Goal: Task Accomplishment & Management: Manage account settings

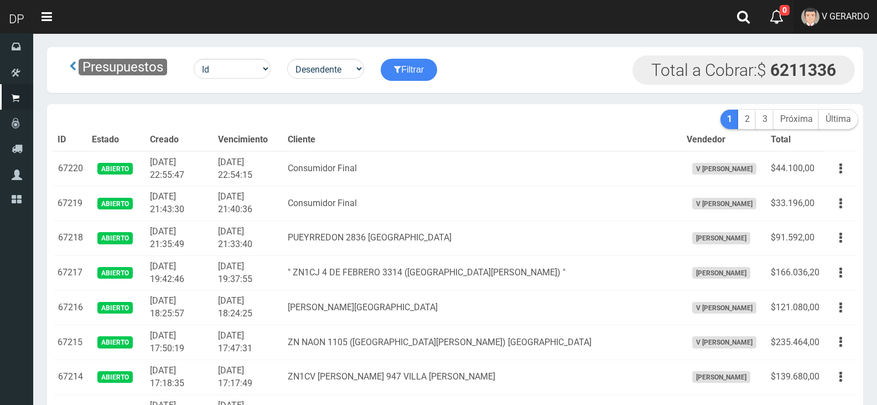
click at [866, 17] on span "V GERARDO" at bounding box center [846, 16] width 48 height 11
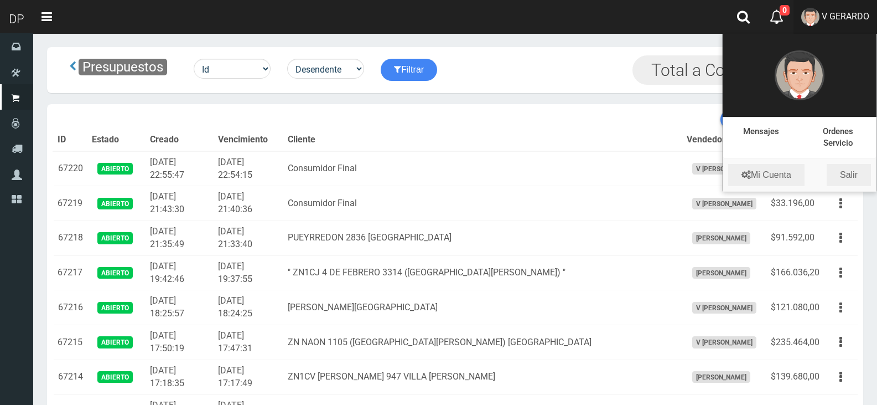
click at [856, 187] on li "Mi Cuenta Salir" at bounding box center [800, 174] width 154 height 33
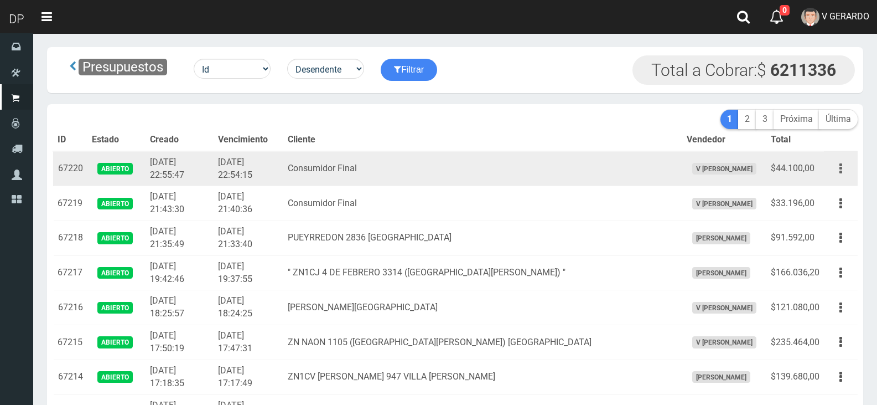
click at [853, 168] on button "button" at bounding box center [840, 168] width 25 height 19
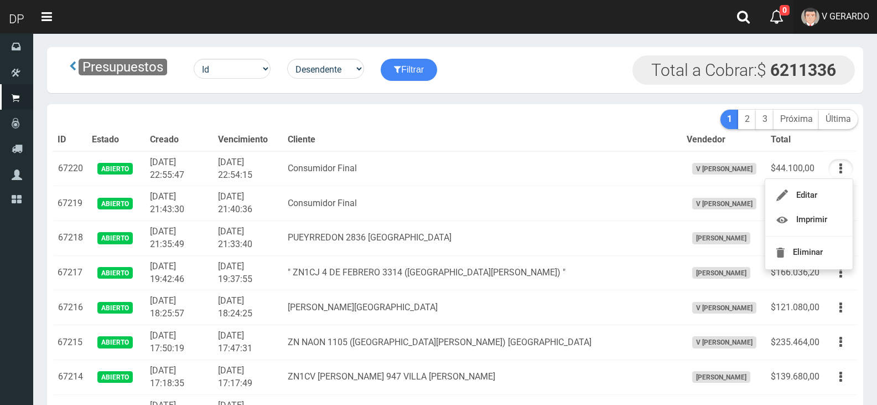
click at [864, 18] on span "V GERARDO" at bounding box center [846, 16] width 48 height 11
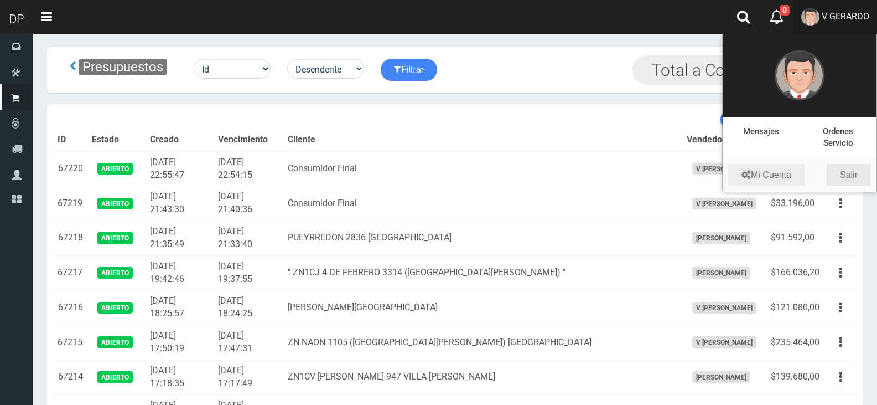
click at [854, 176] on link "Salir" at bounding box center [849, 175] width 44 height 22
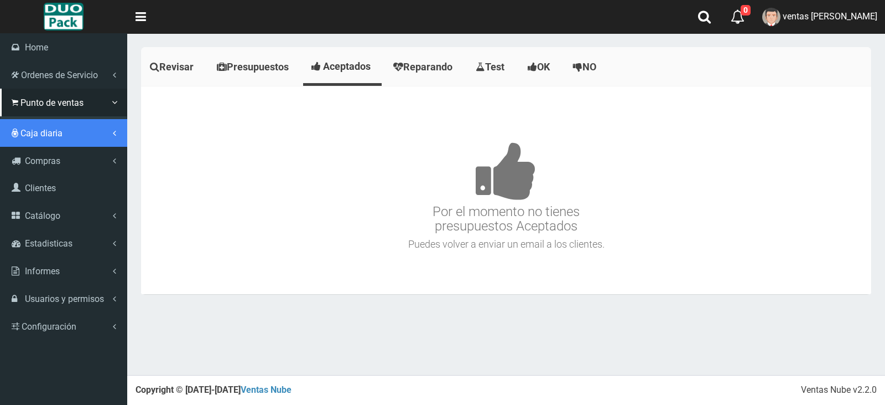
click at [62, 142] on link "Caja diaria" at bounding box center [63, 133] width 127 height 28
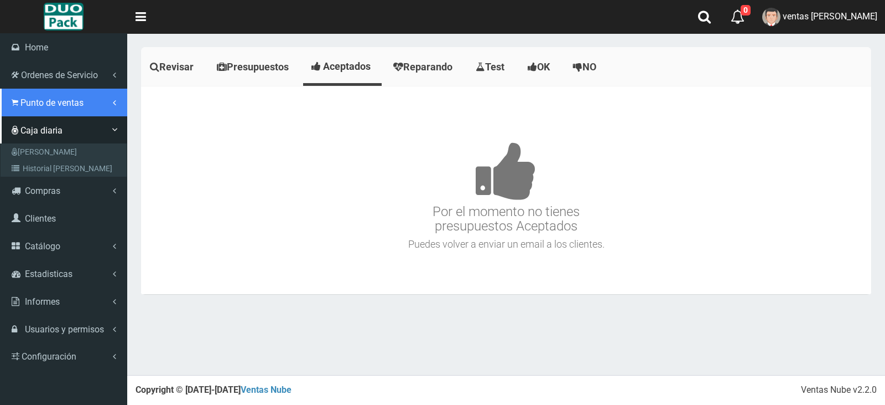
click at [58, 107] on span "Punto de ventas" at bounding box center [51, 102] width 63 height 11
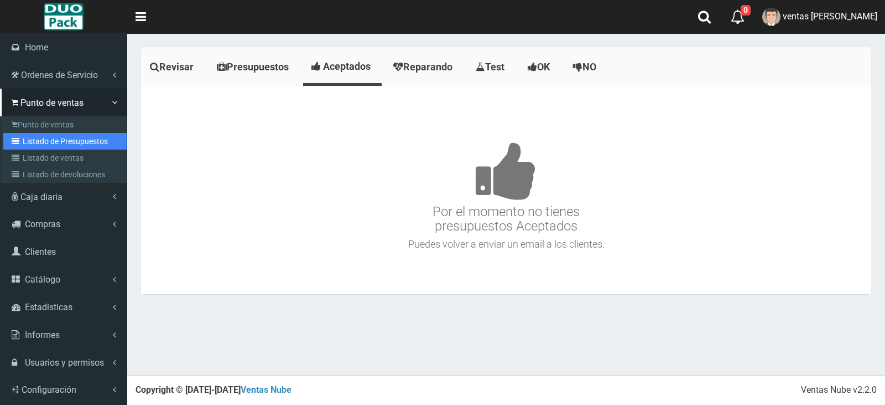
click at [82, 138] on link "Listado de Presupuestos" at bounding box center [64, 141] width 123 height 17
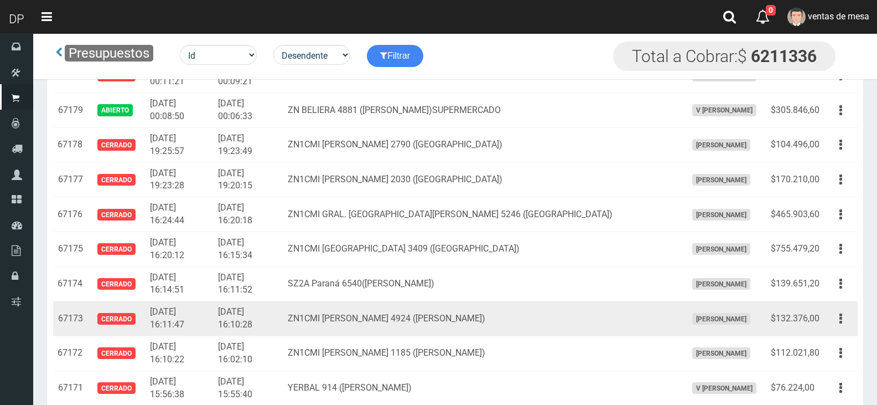
scroll to position [1328, 0]
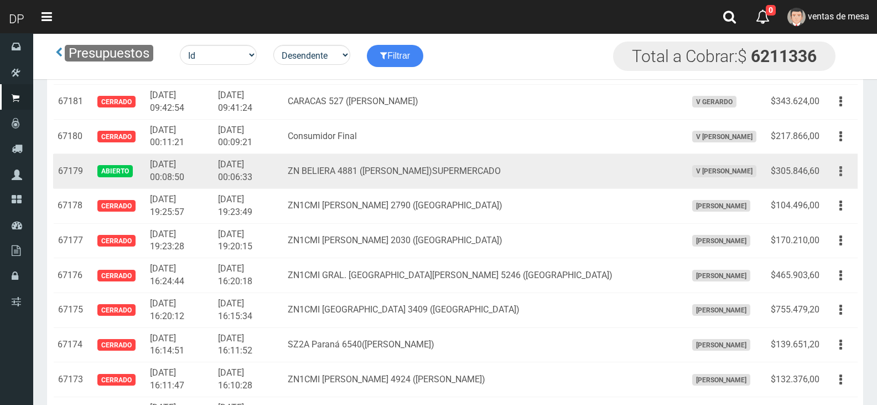
click at [840, 168] on icon "button" at bounding box center [841, 171] width 3 height 19
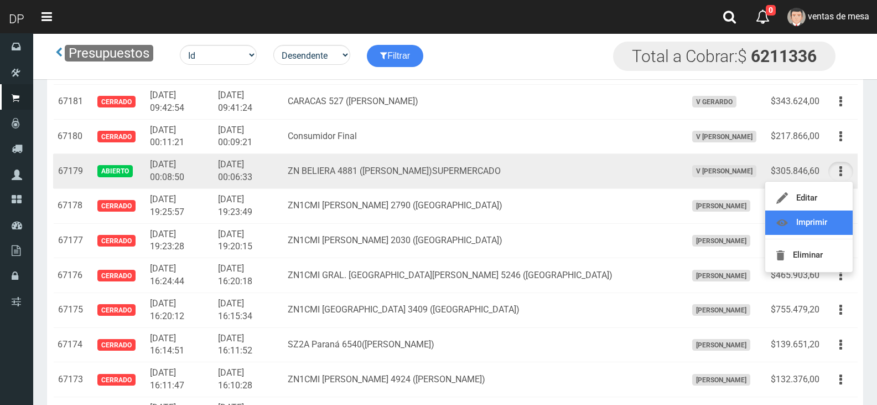
click at [812, 226] on link "Imprimir" at bounding box center [808, 222] width 87 height 24
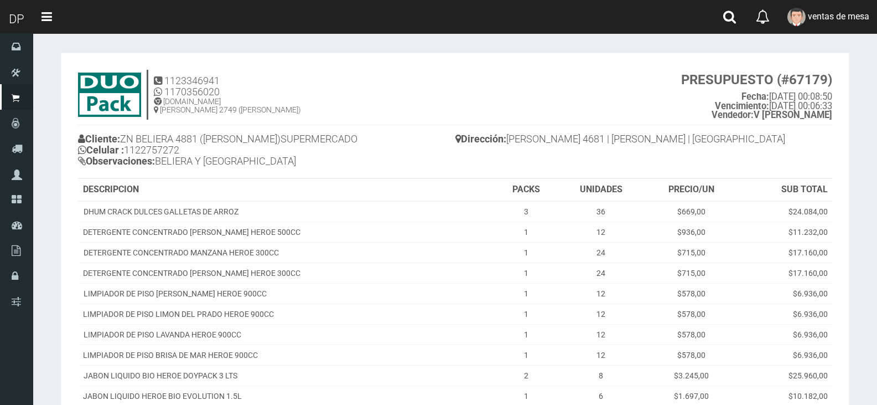
scroll to position [332, 0]
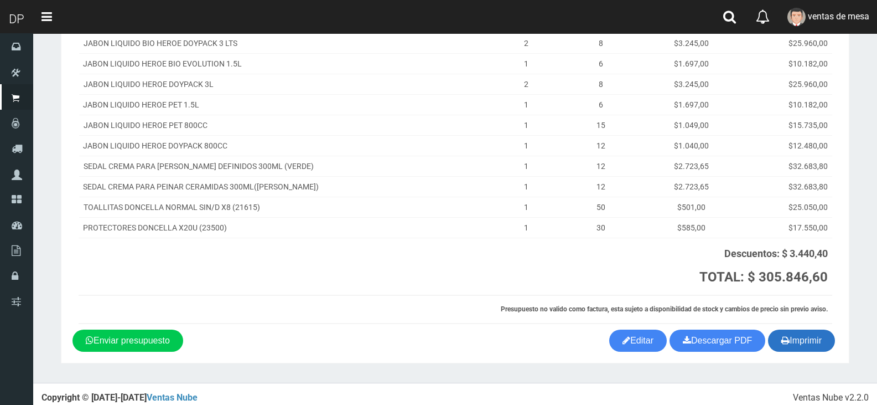
click at [813, 344] on button "Imprimir" at bounding box center [801, 340] width 67 height 22
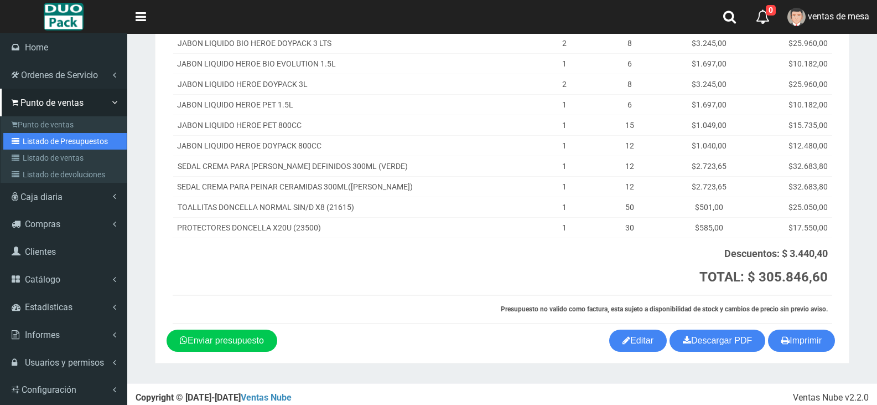
click at [58, 146] on link "Listado de Presupuestos" at bounding box center [64, 141] width 123 height 17
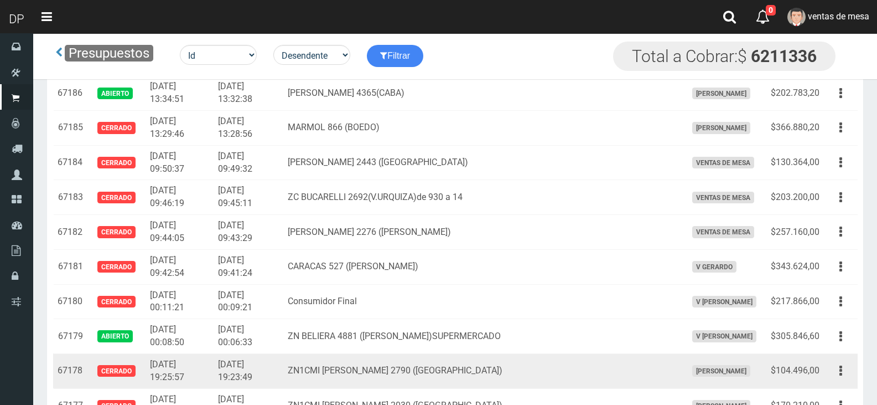
scroll to position [1162, 0]
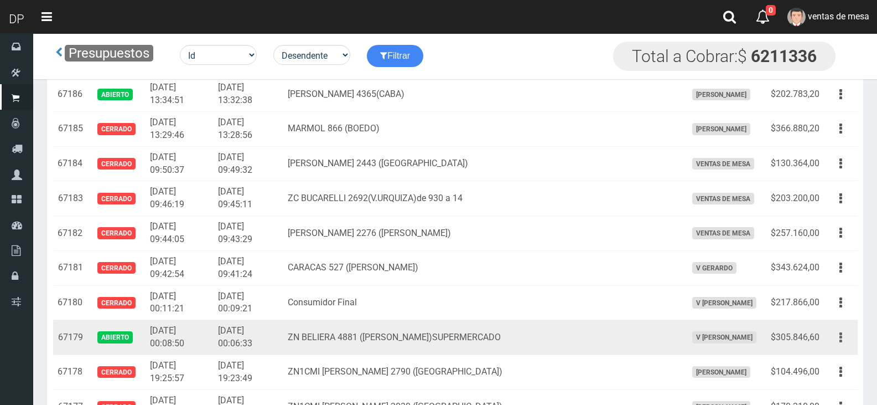
click at [841, 341] on icon "button" at bounding box center [841, 337] width 3 height 19
click at [833, 381] on link "Imprimir" at bounding box center [808, 388] width 87 height 24
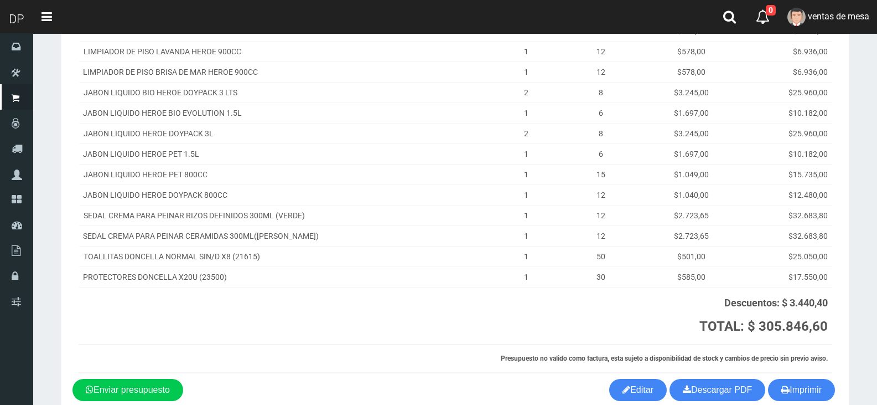
scroll to position [340, 0]
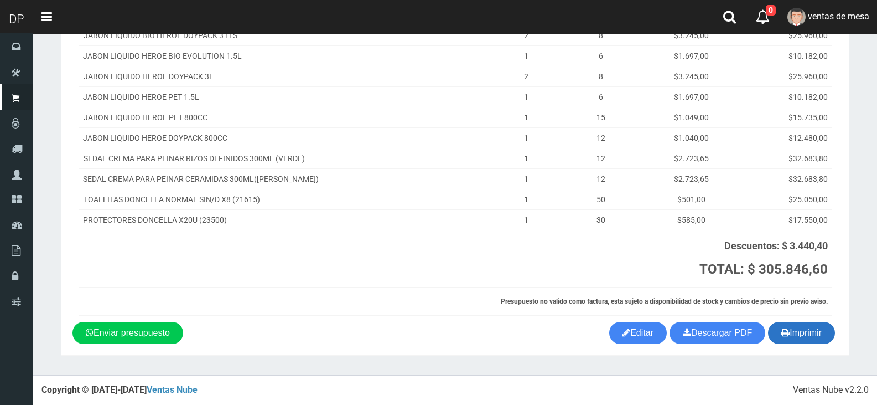
click at [800, 329] on button "Imprimir" at bounding box center [801, 333] width 67 height 22
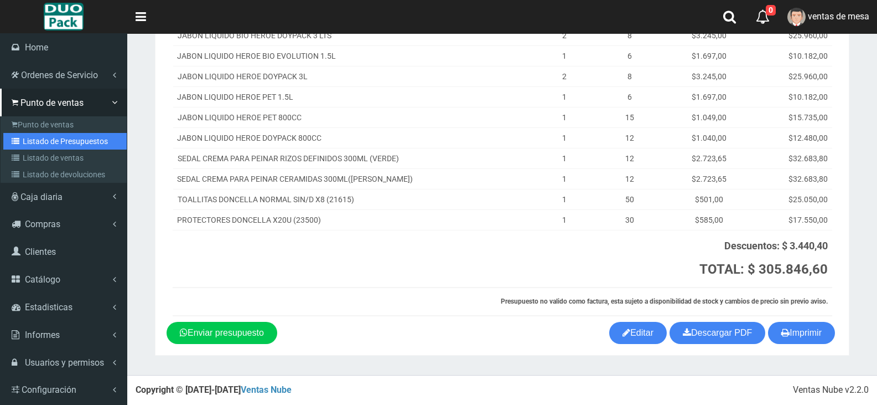
click at [64, 140] on link "Listado de Presupuestos" at bounding box center [64, 141] width 123 height 17
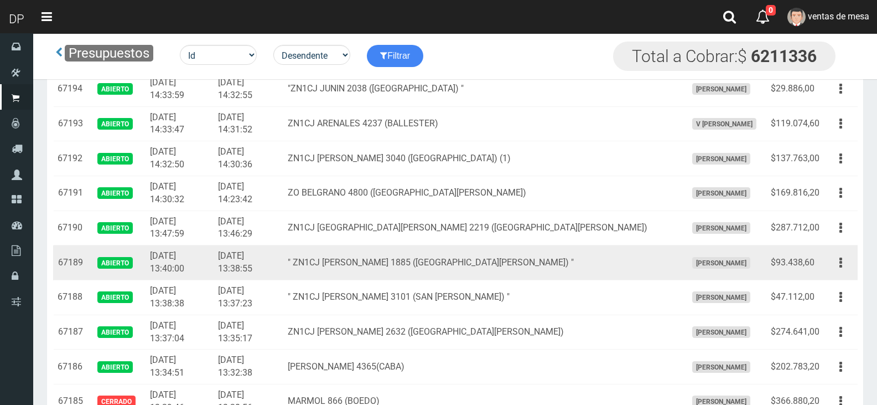
scroll to position [885, 0]
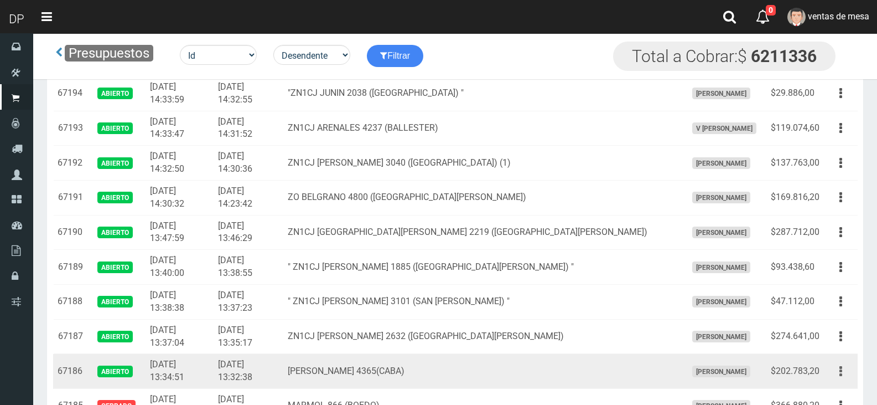
click at [841, 372] on icon "button" at bounding box center [841, 370] width 3 height 19
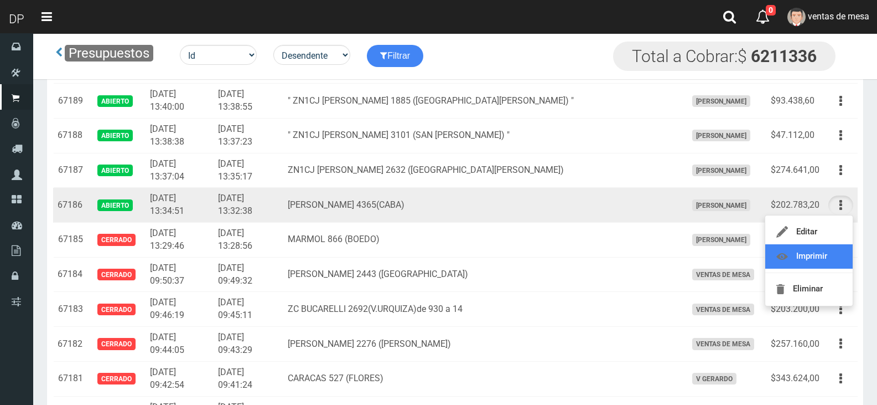
click at [810, 255] on link "Imprimir" at bounding box center [808, 256] width 87 height 24
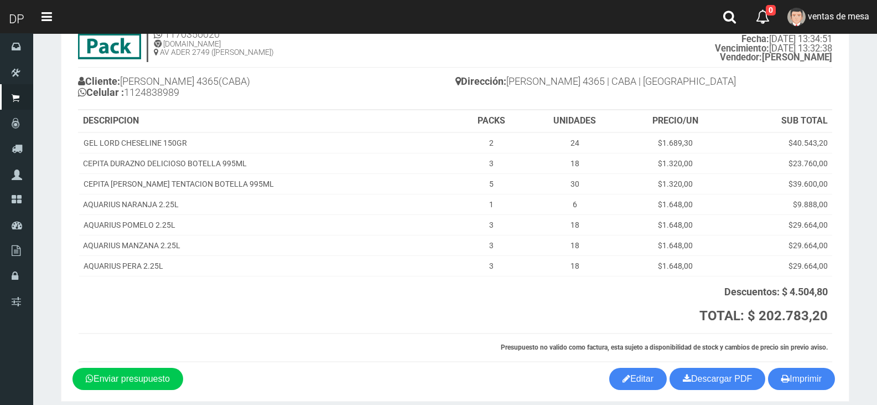
scroll to position [103, 0]
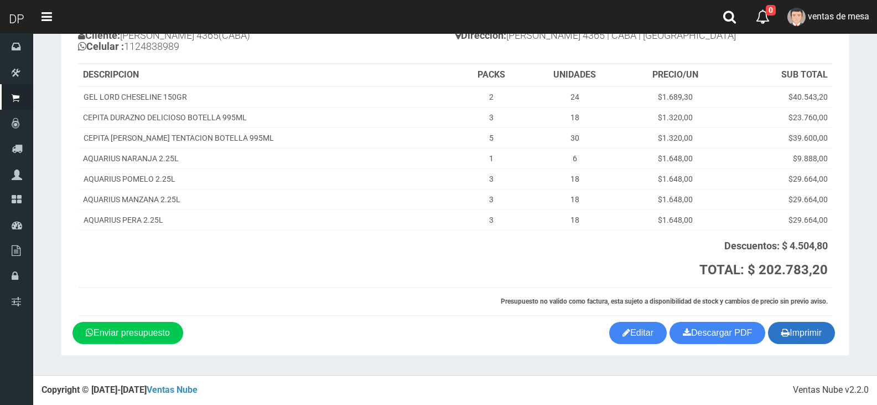
click at [817, 327] on button "Imprimir" at bounding box center [801, 333] width 67 height 22
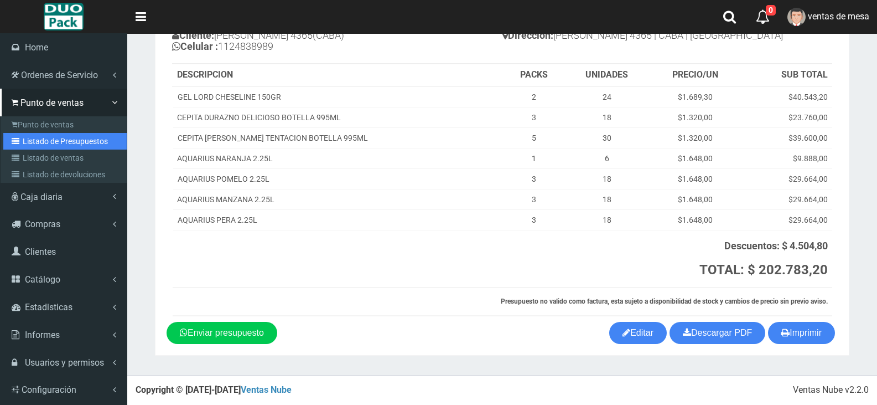
click at [49, 144] on link "Listado de Presupuestos" at bounding box center [64, 141] width 123 height 17
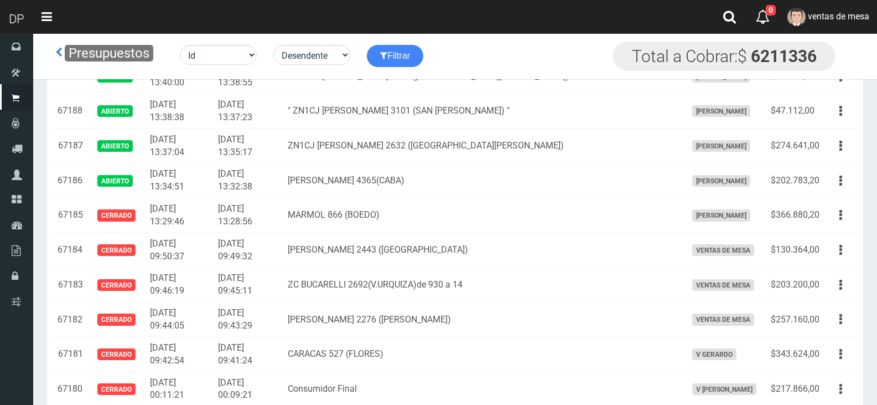
scroll to position [1081, 0]
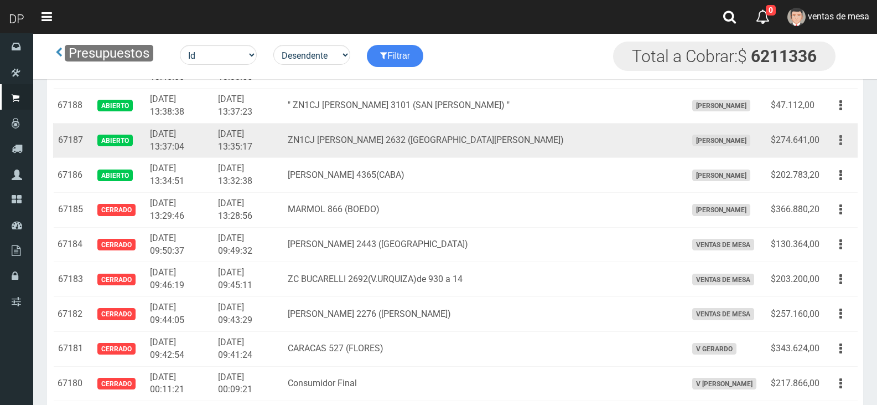
click at [842, 137] on button "button" at bounding box center [840, 140] width 25 height 19
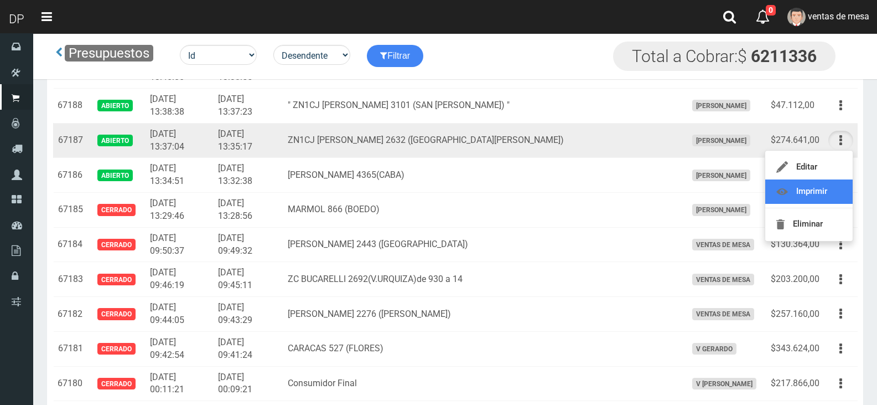
click at [825, 184] on link "Imprimir" at bounding box center [808, 191] width 87 height 24
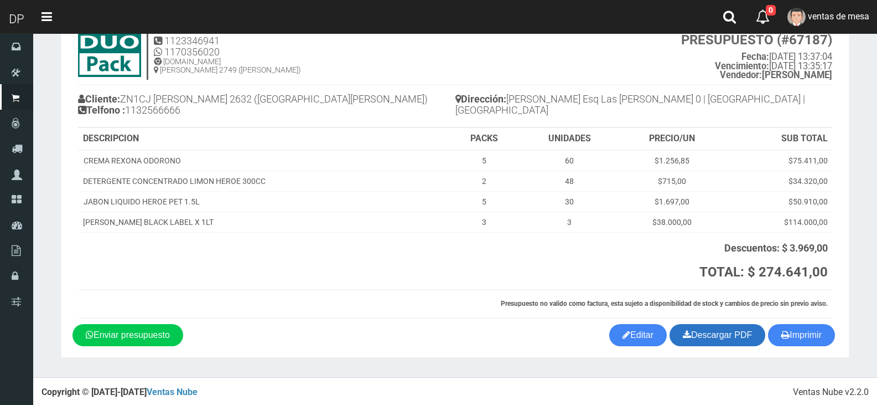
scroll to position [42, 0]
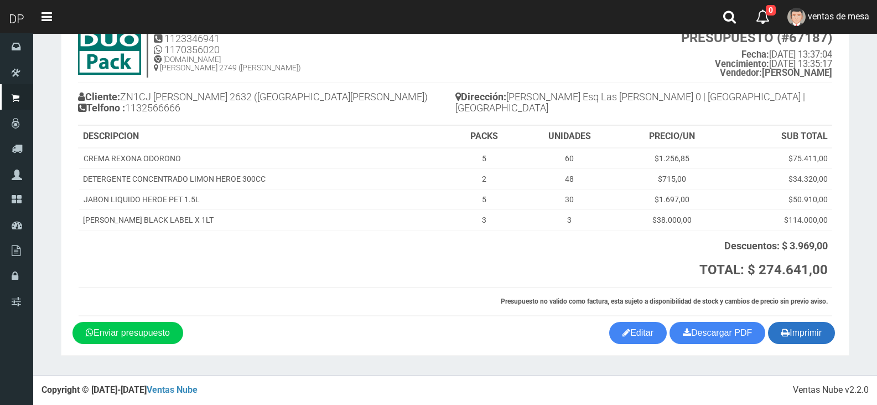
click at [828, 329] on button "Imprimir" at bounding box center [801, 333] width 67 height 22
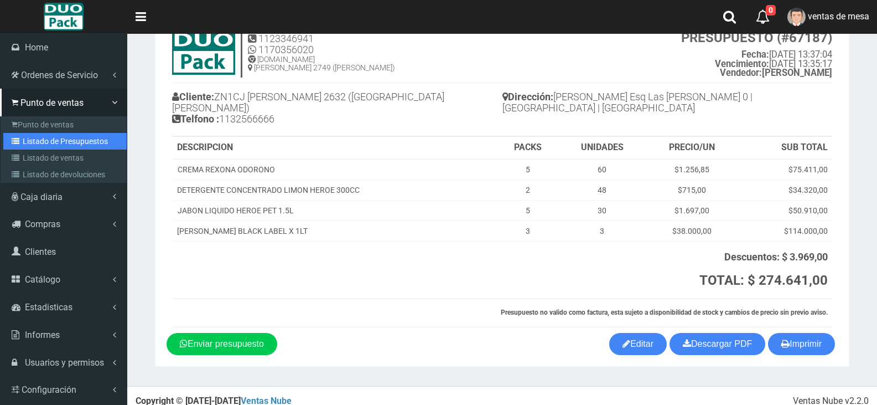
click at [65, 142] on link "Listado de Presupuestos" at bounding box center [64, 141] width 123 height 17
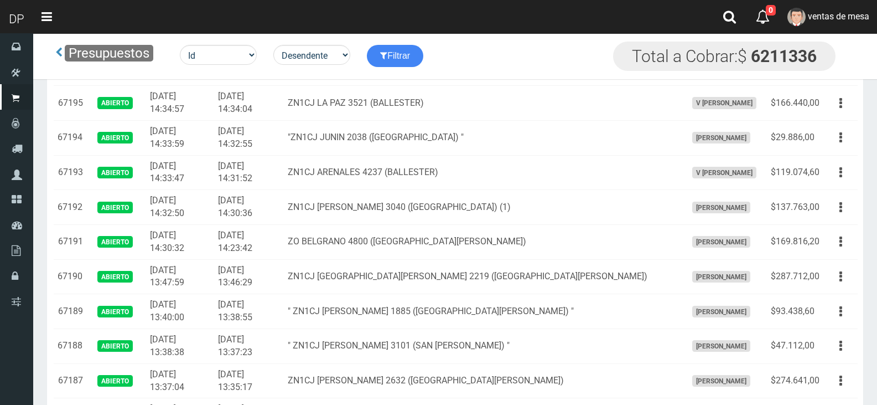
scroll to position [996, 0]
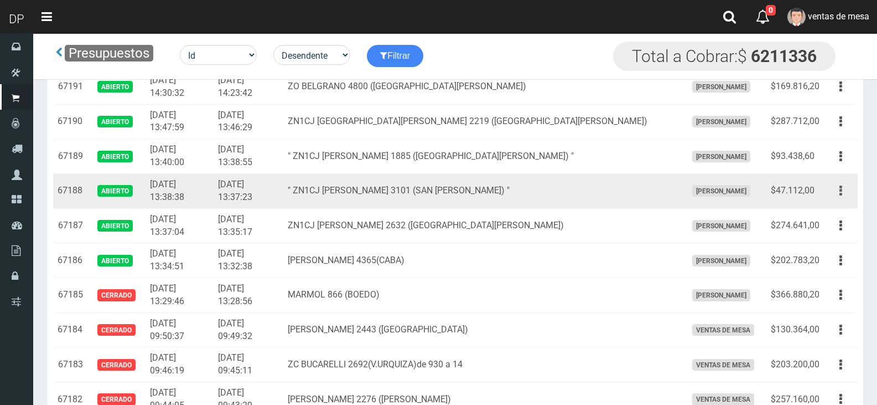
click at [844, 188] on button "button" at bounding box center [840, 190] width 25 height 19
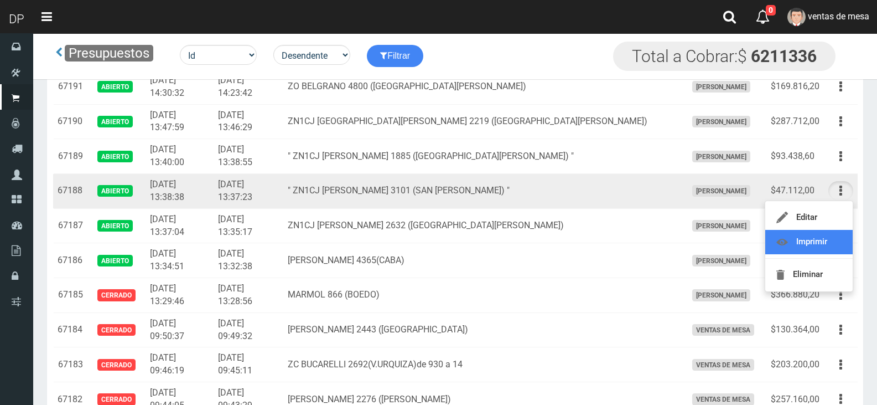
click at [821, 239] on link "Imprimir" at bounding box center [808, 242] width 87 height 24
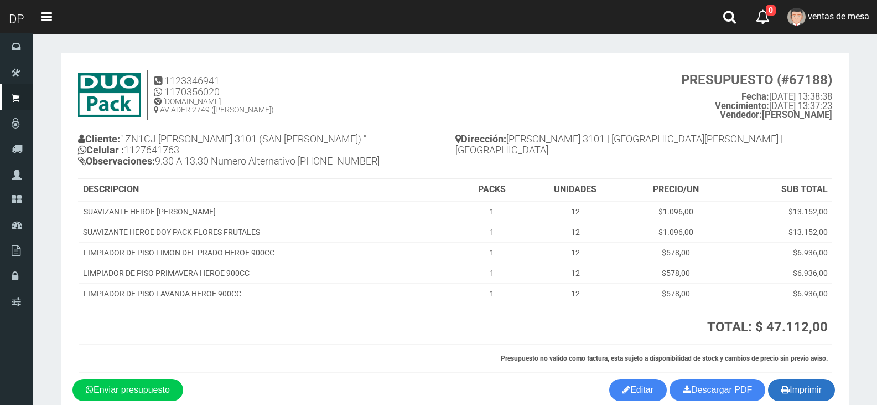
click at [796, 384] on button "Imprimir" at bounding box center [801, 390] width 67 height 22
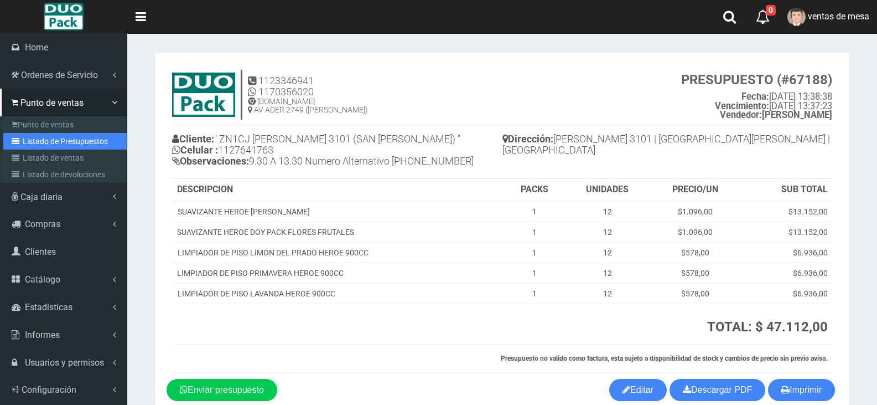
click at [55, 136] on link "Listado de Presupuestos" at bounding box center [64, 141] width 123 height 17
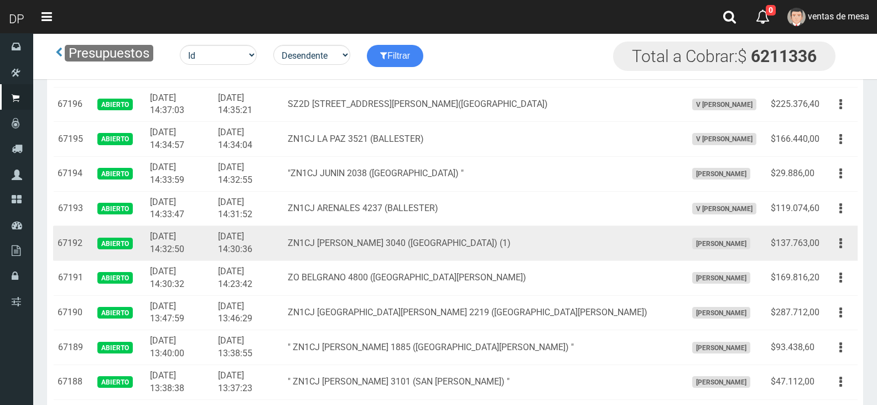
scroll to position [805, 0]
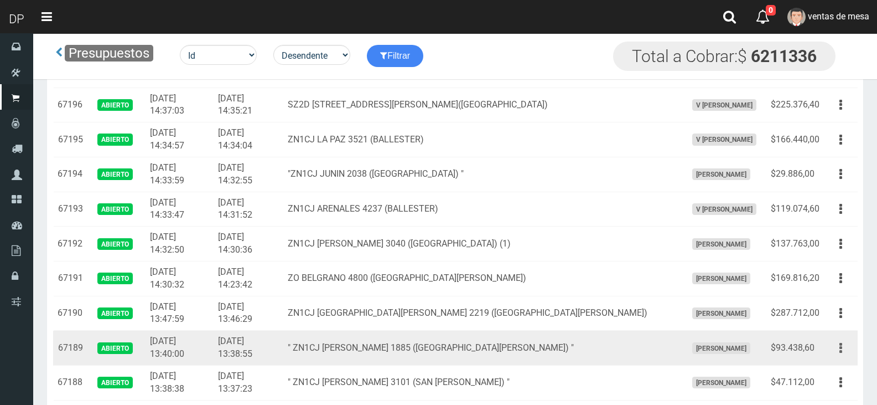
click at [840, 347] on icon "button" at bounding box center [841, 347] width 3 height 19
click at [821, 390] on link "Imprimir" at bounding box center [808, 399] width 87 height 24
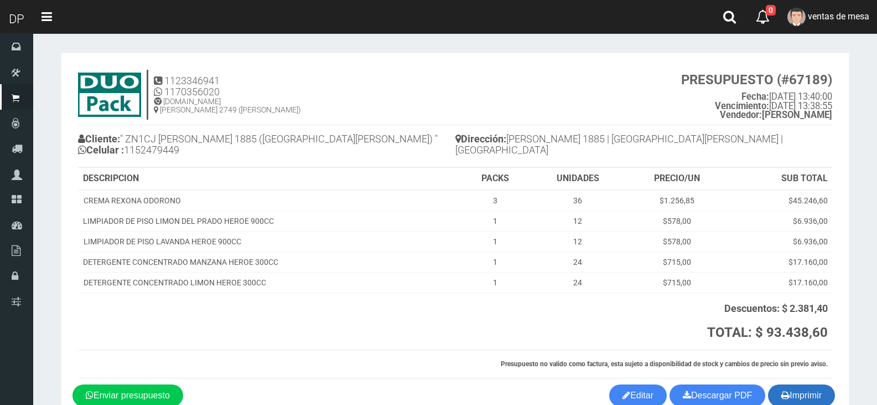
click at [807, 398] on button "Imprimir" at bounding box center [801, 395] width 67 height 22
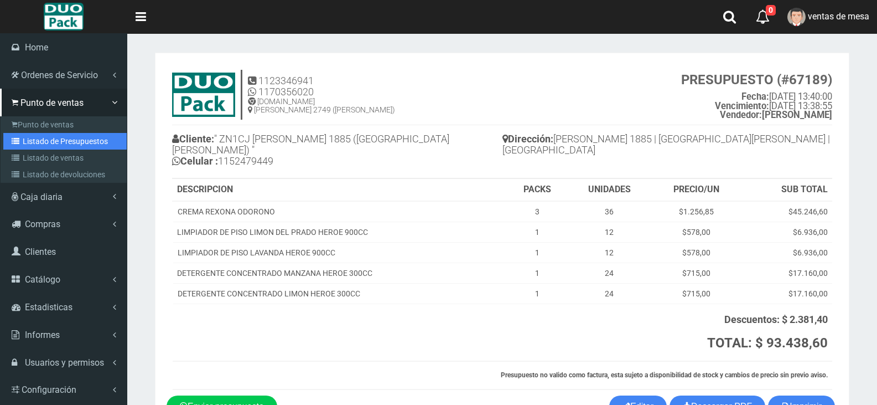
click at [74, 136] on link "Listado de Presupuestos" at bounding box center [64, 141] width 123 height 17
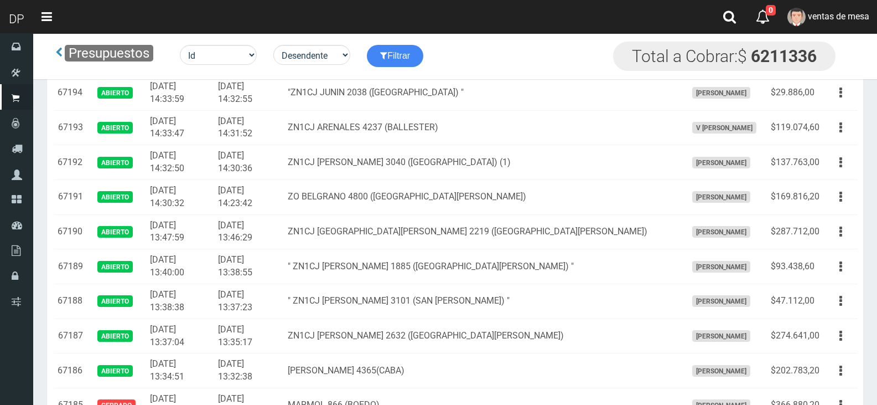
scroll to position [885, 0]
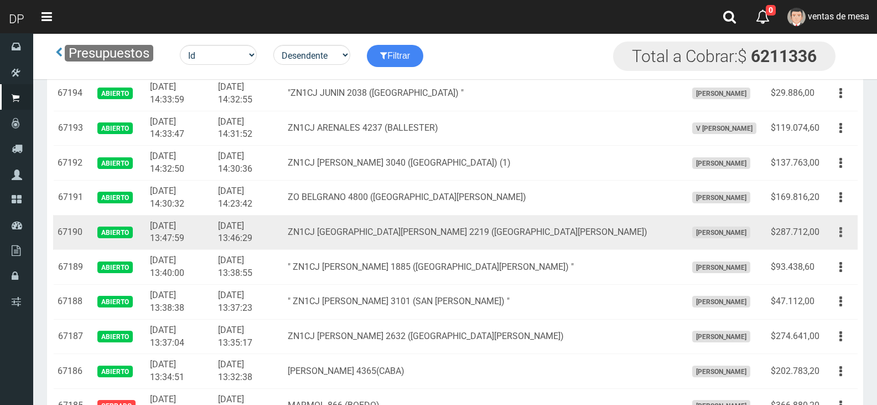
click at [845, 230] on button "button" at bounding box center [840, 231] width 25 height 19
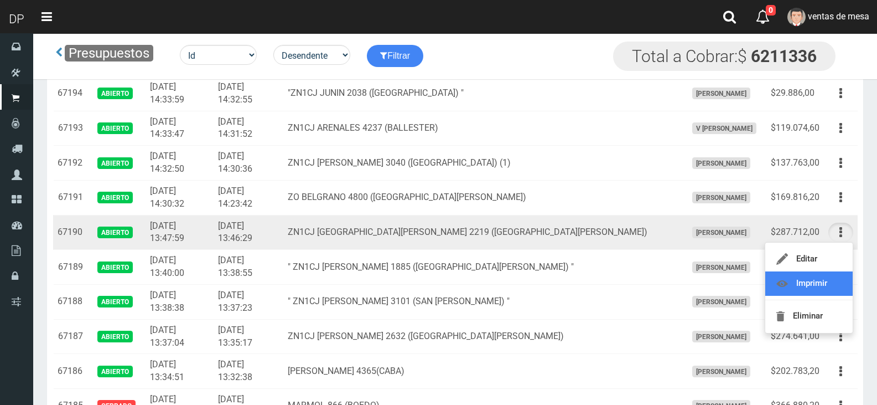
click at [824, 279] on link "Imprimir" at bounding box center [808, 283] width 87 height 24
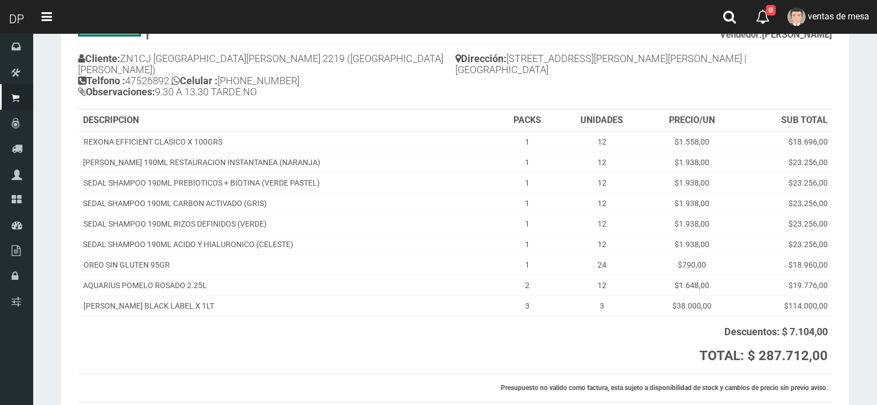
scroll to position [156, 0]
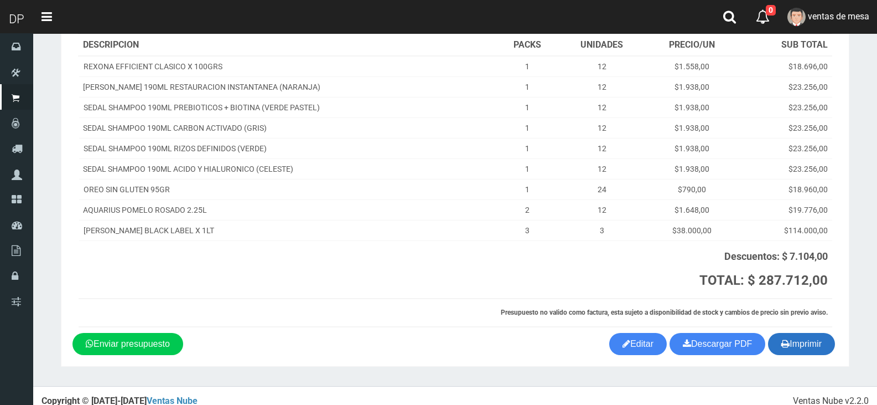
click at [816, 333] on button "Imprimir" at bounding box center [801, 344] width 67 height 22
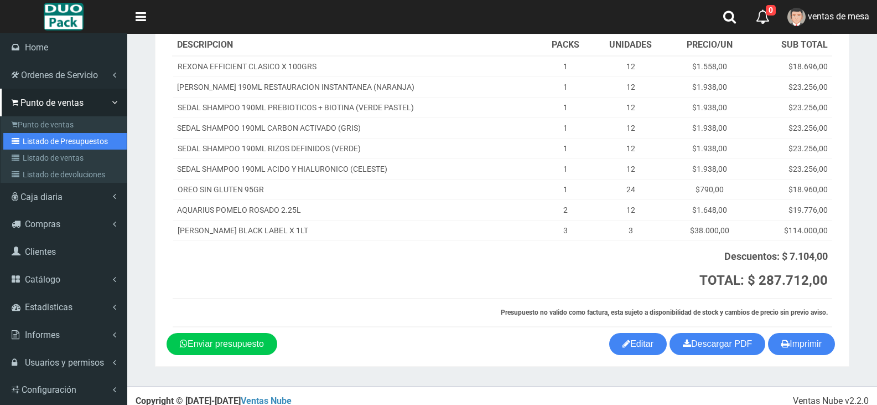
click at [51, 140] on link "Listado de Presupuestos" at bounding box center [64, 141] width 123 height 17
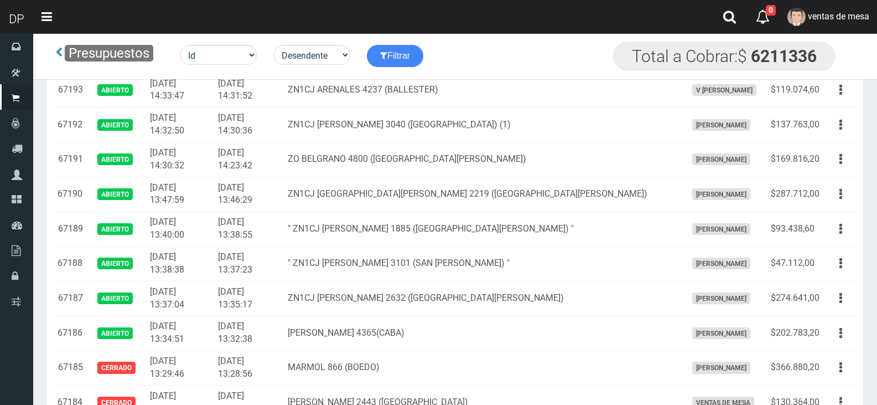
scroll to position [941, 0]
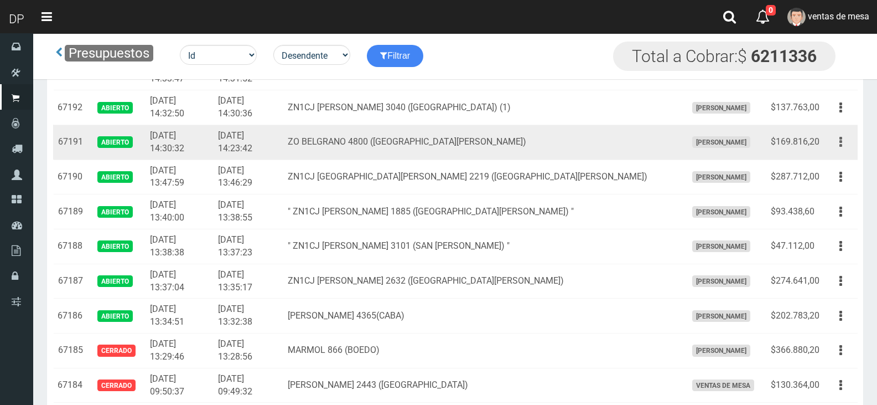
click at [839, 142] on button "button" at bounding box center [840, 141] width 25 height 19
click at [826, 190] on link "Imprimir" at bounding box center [808, 193] width 87 height 24
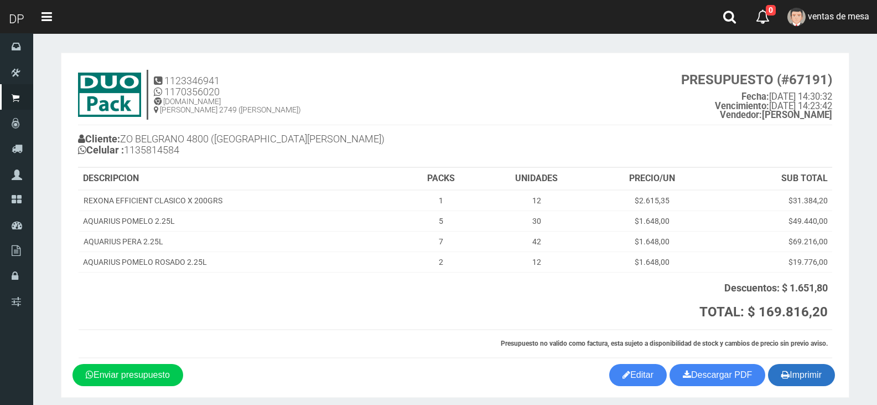
click at [822, 380] on button "Imprimir" at bounding box center [801, 375] width 67 height 22
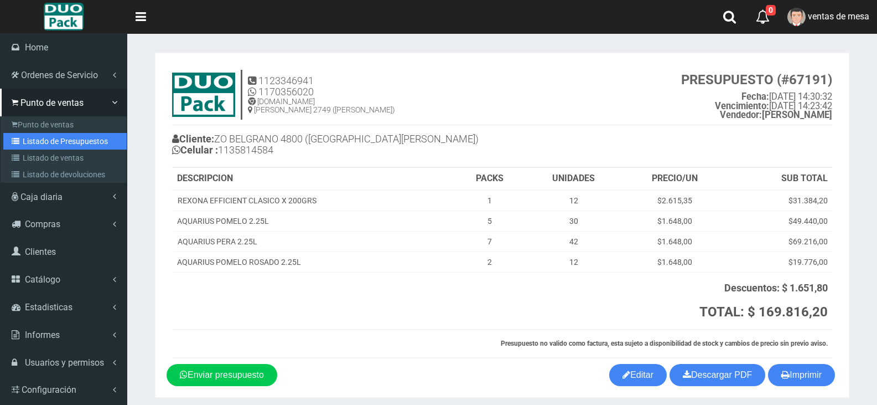
click at [70, 146] on link "Listado de Presupuestos" at bounding box center [64, 141] width 123 height 17
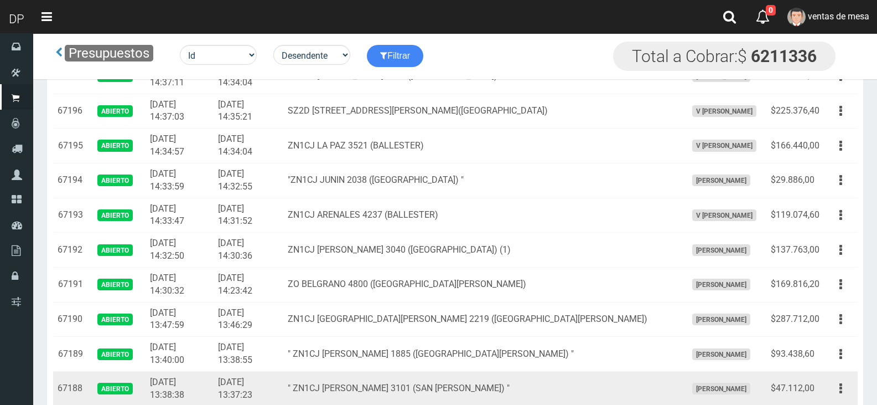
scroll to position [775, 0]
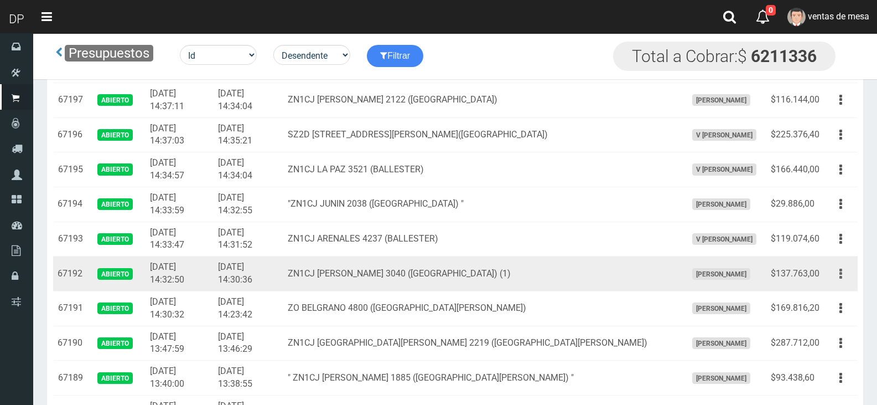
click at [843, 267] on button "button" at bounding box center [840, 273] width 25 height 19
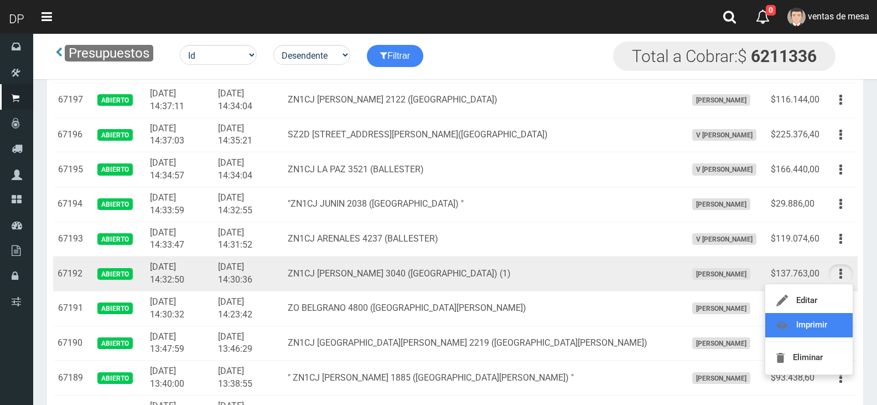
click at [833, 320] on link "Imprimir" at bounding box center [808, 325] width 87 height 24
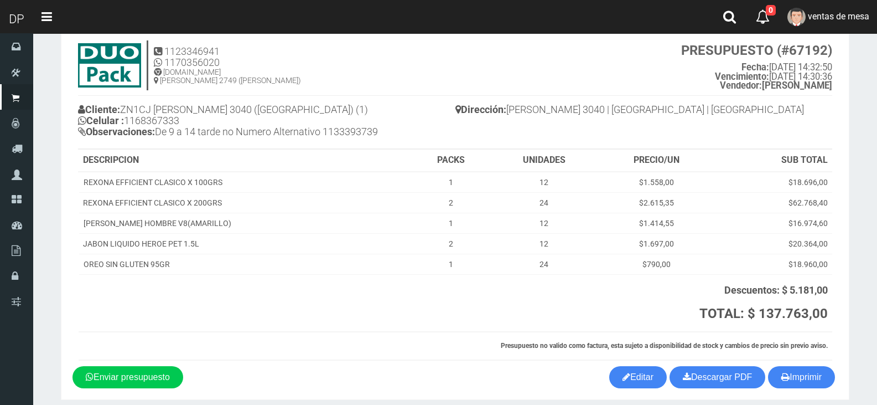
scroll to position [74, 0]
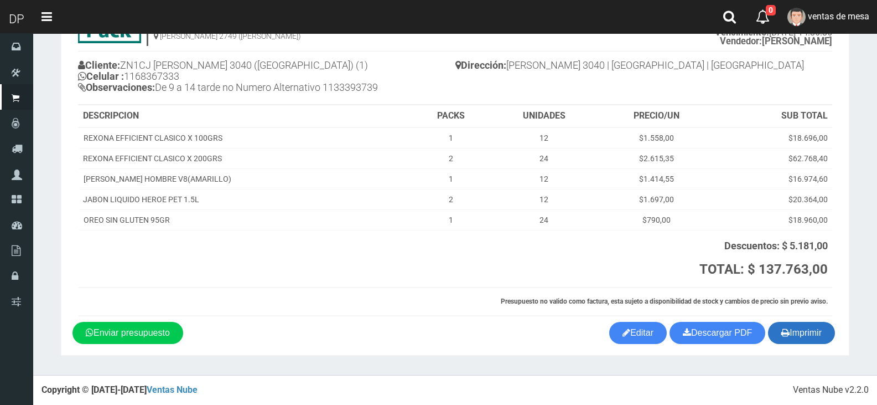
click at [792, 337] on button "Imprimir" at bounding box center [801, 333] width 67 height 22
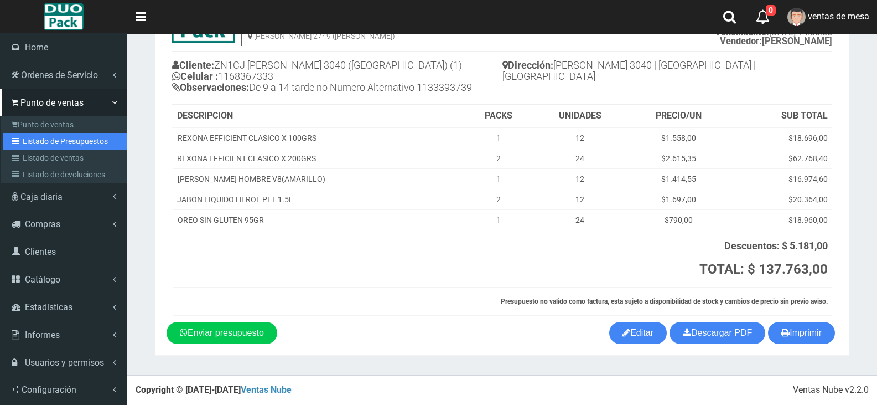
click at [51, 134] on link "Listado de Presupuestos" at bounding box center [64, 141] width 123 height 17
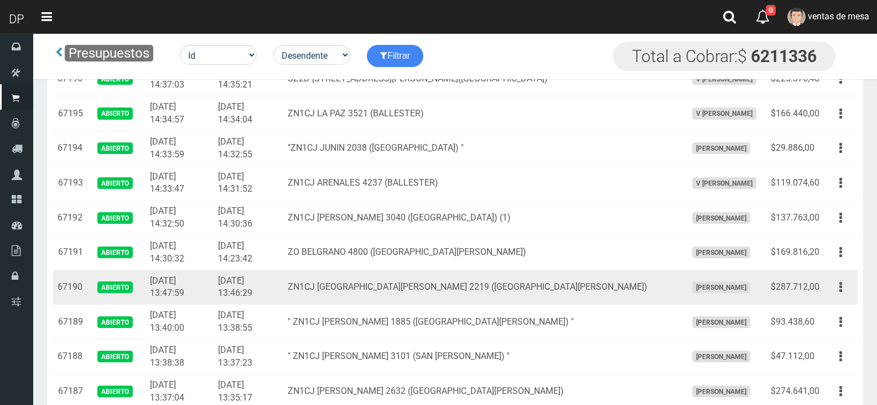
scroll to position [830, 0]
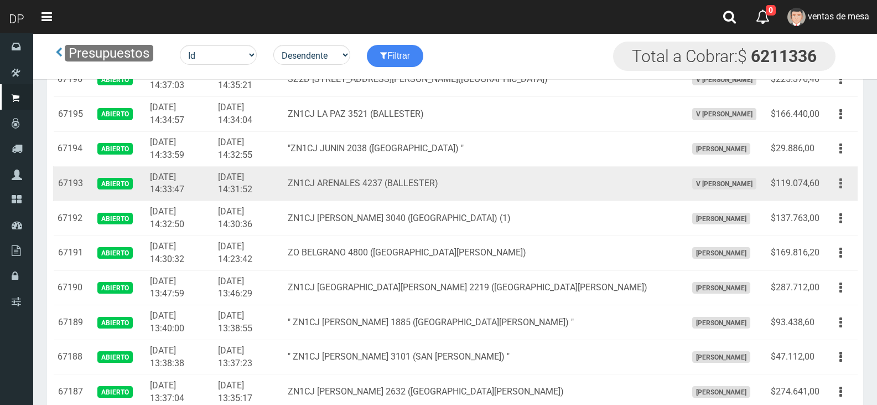
click at [843, 183] on button "button" at bounding box center [840, 183] width 25 height 19
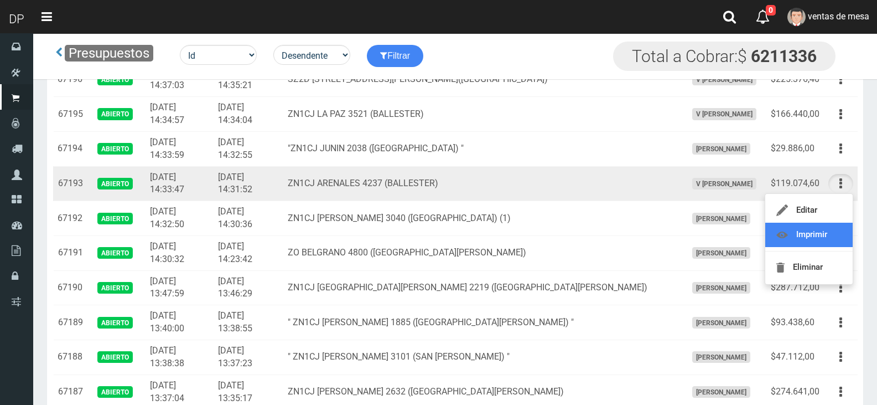
click at [825, 235] on link "Imprimir" at bounding box center [808, 234] width 87 height 24
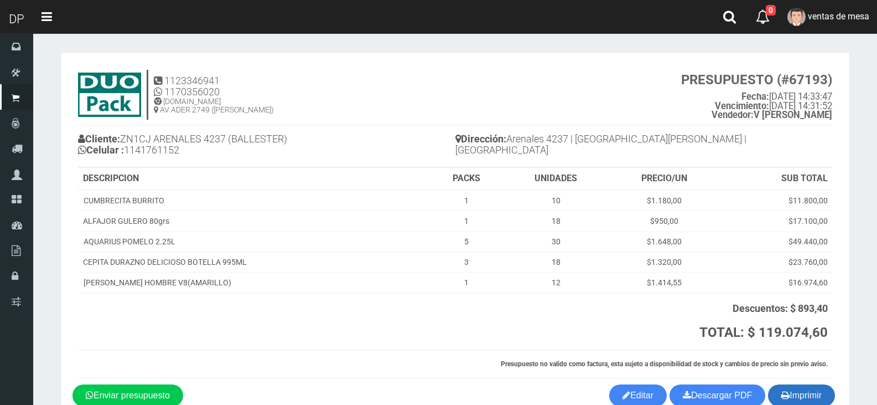
click at [785, 390] on icon "button" at bounding box center [785, 394] width 8 height 15
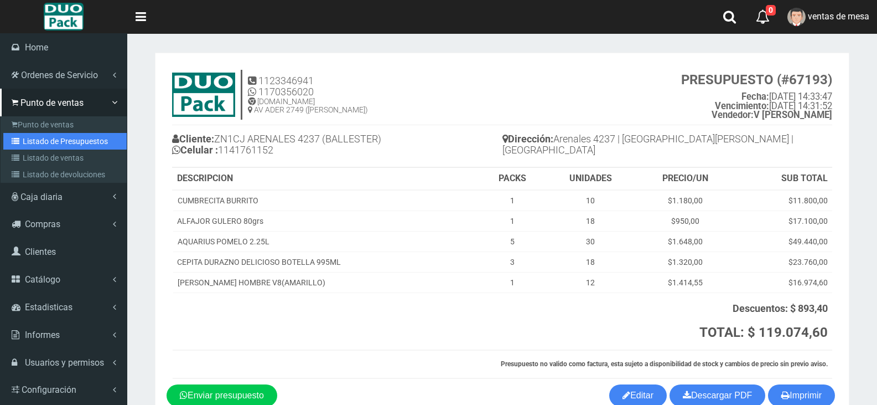
click at [51, 139] on link "Listado de Presupuestos" at bounding box center [64, 141] width 123 height 17
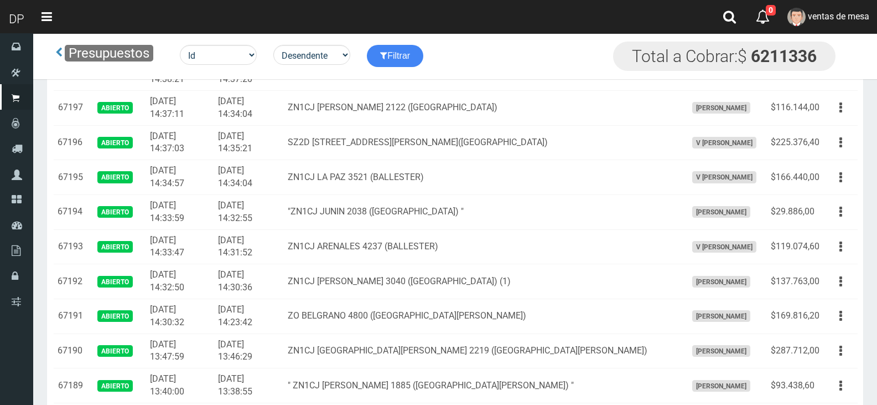
scroll to position [775, 0]
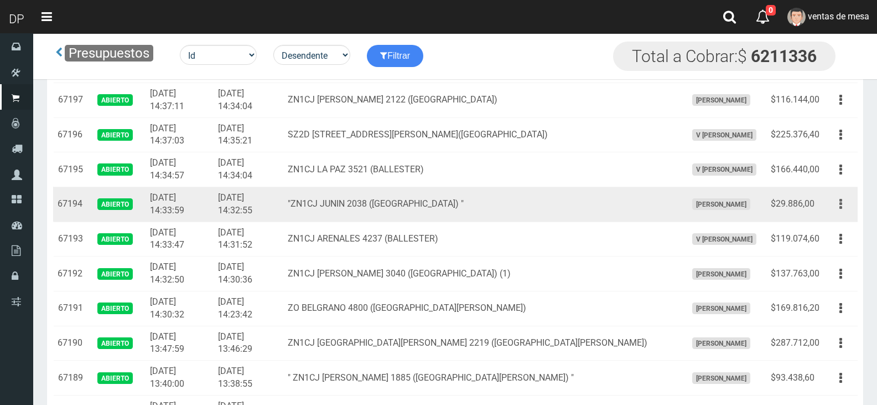
click at [844, 204] on button "button" at bounding box center [840, 203] width 25 height 19
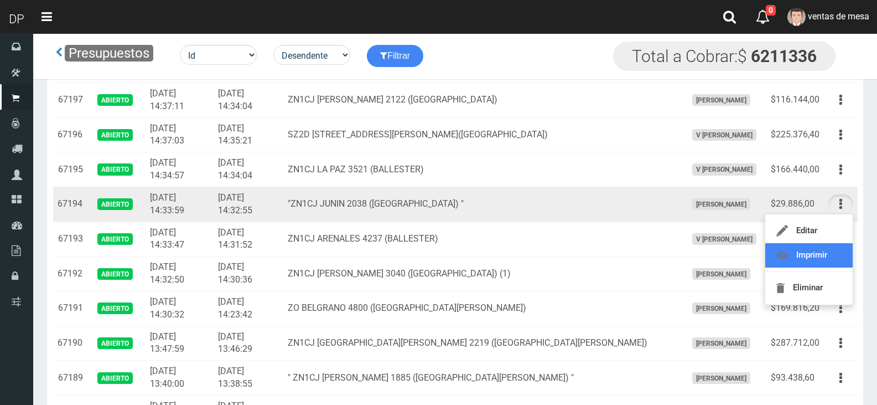
click at [840, 244] on link "Imprimir" at bounding box center [808, 255] width 87 height 24
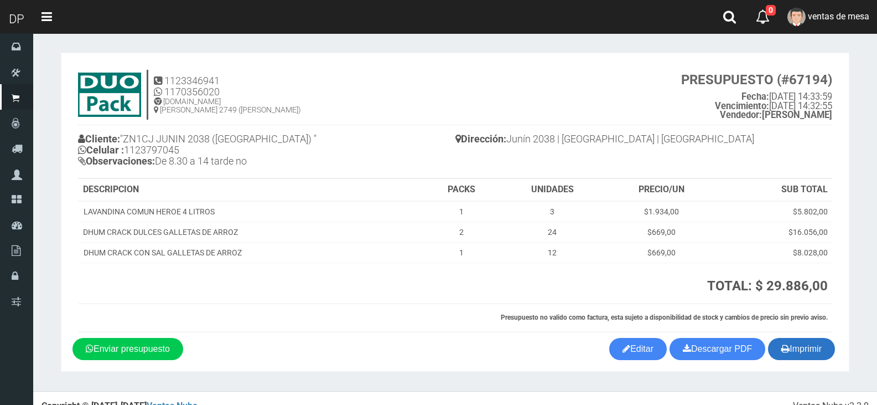
click at [808, 347] on button "Imprimir" at bounding box center [801, 349] width 67 height 22
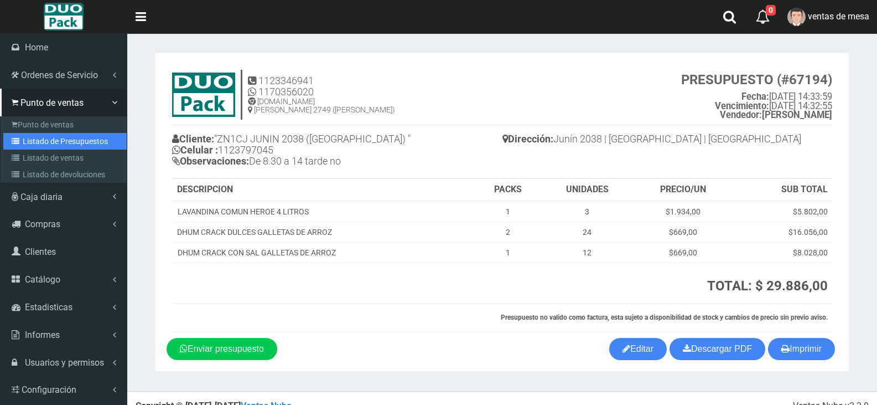
click at [66, 139] on link "Listado de Presupuestos" at bounding box center [64, 141] width 123 height 17
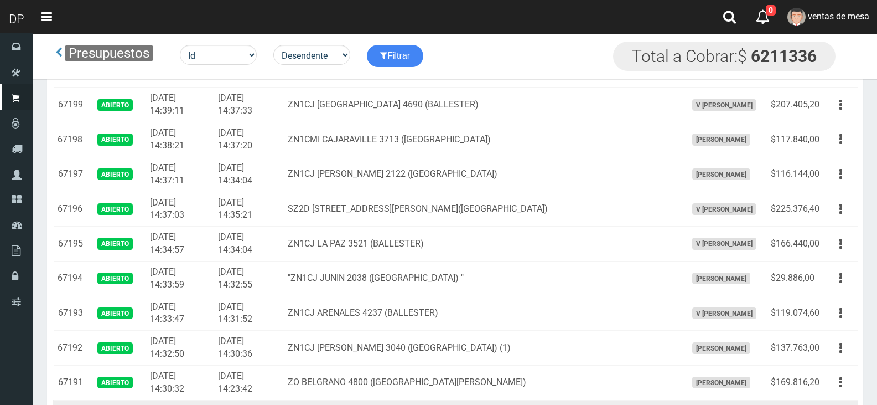
scroll to position [664, 0]
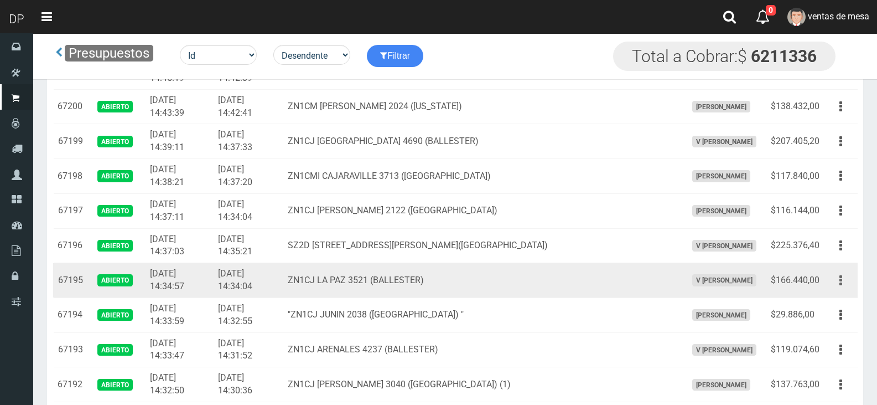
click at [841, 278] on icon "button" at bounding box center [841, 280] width 3 height 19
click at [822, 331] on link "Imprimir" at bounding box center [808, 331] width 87 height 24
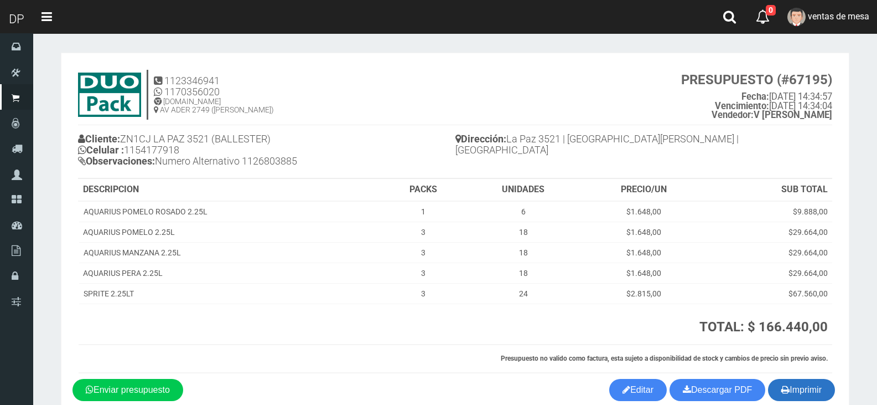
click at [809, 390] on button "Imprimir" at bounding box center [801, 390] width 67 height 22
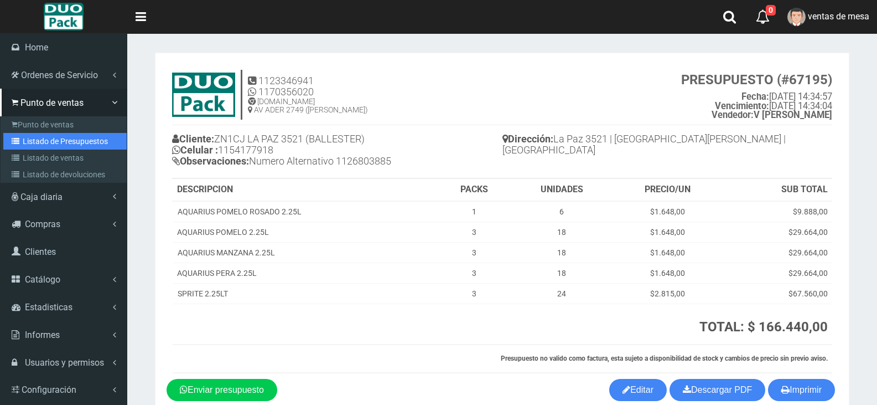
click at [63, 143] on link "Listado de Presupuestos" at bounding box center [64, 141] width 123 height 17
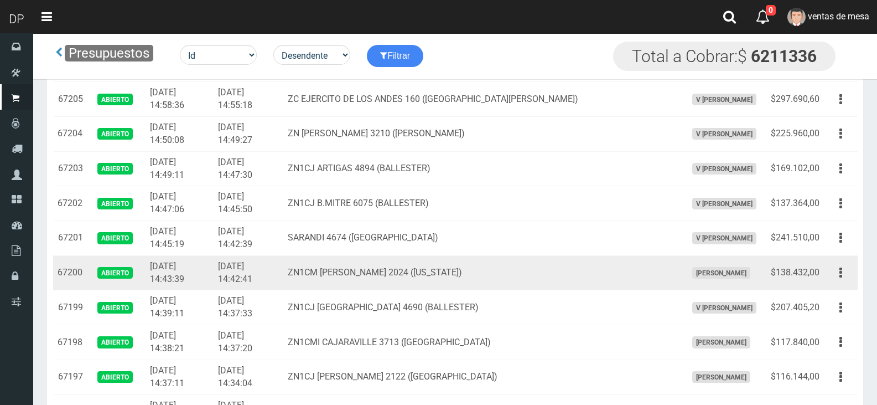
scroll to position [609, 0]
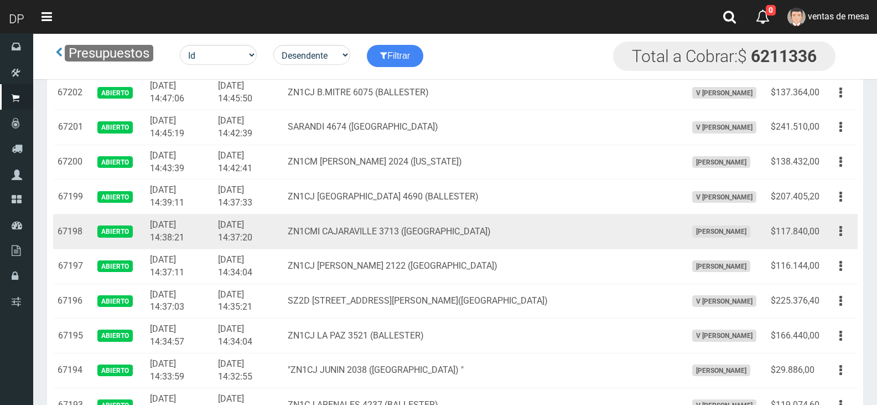
click at [817, 214] on td "$117.840,00" at bounding box center [795, 231] width 58 height 35
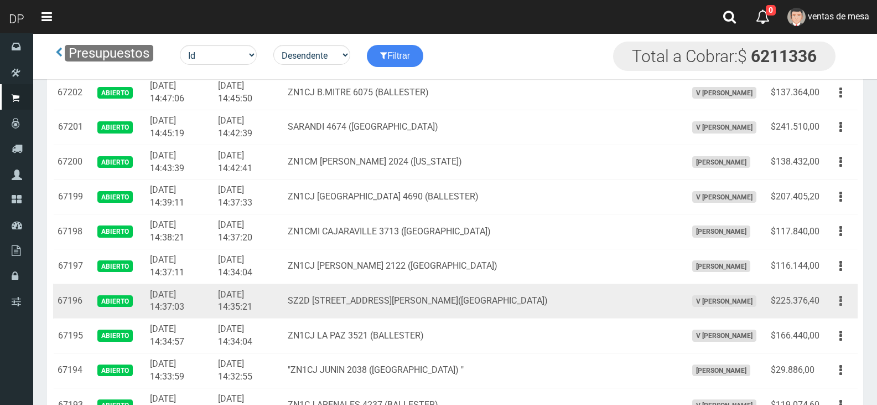
click at [841, 296] on button "button" at bounding box center [840, 300] width 25 height 19
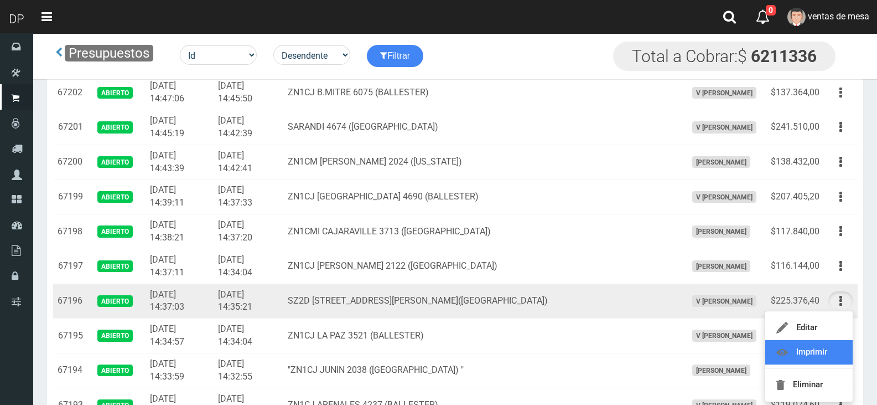
click at [828, 350] on link "Imprimir" at bounding box center [808, 352] width 87 height 24
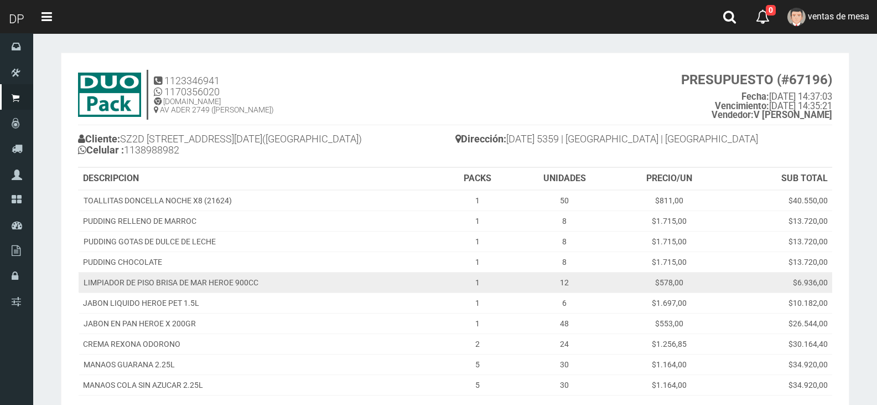
scroll to position [165, 0]
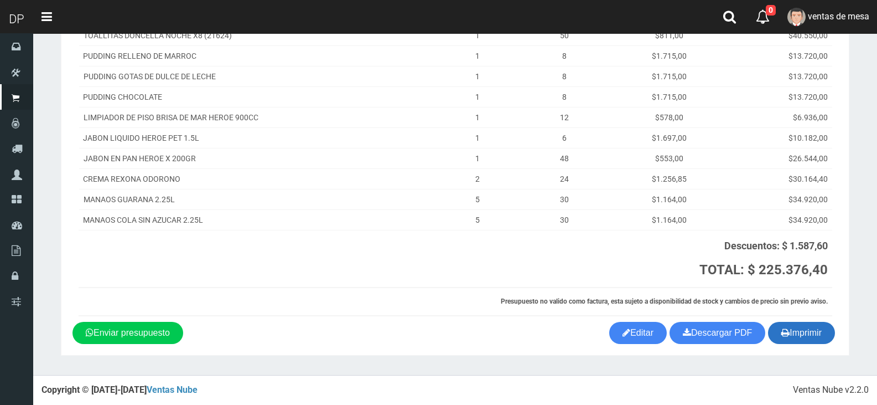
click at [804, 325] on button "Imprimir" at bounding box center [801, 333] width 67 height 22
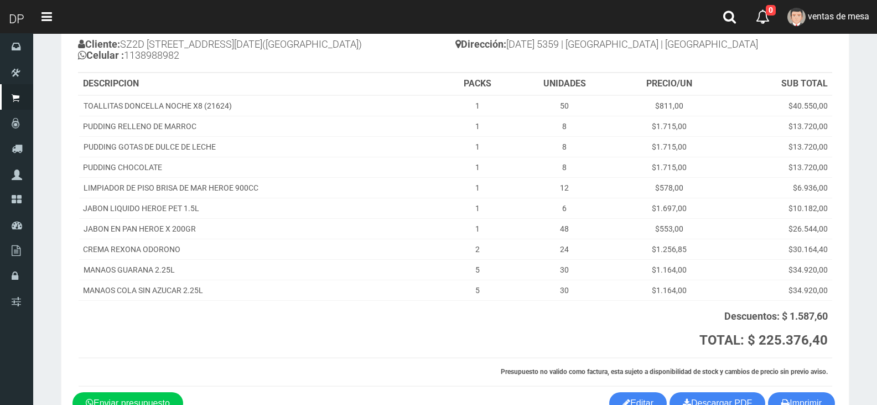
scroll to position [0, 0]
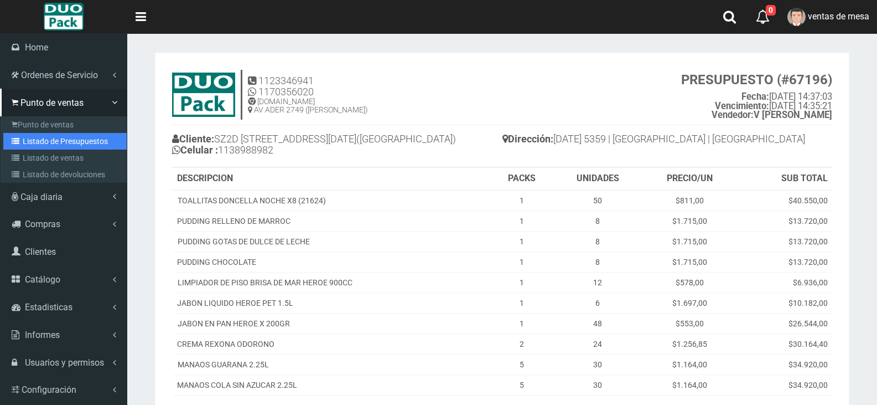
click at [72, 134] on link "Listado de Presupuestos" at bounding box center [64, 141] width 123 height 17
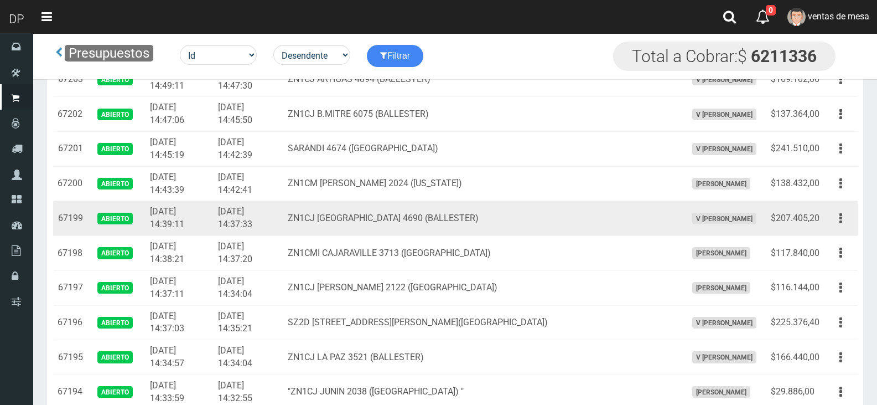
scroll to position [609, 0]
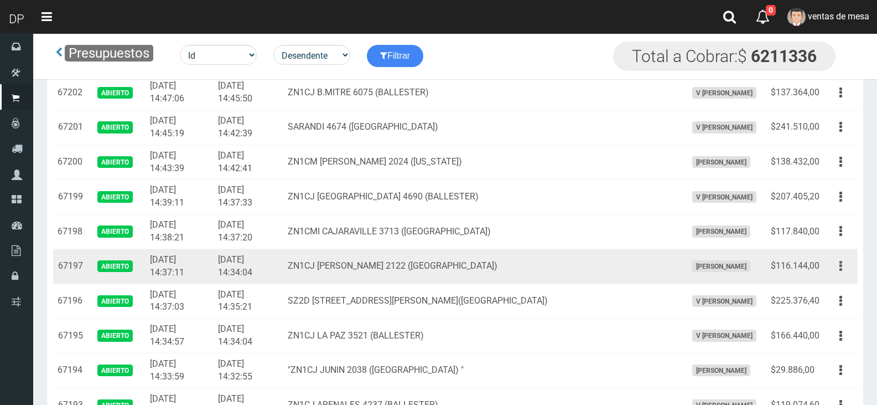
click at [842, 266] on button "button" at bounding box center [840, 265] width 25 height 19
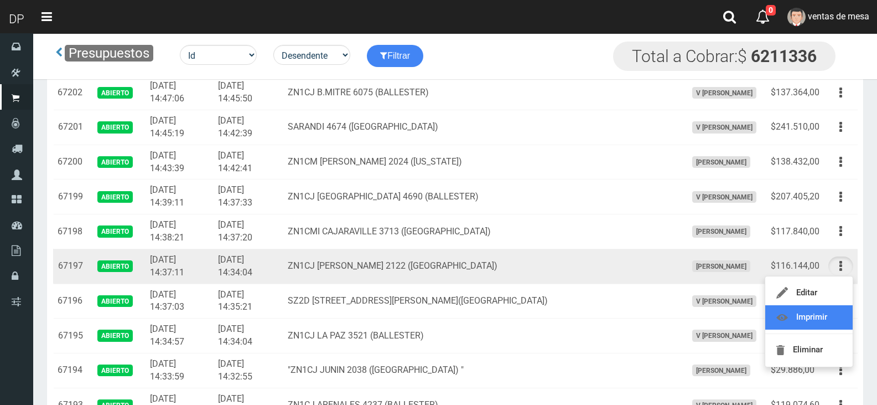
click at [805, 318] on link "Imprimir" at bounding box center [808, 317] width 87 height 24
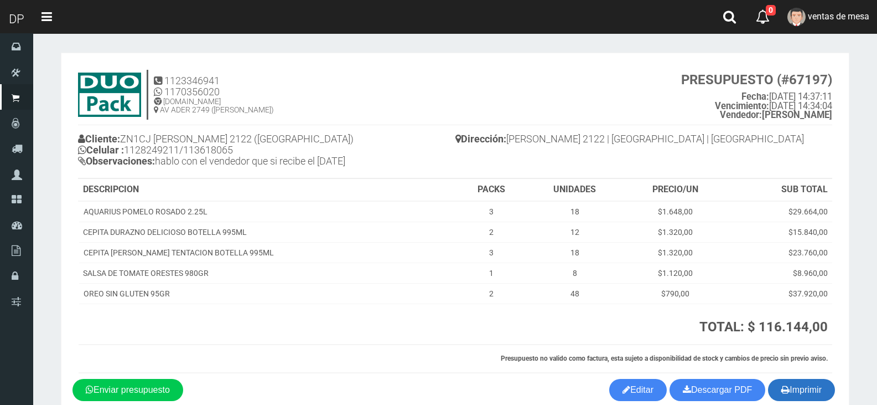
drag, startPoint x: 807, startPoint y: 386, endPoint x: 772, endPoint y: 392, distance: 35.9
click at [809, 390] on button "Imprimir" at bounding box center [801, 390] width 67 height 22
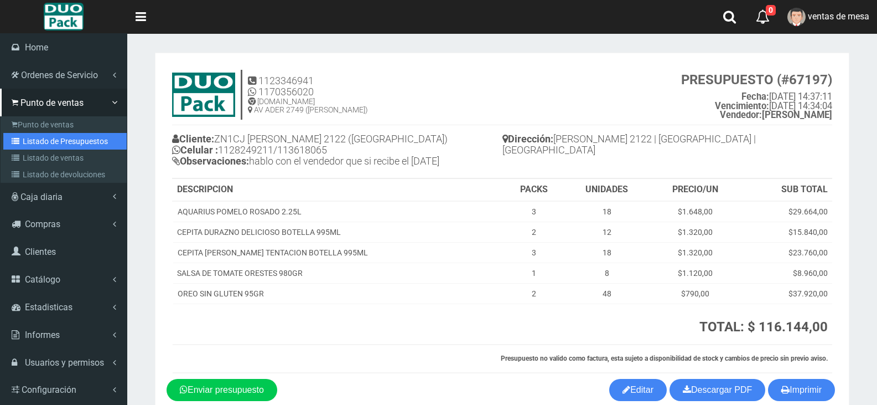
click at [48, 146] on link "Listado de Presupuestos" at bounding box center [64, 141] width 123 height 17
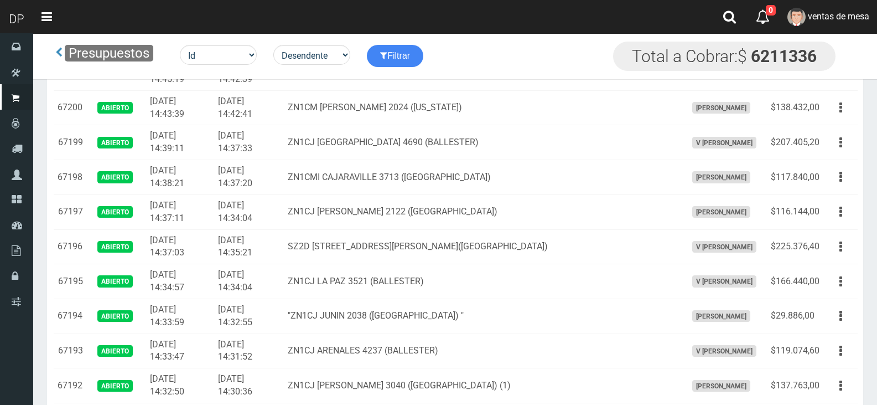
scroll to position [664, 0]
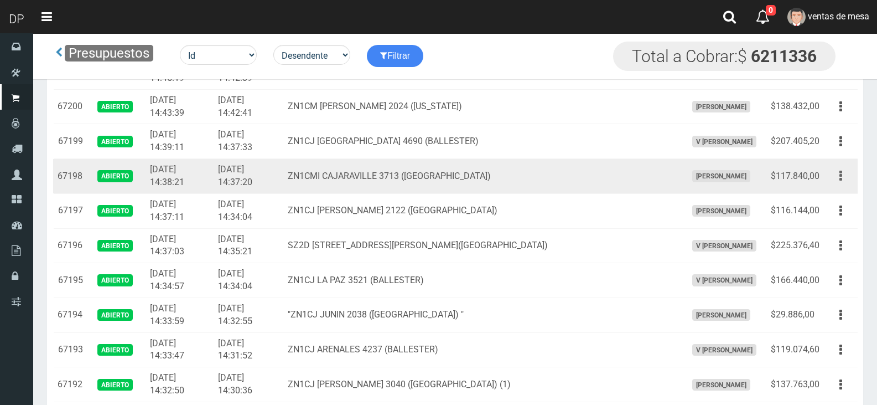
click at [848, 175] on button "button" at bounding box center [840, 175] width 25 height 19
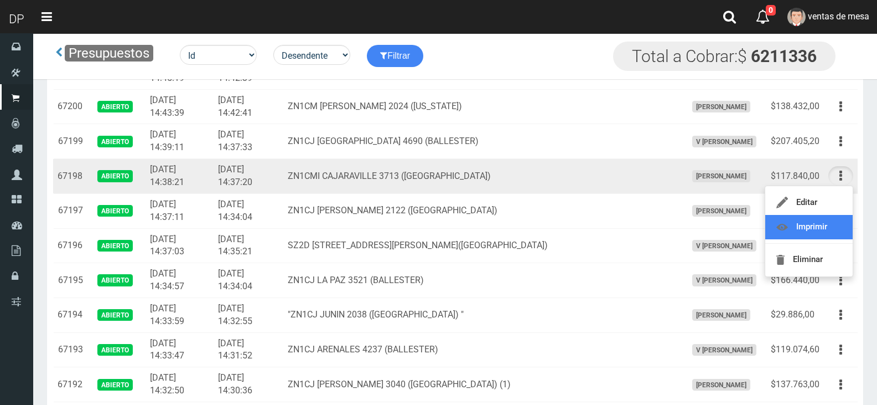
click at [821, 229] on link "Imprimir" at bounding box center [808, 227] width 87 height 24
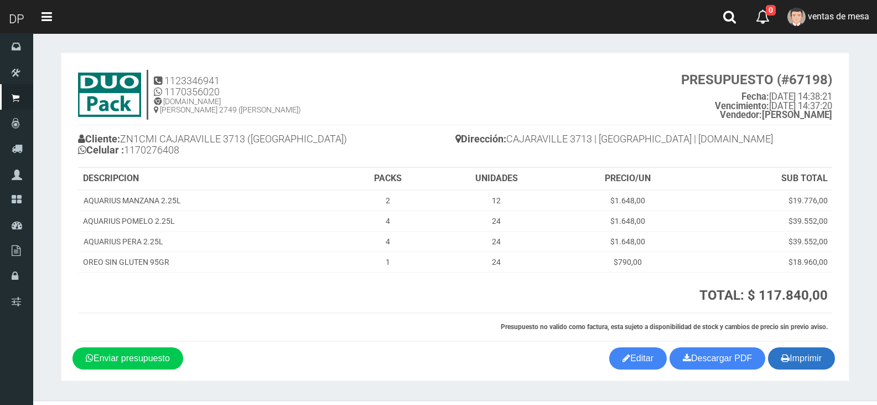
click at [806, 361] on button "Imprimir" at bounding box center [801, 358] width 67 height 22
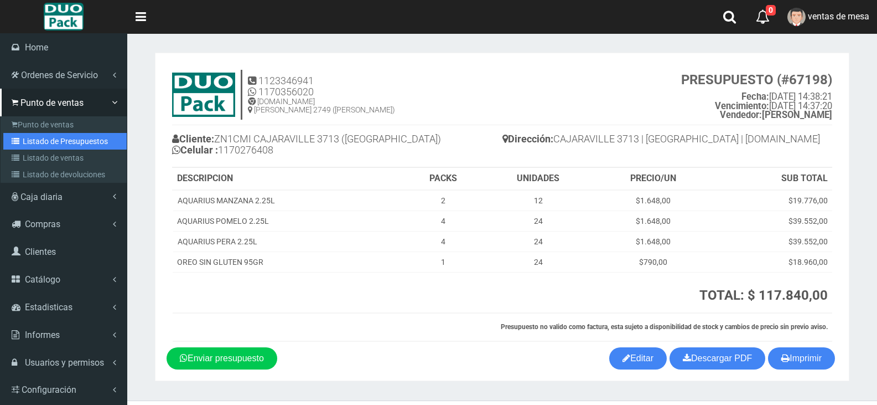
click at [86, 142] on link "Listado de Presupuestos" at bounding box center [64, 141] width 123 height 17
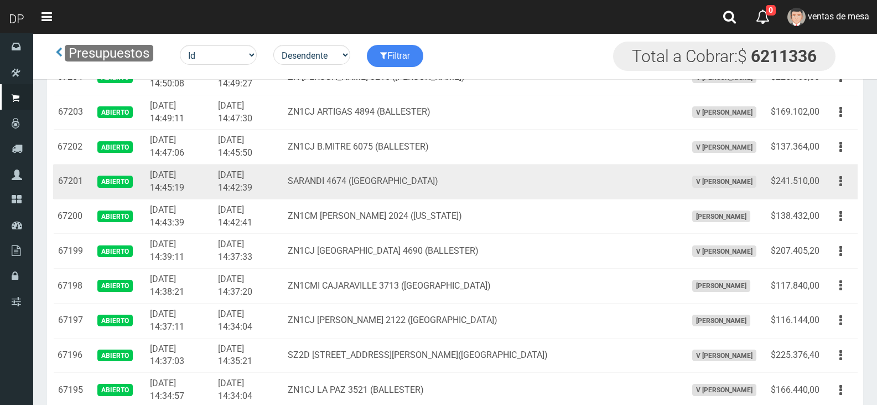
scroll to position [553, 0]
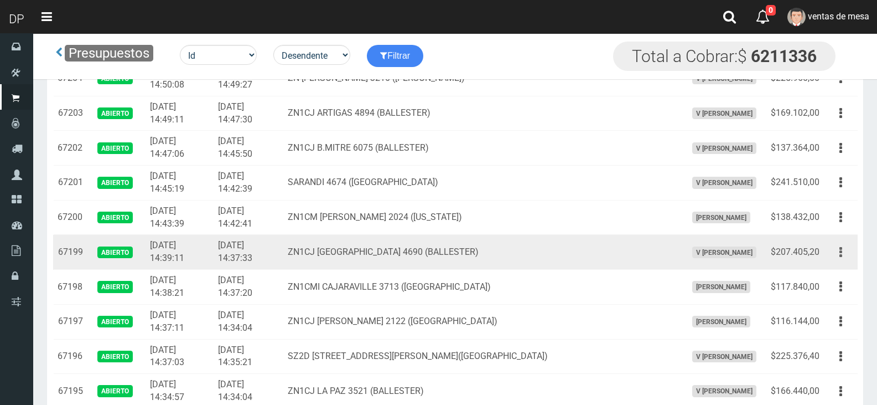
click at [843, 255] on button "button" at bounding box center [840, 251] width 25 height 19
click at [813, 315] on link "Imprimir" at bounding box center [808, 303] width 87 height 24
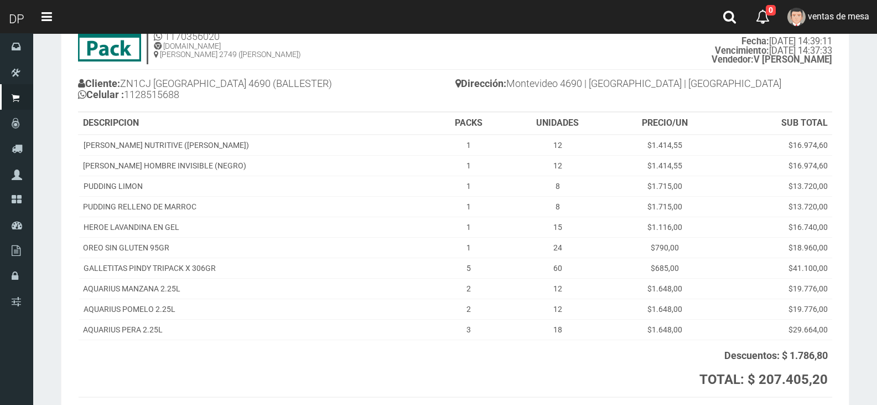
scroll to position [165, 0]
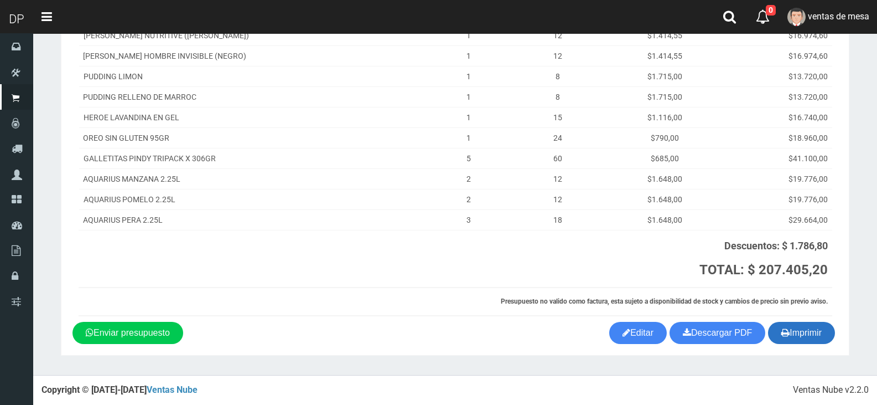
click at [819, 339] on button "Imprimir" at bounding box center [801, 333] width 67 height 22
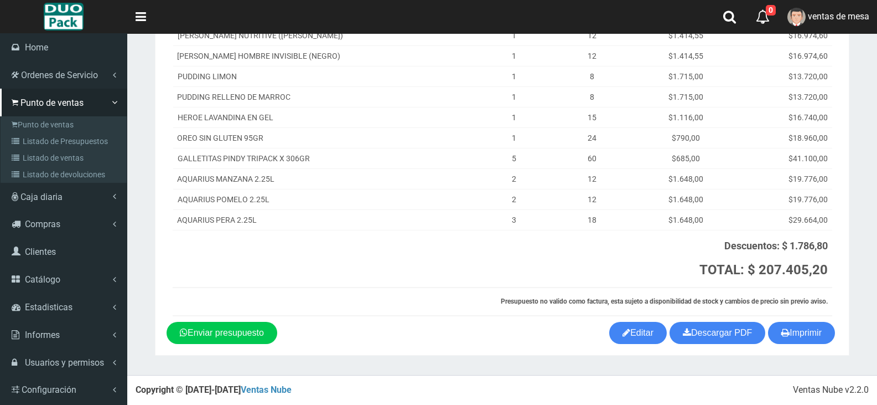
scroll to position [0, 0]
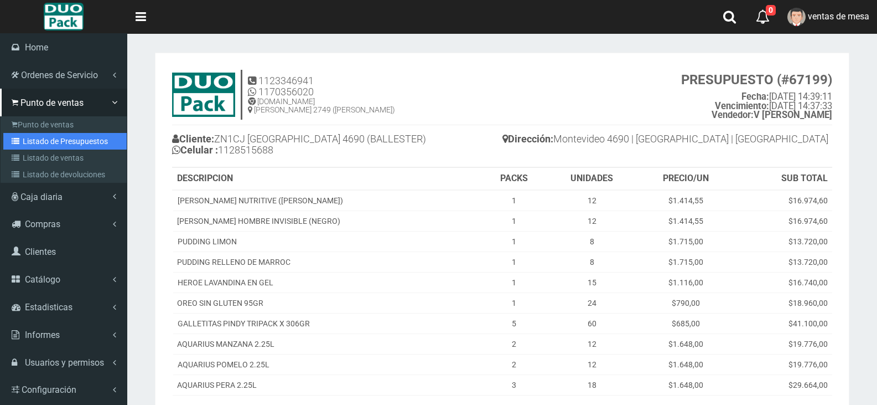
click at [64, 143] on link "Listado de Presupuestos" at bounding box center [64, 141] width 123 height 17
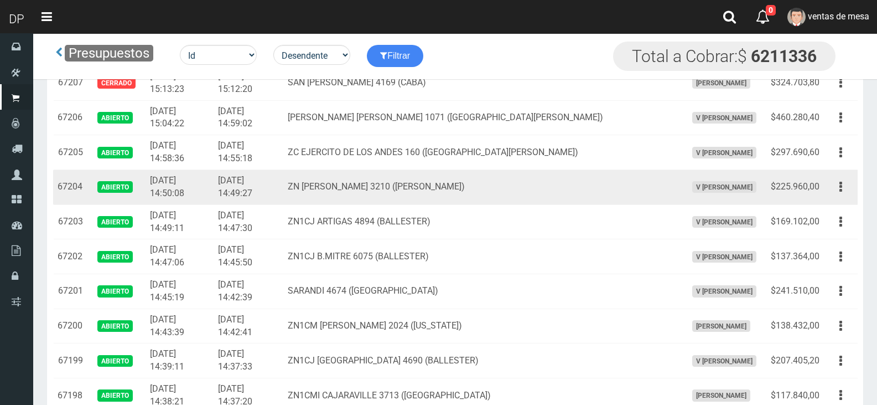
scroll to position [553, 0]
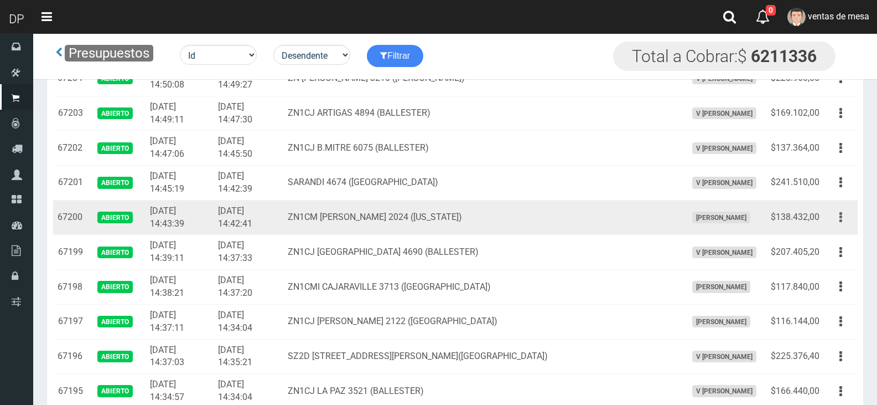
click at [844, 219] on button "button" at bounding box center [840, 217] width 25 height 19
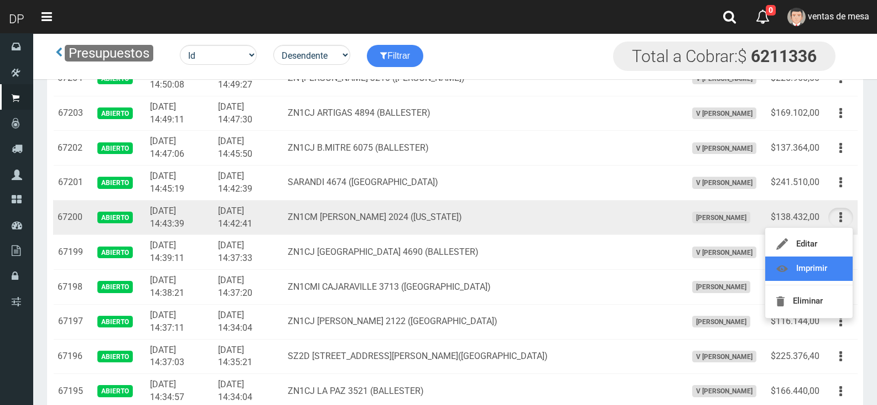
click at [823, 268] on link "Imprimir" at bounding box center [808, 268] width 87 height 24
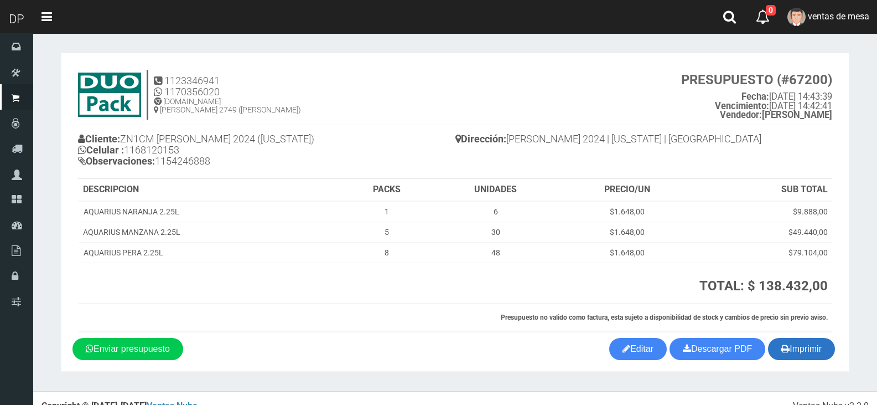
click at [802, 348] on button "Imprimir" at bounding box center [801, 349] width 67 height 22
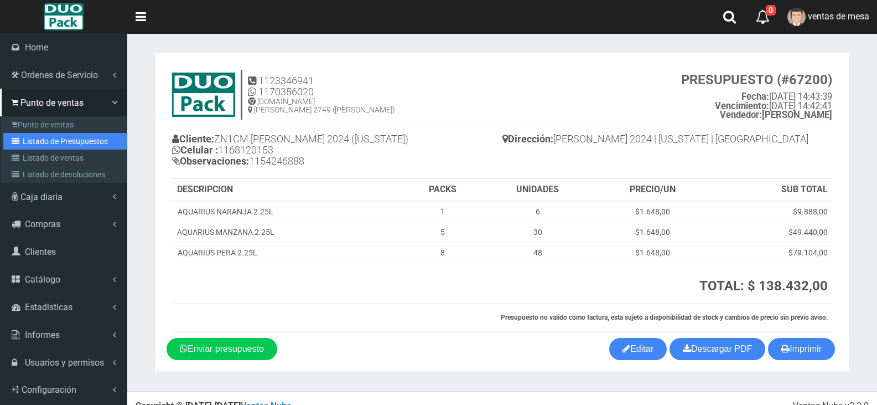
click at [58, 137] on link "Listado de Presupuestos" at bounding box center [64, 141] width 123 height 17
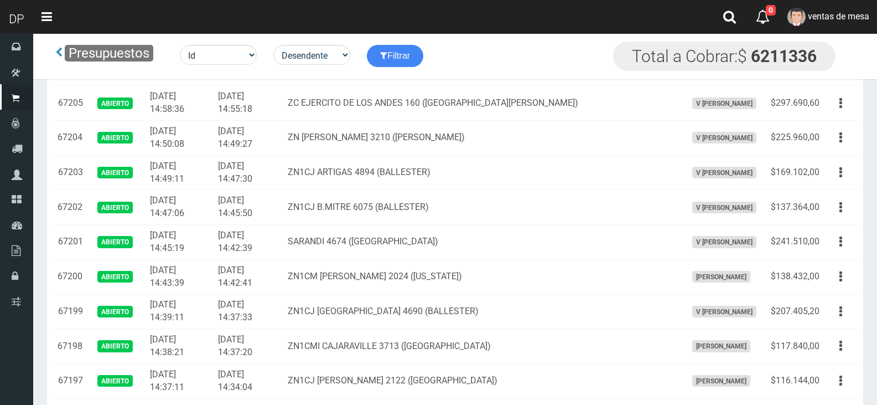
scroll to position [498, 0]
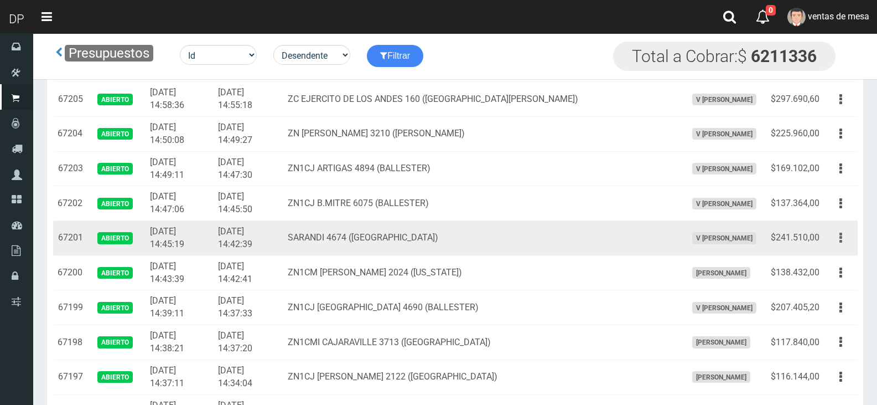
click at [838, 240] on button "button" at bounding box center [840, 237] width 25 height 19
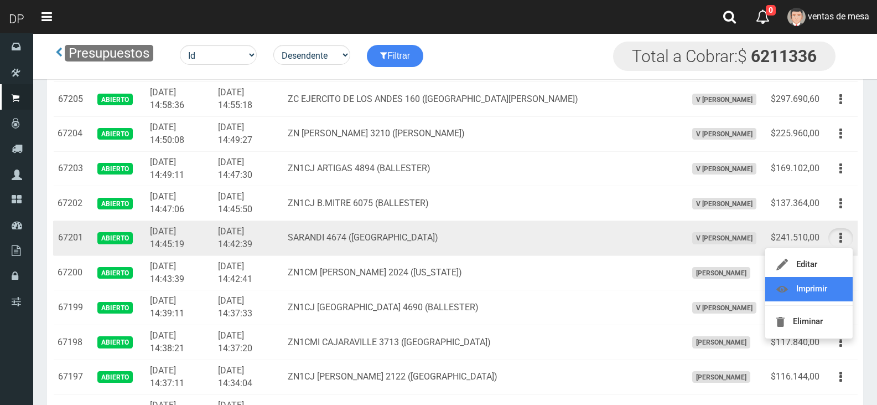
click at [832, 287] on link "Imprimir" at bounding box center [808, 289] width 87 height 24
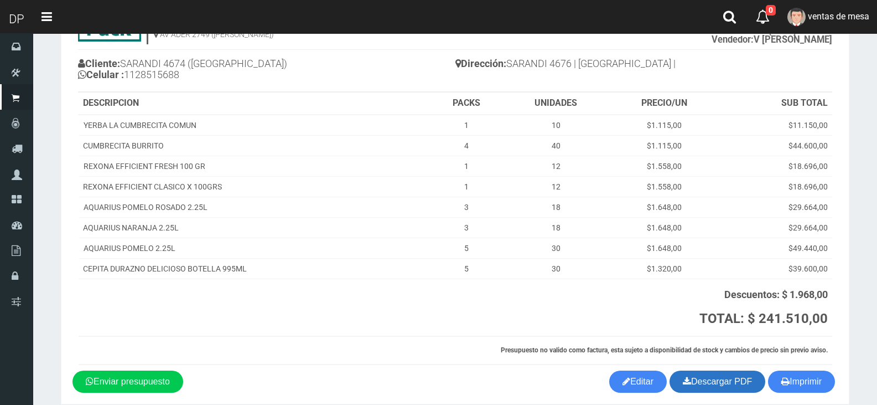
scroll to position [124, 0]
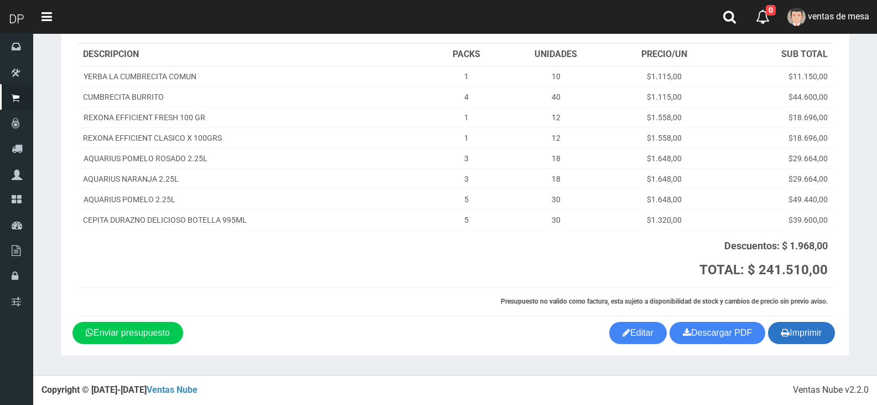
click at [808, 330] on button "Imprimir" at bounding box center [801, 333] width 67 height 22
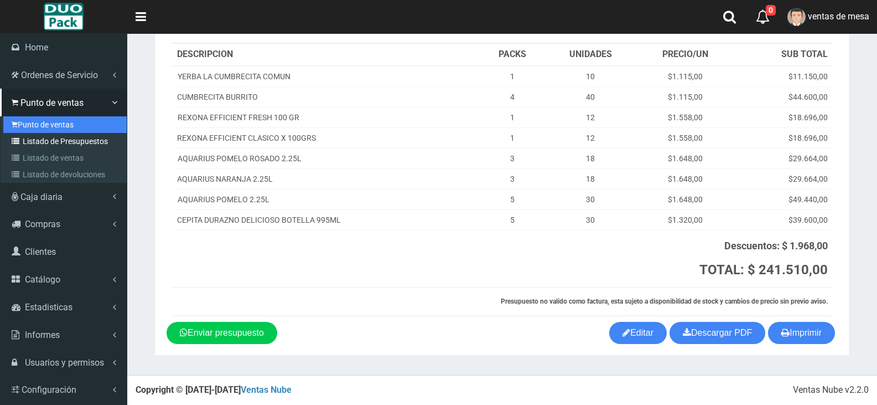
click at [61, 132] on ul "Punto de ventas Listado de Presupuestos Listado de ventas Listado de devolucion…" at bounding box center [64, 149] width 126 height 66
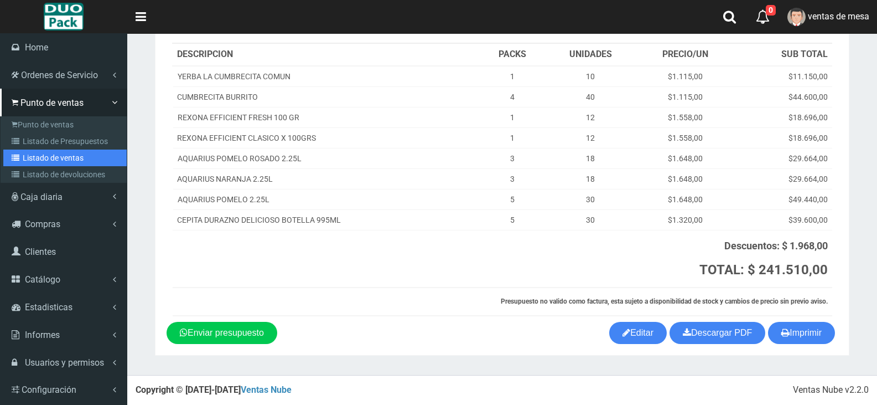
click at [66, 149] on link "Listado de ventas" at bounding box center [64, 157] width 123 height 17
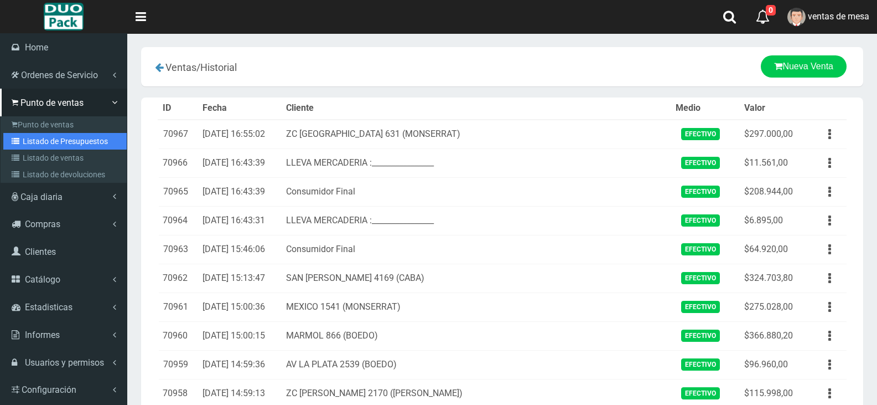
click at [63, 144] on link "Listado de Presupuestos" at bounding box center [64, 141] width 123 height 17
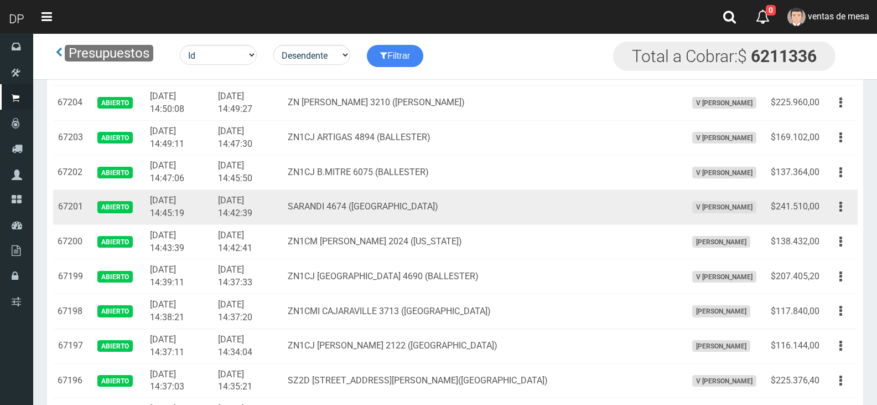
scroll to position [528, 0]
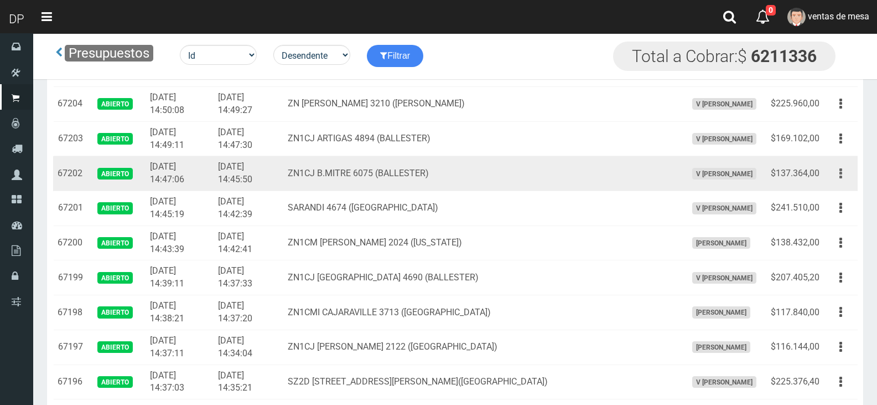
click at [840, 174] on button "button" at bounding box center [840, 173] width 25 height 19
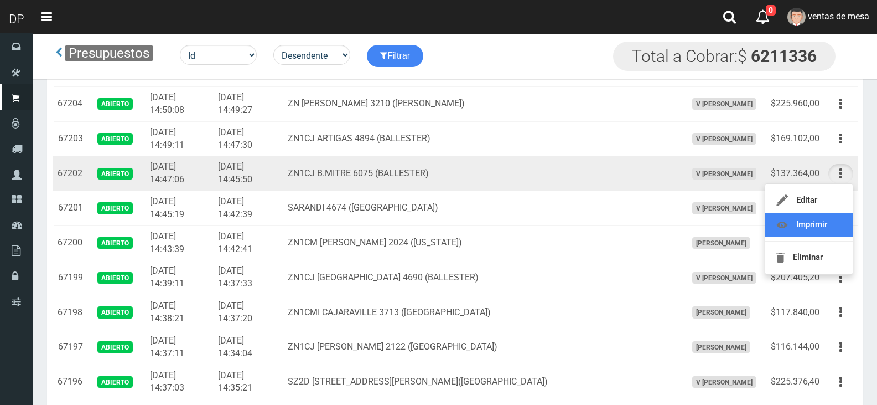
click at [826, 229] on link "Imprimir" at bounding box center [808, 225] width 87 height 24
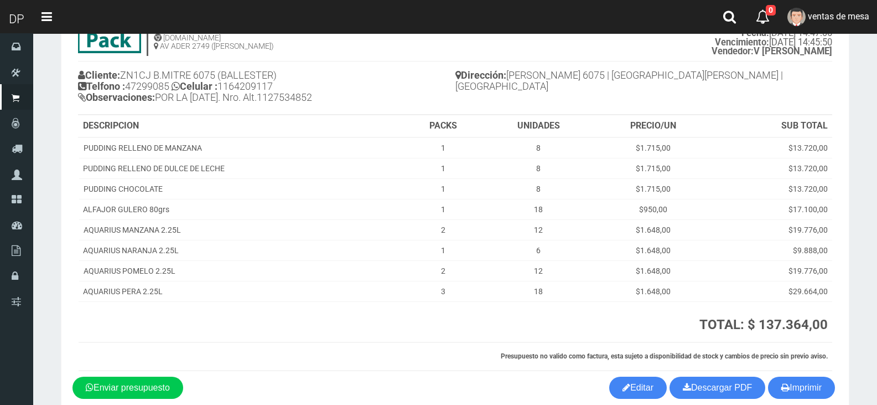
scroll to position [118, 0]
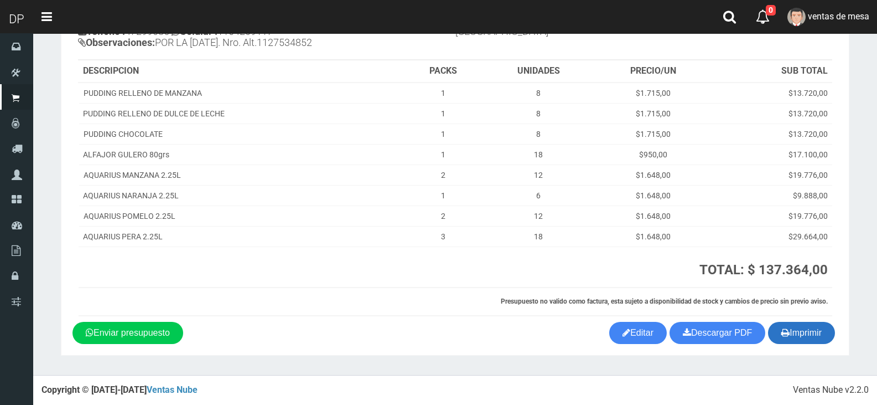
click at [806, 335] on button "Imprimir" at bounding box center [801, 333] width 67 height 22
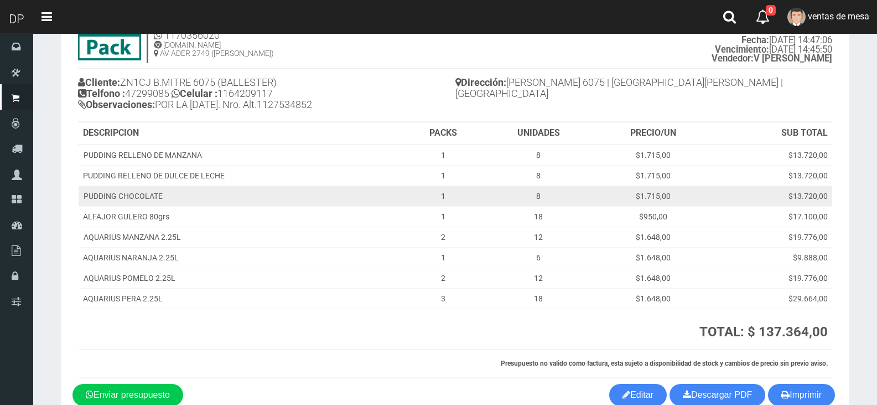
scroll to position [0, 0]
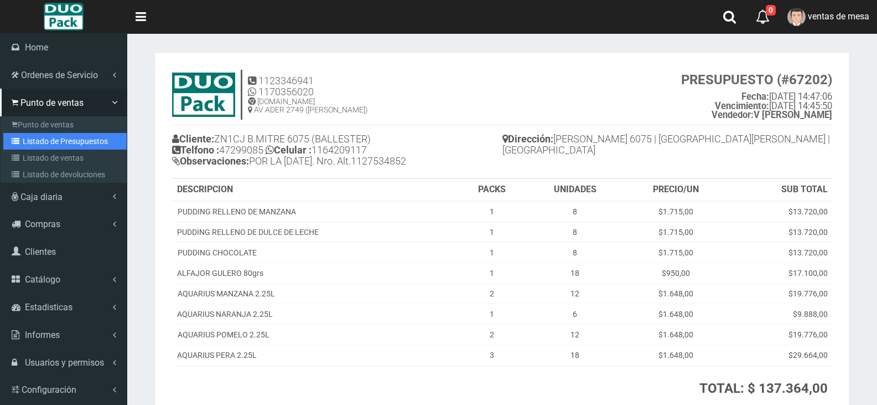
click at [42, 146] on link "Listado de Presupuestos" at bounding box center [64, 141] width 123 height 17
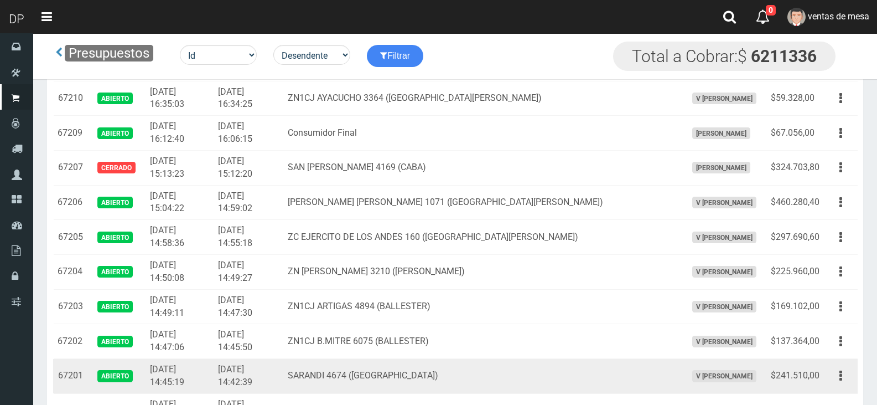
scroll to position [387, 0]
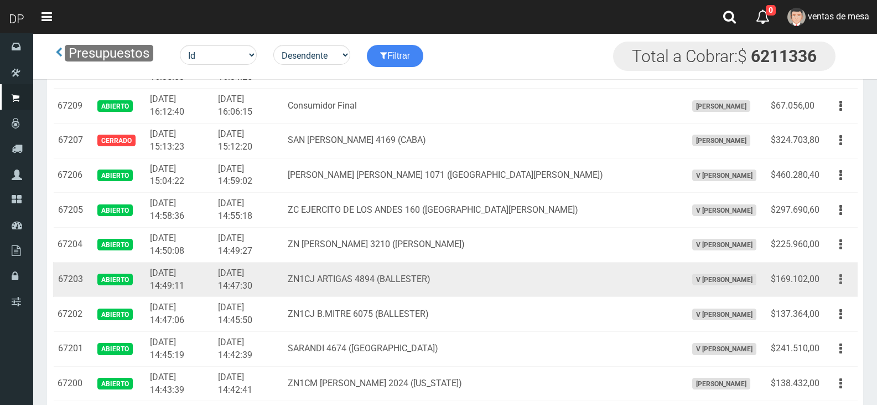
click at [848, 281] on button "button" at bounding box center [840, 279] width 25 height 19
click at [821, 328] on link "Imprimir" at bounding box center [808, 330] width 87 height 24
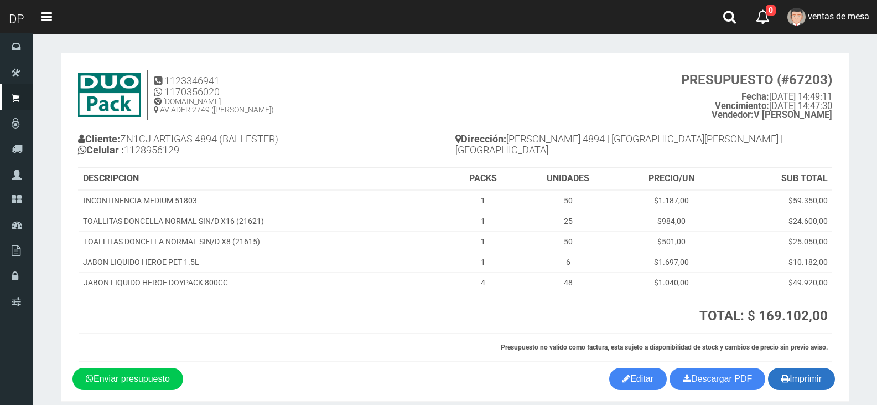
click at [807, 377] on button "Imprimir" at bounding box center [801, 378] width 67 height 22
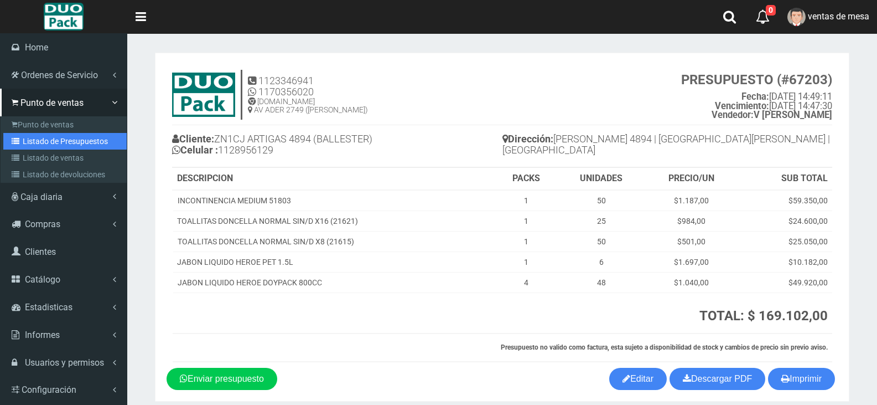
click at [89, 140] on link "Listado de Presupuestos" at bounding box center [64, 141] width 123 height 17
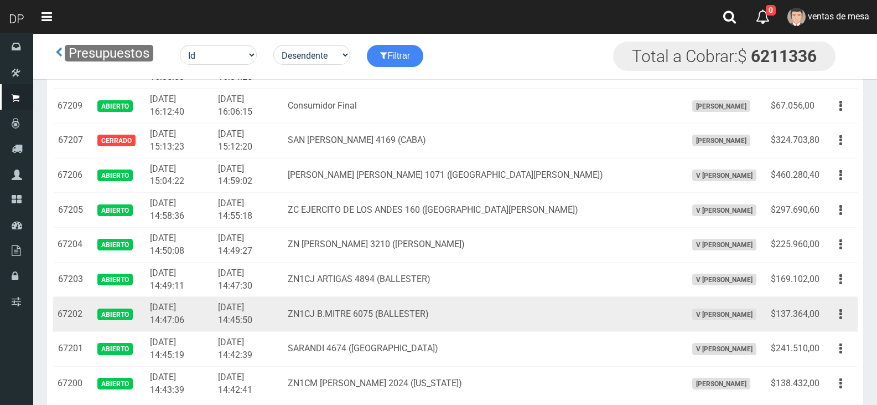
scroll to position [387, 0]
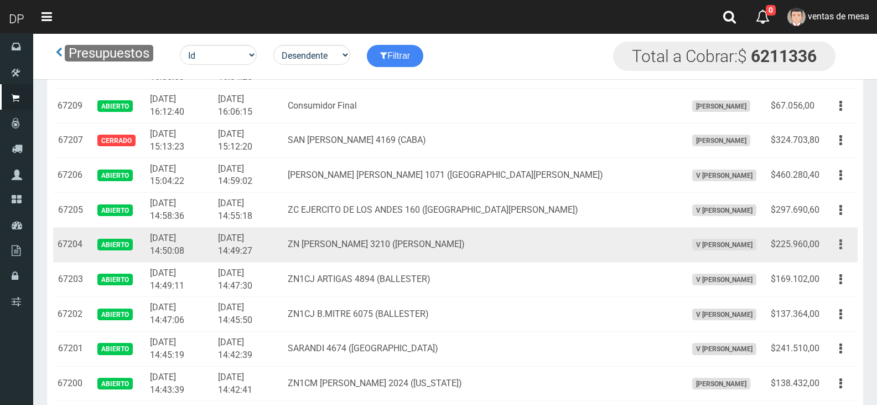
click at [840, 242] on icon "button" at bounding box center [841, 244] width 3 height 19
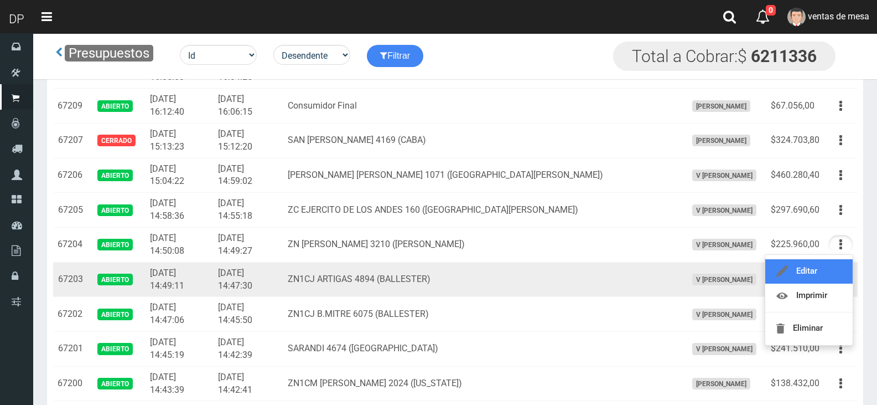
click at [833, 283] on link "Editar" at bounding box center [808, 271] width 87 height 24
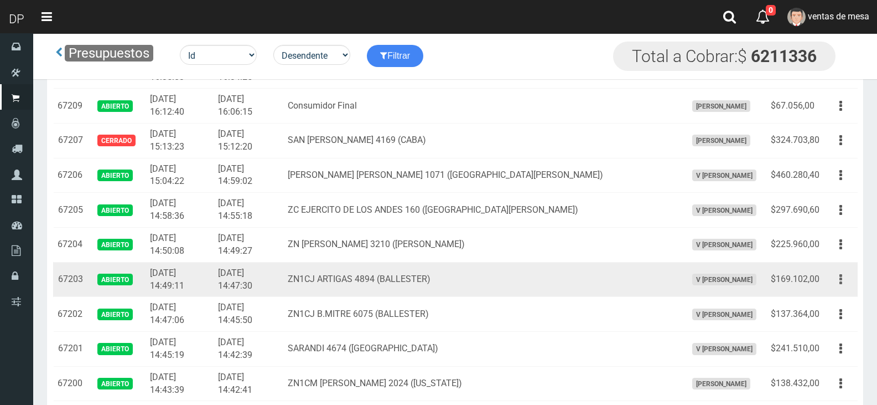
click at [835, 287] on button "button" at bounding box center [840, 279] width 25 height 19
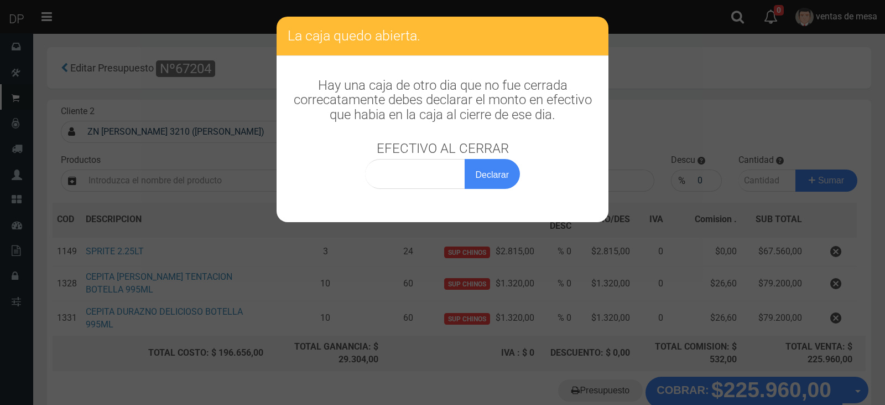
click at [172, 89] on div "La caja quedo abierta. Hay una caja de otro dia que no fue cerrada correcatamen…" at bounding box center [442, 202] width 885 height 405
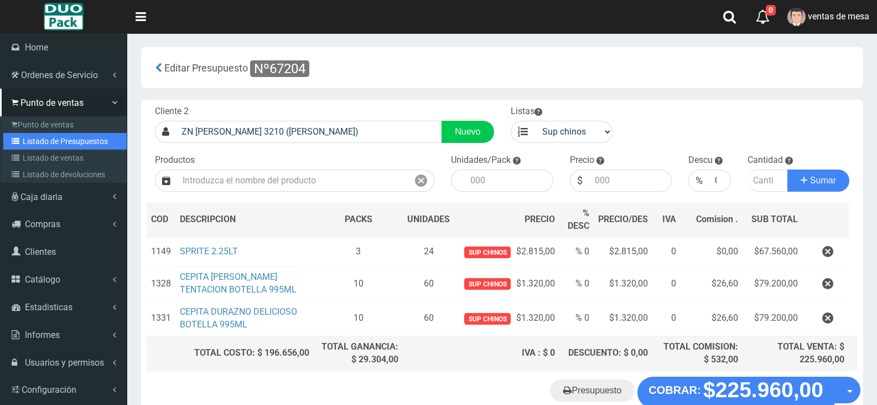
click at [84, 143] on link "Listado de Presupuestos" at bounding box center [64, 141] width 123 height 17
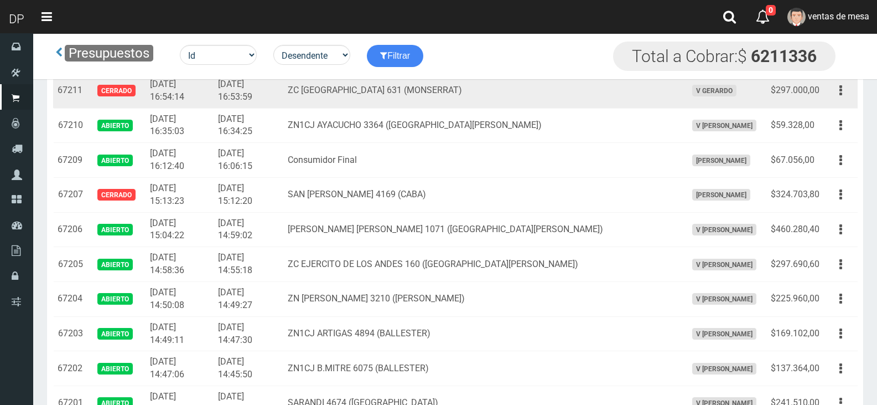
scroll to position [387, 0]
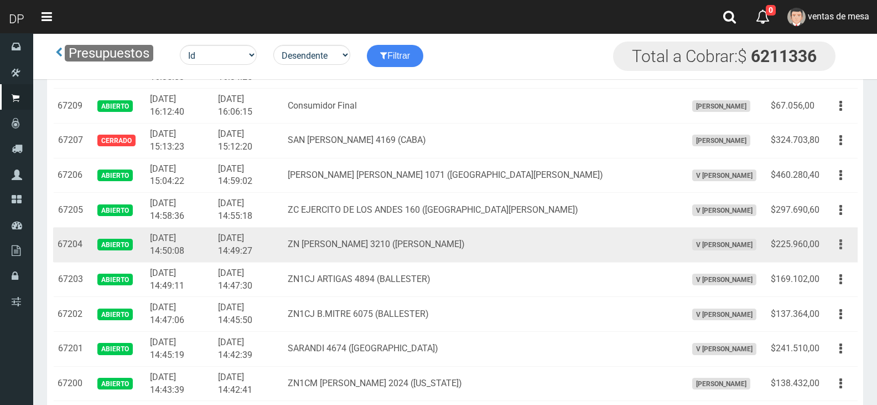
click at [842, 239] on button "button" at bounding box center [840, 244] width 25 height 19
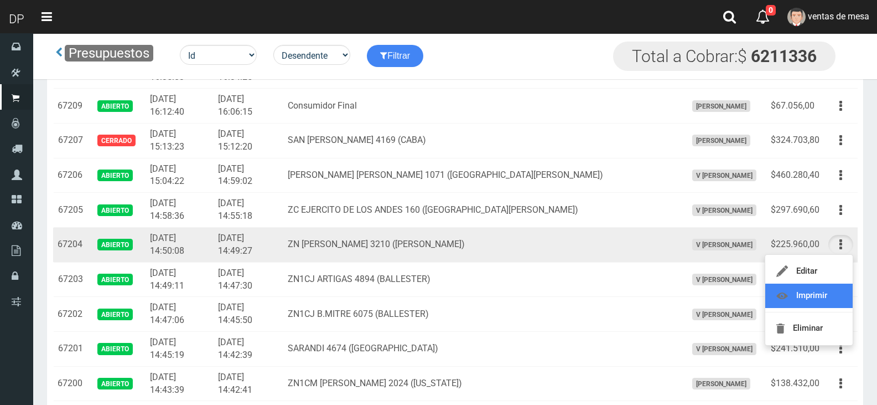
click at [831, 289] on link "Imprimir" at bounding box center [808, 295] width 87 height 24
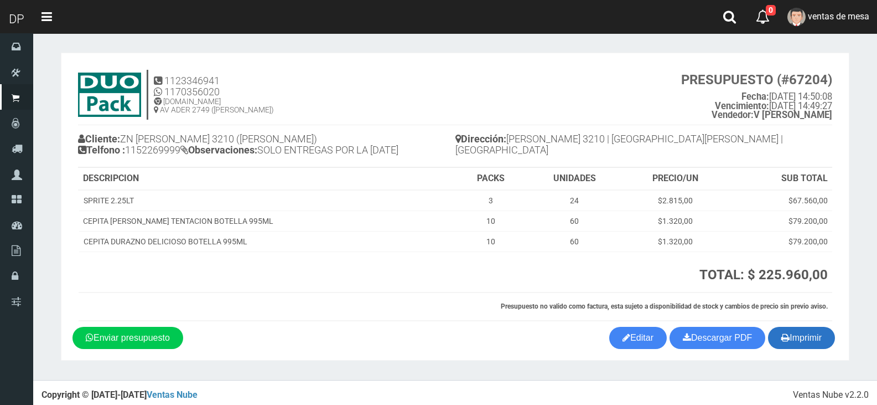
click at [816, 328] on button "Imprimir" at bounding box center [801, 338] width 67 height 22
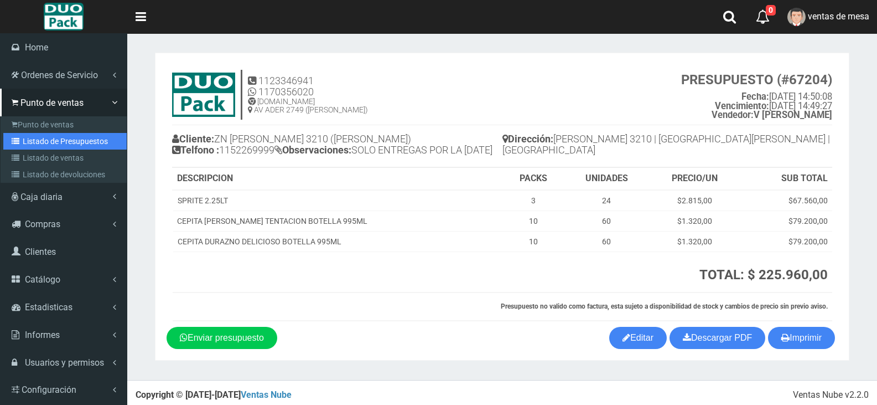
click at [53, 139] on link "Listado de Presupuestos" at bounding box center [64, 141] width 123 height 17
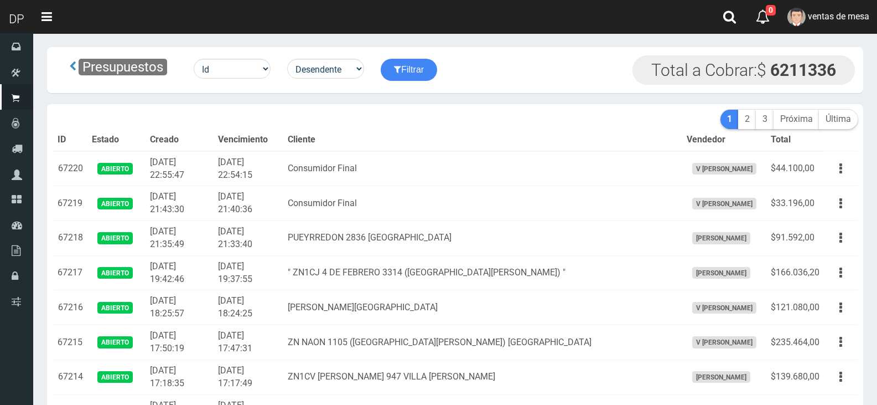
scroll to position [277, 0]
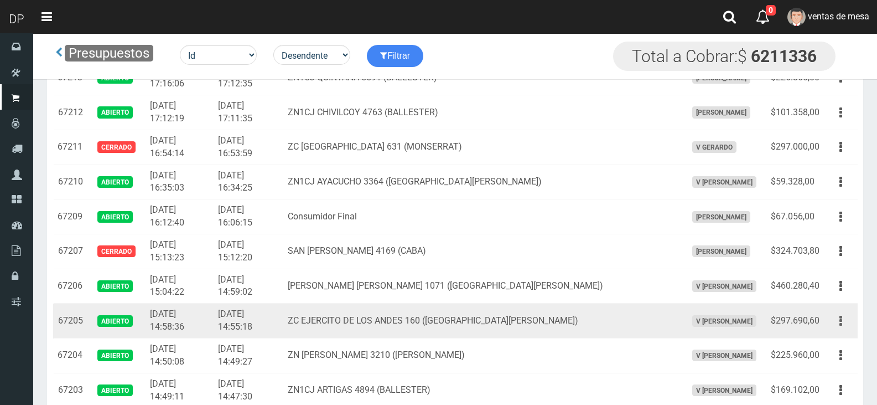
click at [842, 320] on icon "button" at bounding box center [841, 320] width 3 height 19
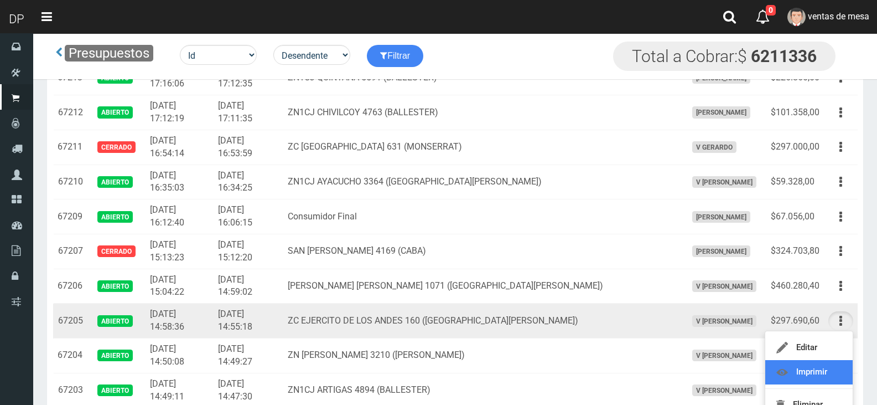
click at [827, 366] on link "Imprimir" at bounding box center [808, 372] width 87 height 24
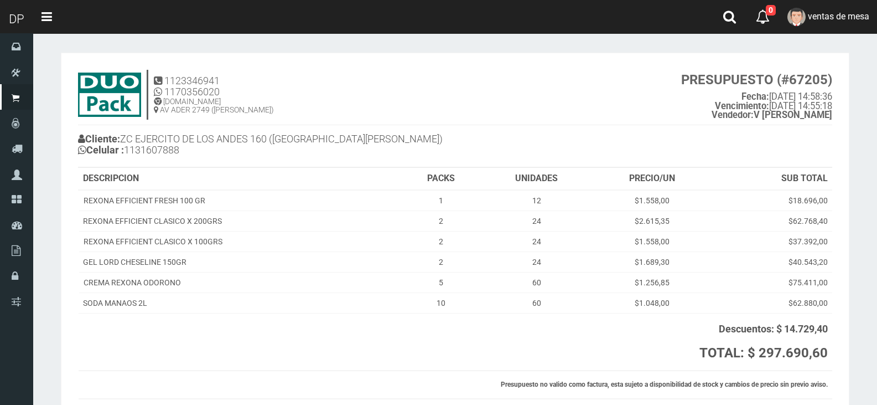
scroll to position [83, 0]
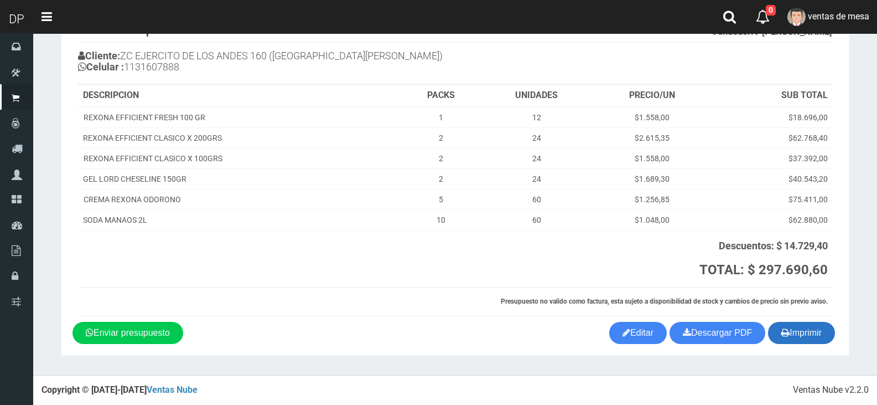
drag, startPoint x: 802, startPoint y: 339, endPoint x: 790, endPoint y: 340, distance: 11.7
click at [802, 338] on button "Imprimir" at bounding box center [801, 333] width 67 height 22
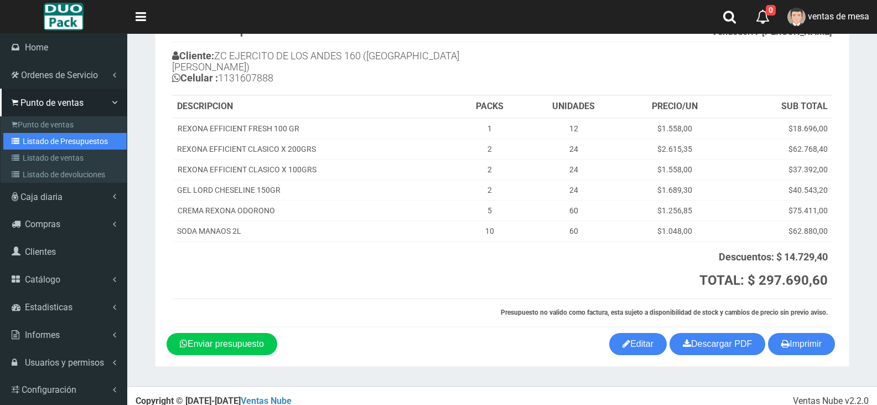
click at [54, 141] on link "Listado de Presupuestos" at bounding box center [64, 141] width 123 height 17
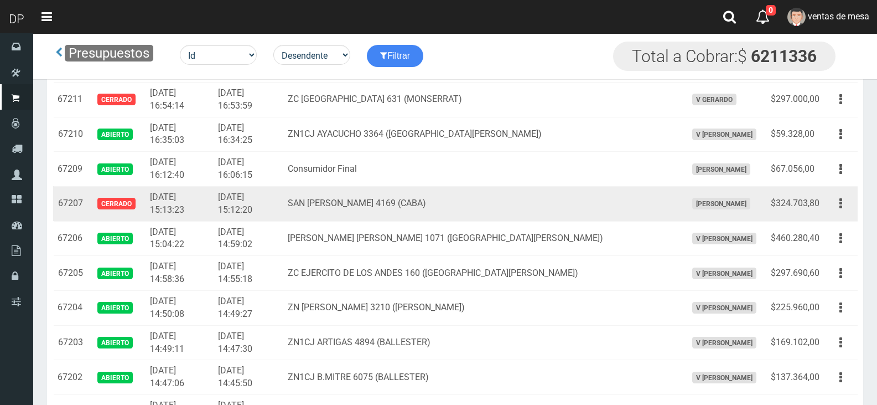
scroll to position [332, 0]
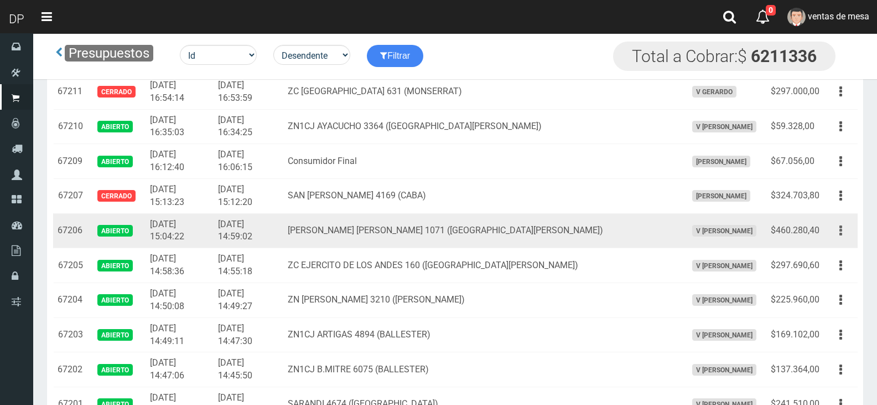
click at [840, 234] on icon "button" at bounding box center [841, 230] width 3 height 19
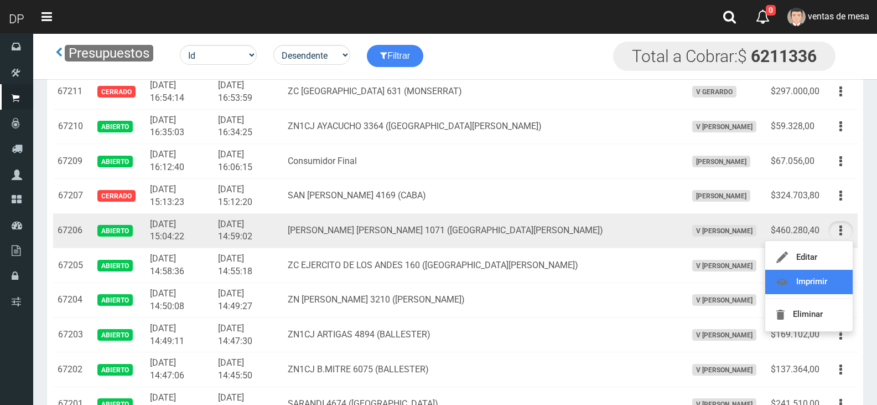
click at [828, 284] on link "Imprimir" at bounding box center [808, 282] width 87 height 24
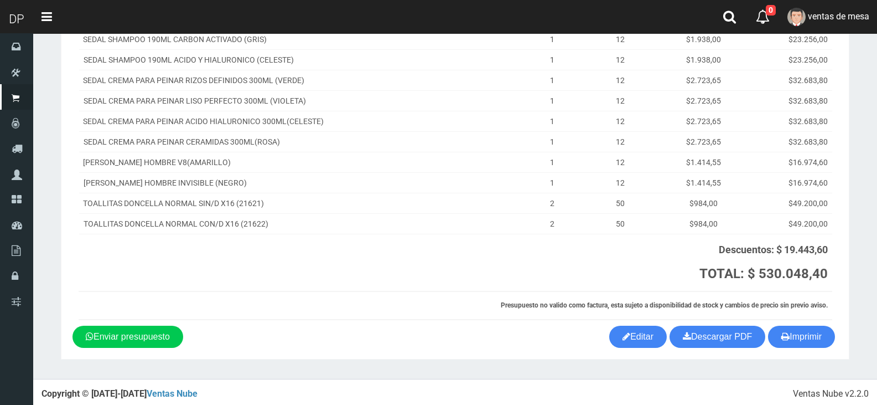
scroll to position [349, 0]
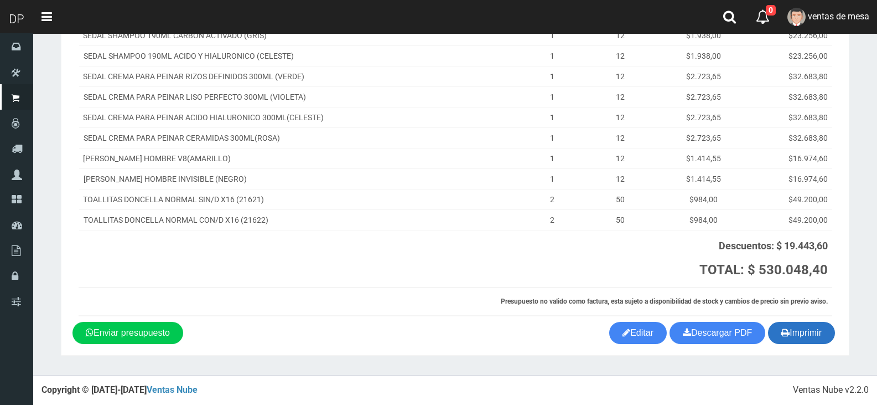
click at [814, 338] on button "Imprimir" at bounding box center [801, 333] width 67 height 22
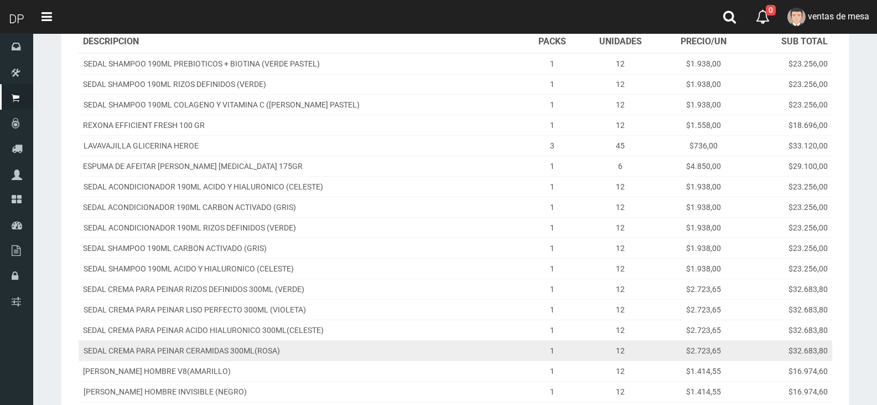
scroll to position [0, 0]
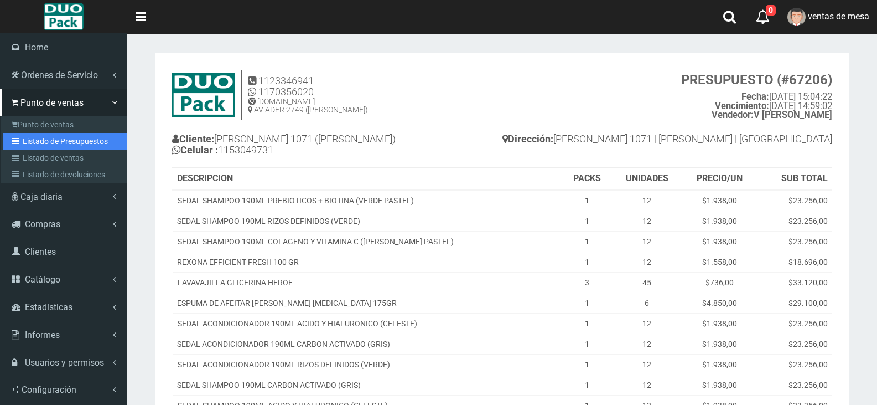
click at [42, 141] on link "Listado de Presupuestos" at bounding box center [64, 141] width 123 height 17
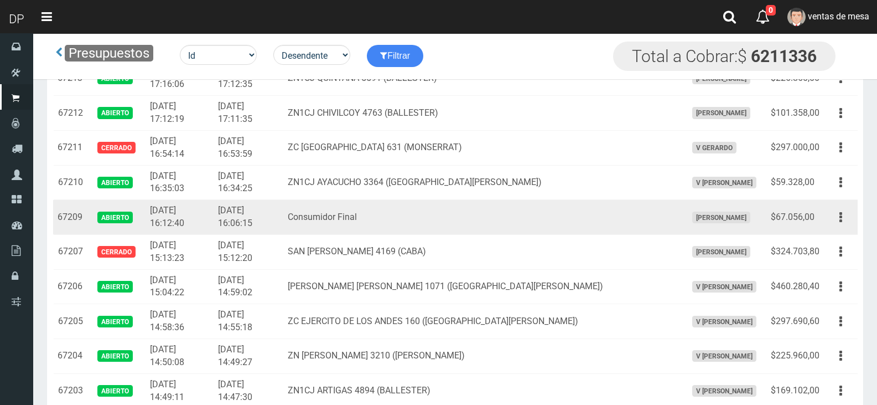
scroll to position [277, 0]
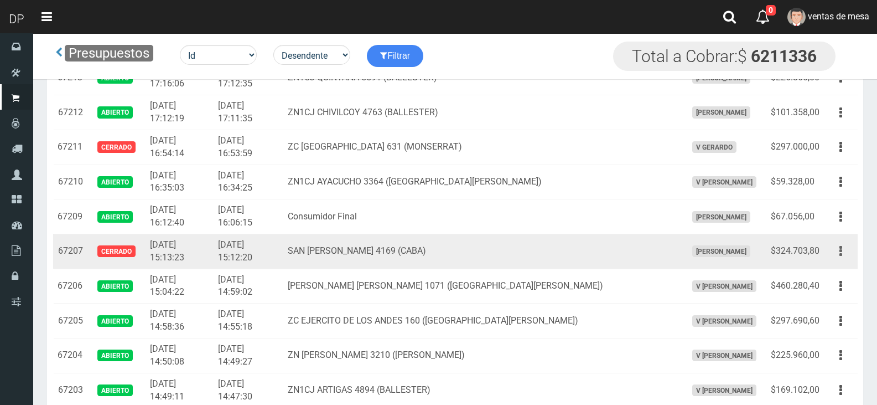
click at [842, 247] on icon "button" at bounding box center [841, 250] width 3 height 19
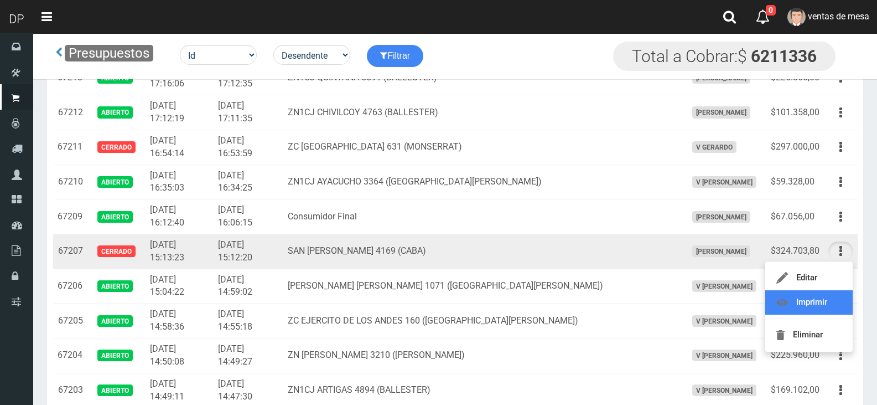
click at [820, 306] on link "Imprimir" at bounding box center [808, 302] width 87 height 24
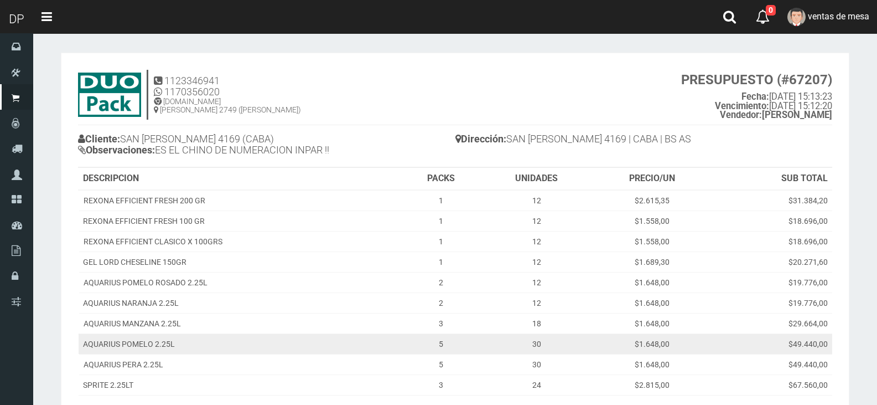
scroll to position [165, 0]
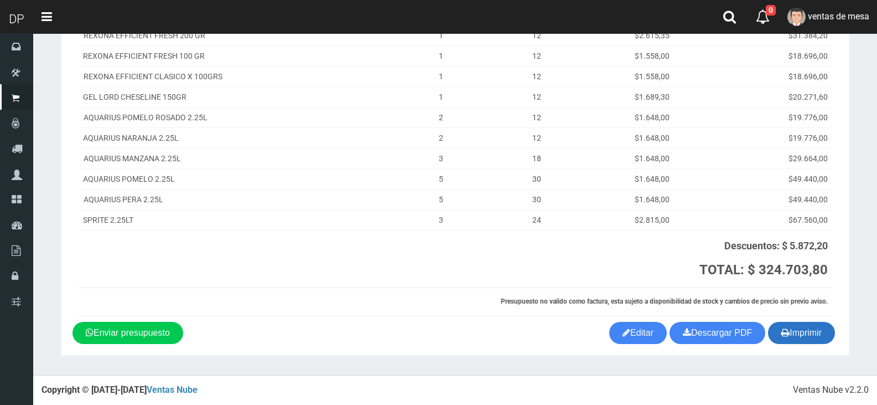
click at [799, 340] on button "Imprimir" at bounding box center [801, 333] width 67 height 22
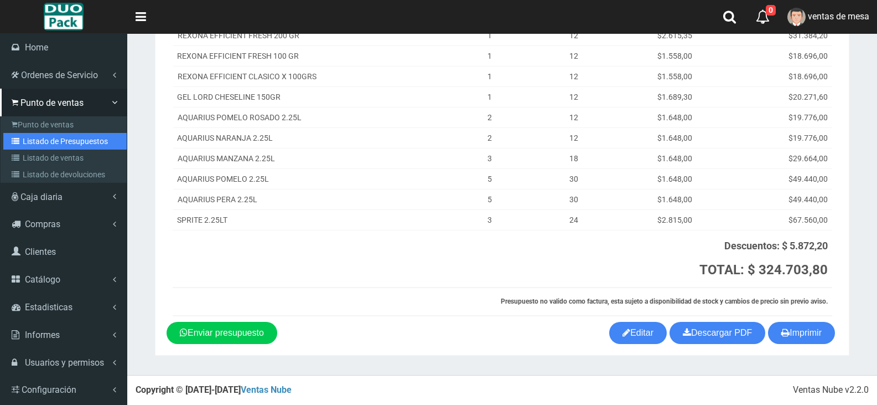
click at [44, 135] on link "Listado de Presupuestos" at bounding box center [64, 141] width 123 height 17
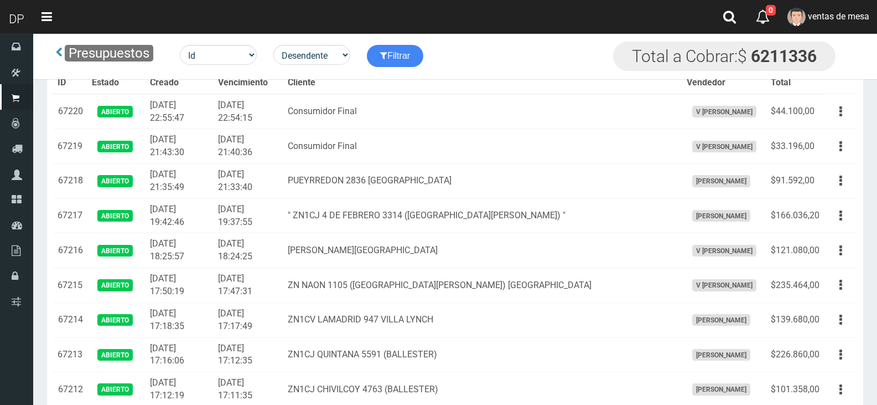
scroll to position [277, 0]
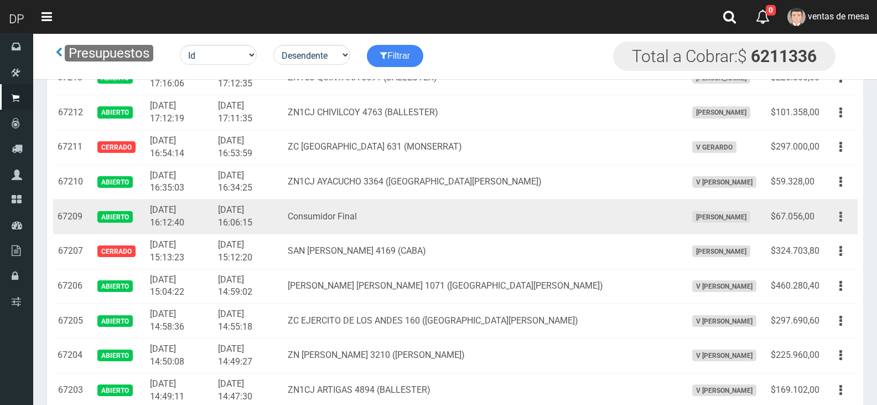
click at [841, 217] on icon "button" at bounding box center [841, 216] width 3 height 19
click at [823, 262] on link "Imprimir" at bounding box center [808, 268] width 87 height 24
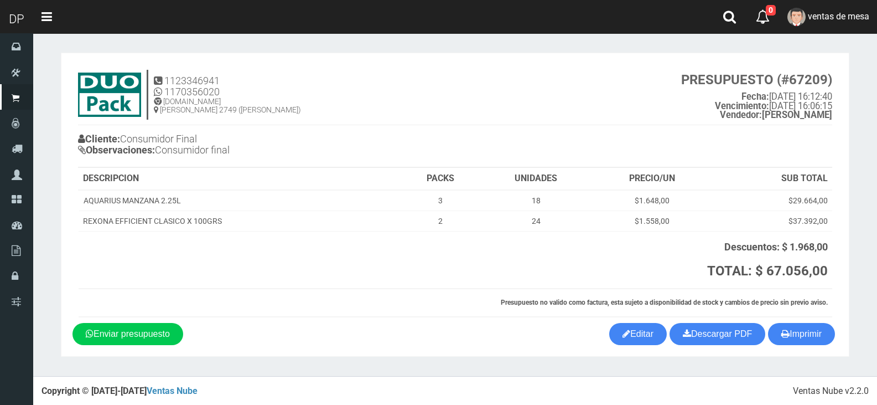
scroll to position [1, 0]
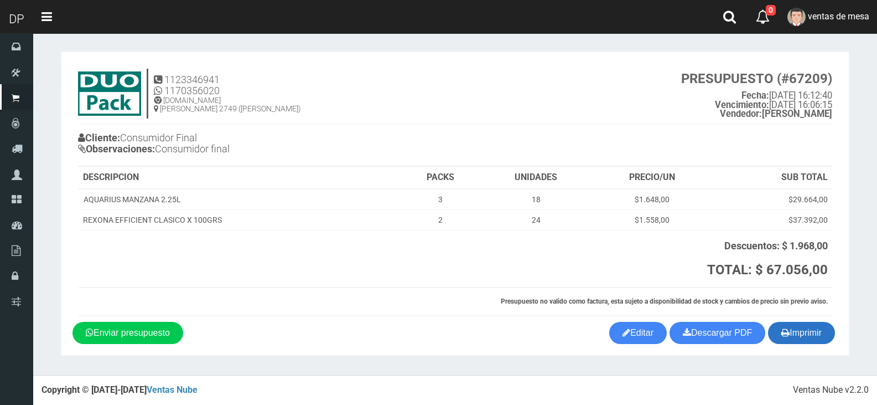
click at [778, 330] on button "Imprimir" at bounding box center [801, 333] width 67 height 22
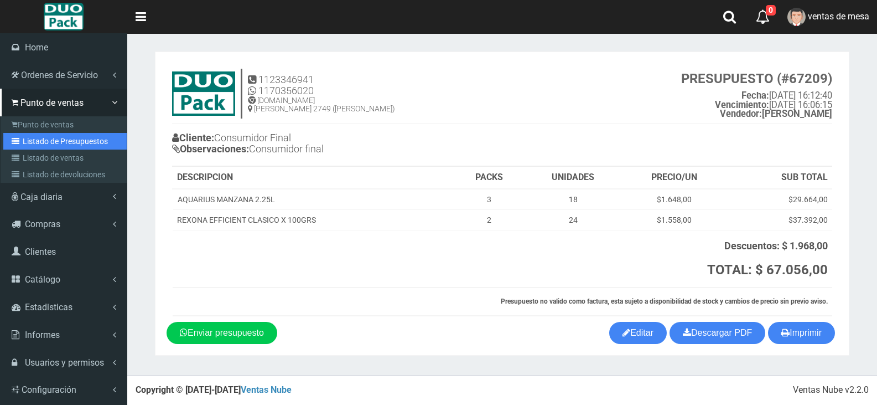
click at [43, 138] on link "Listado de Presupuestos" at bounding box center [64, 141] width 123 height 17
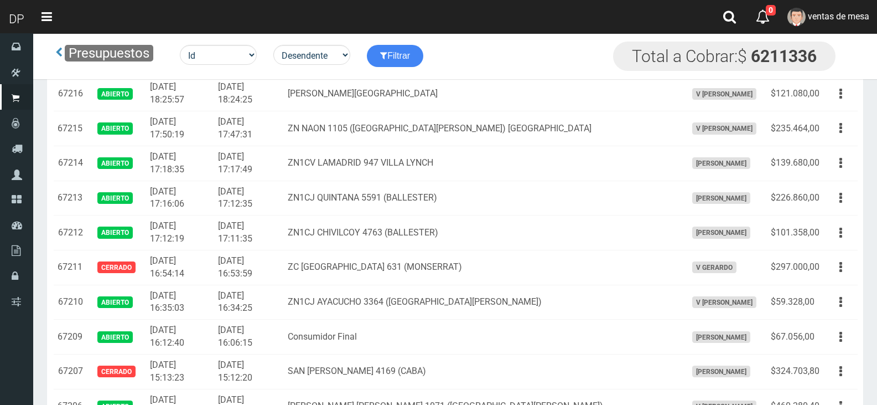
scroll to position [166, 0]
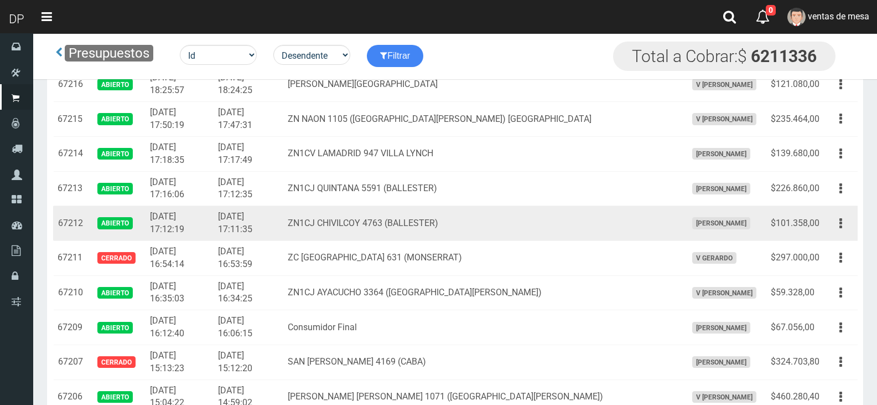
click at [821, 206] on td "$101.358,00" at bounding box center [795, 223] width 58 height 35
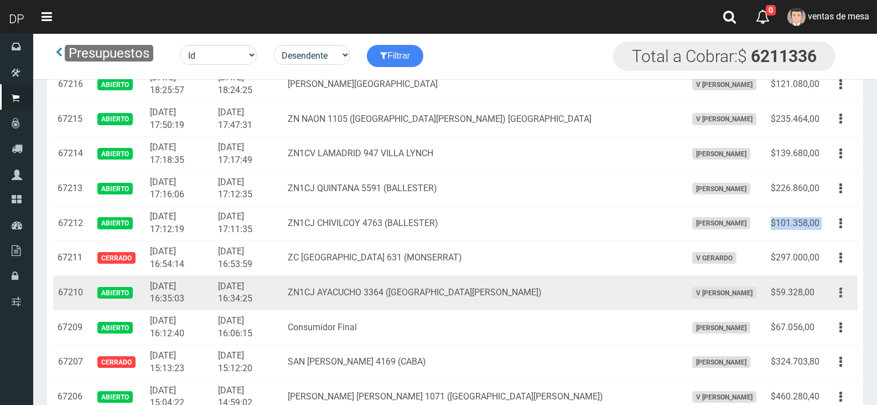
click at [838, 289] on button "button" at bounding box center [840, 292] width 25 height 19
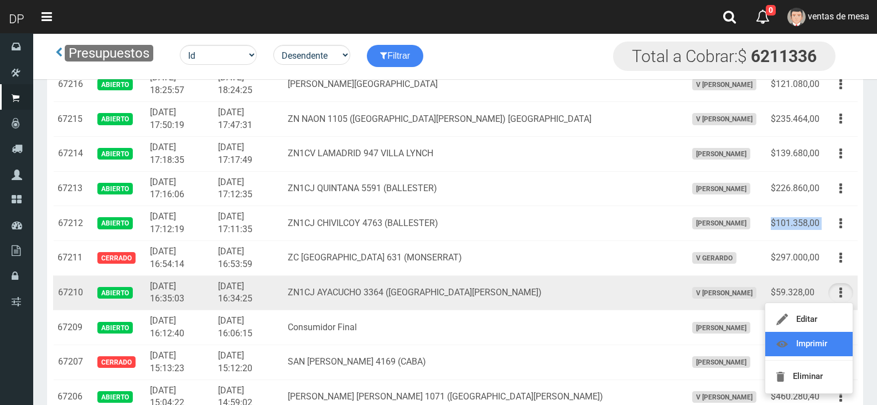
click at [820, 348] on link "Imprimir" at bounding box center [808, 343] width 87 height 24
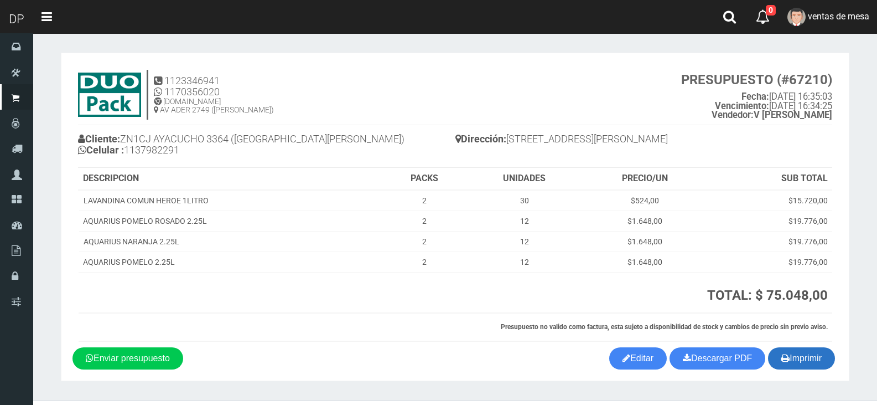
click at [814, 363] on button "Imprimir" at bounding box center [801, 358] width 67 height 22
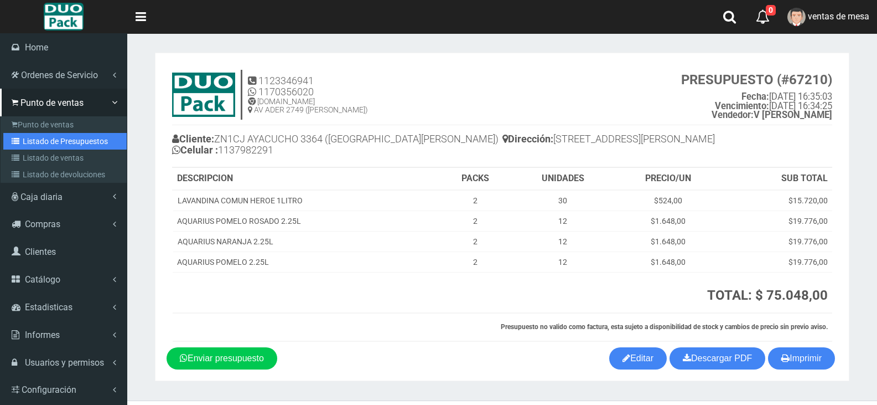
click at [55, 139] on link "Listado de Presupuestos" at bounding box center [64, 141] width 123 height 17
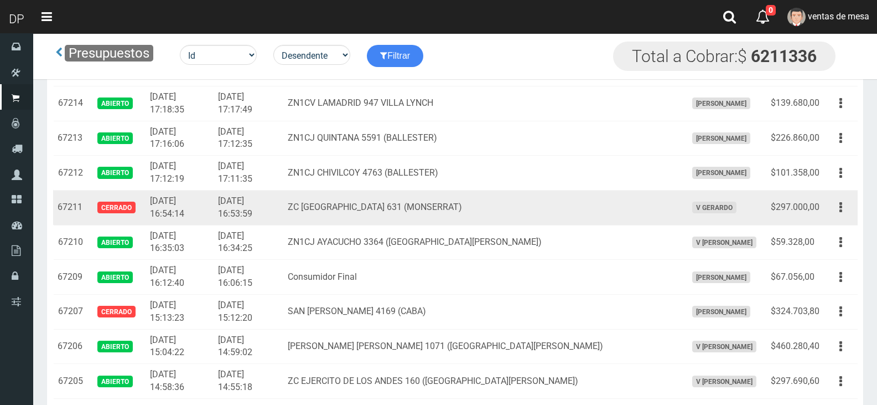
scroll to position [221, 0]
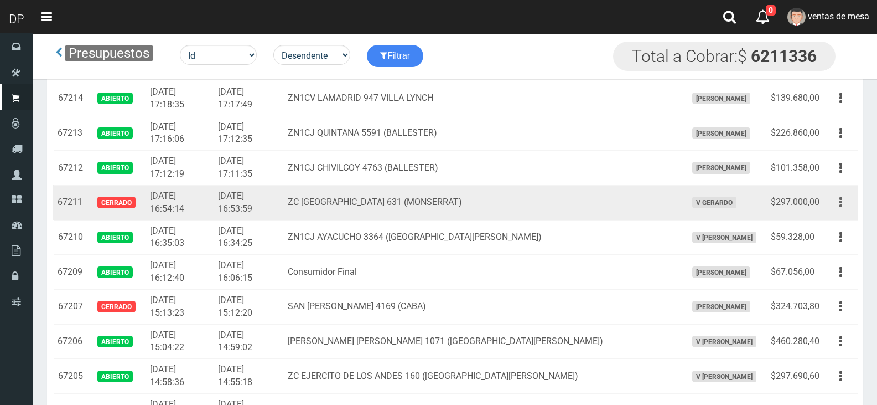
click at [841, 201] on icon "button" at bounding box center [841, 202] width 3 height 19
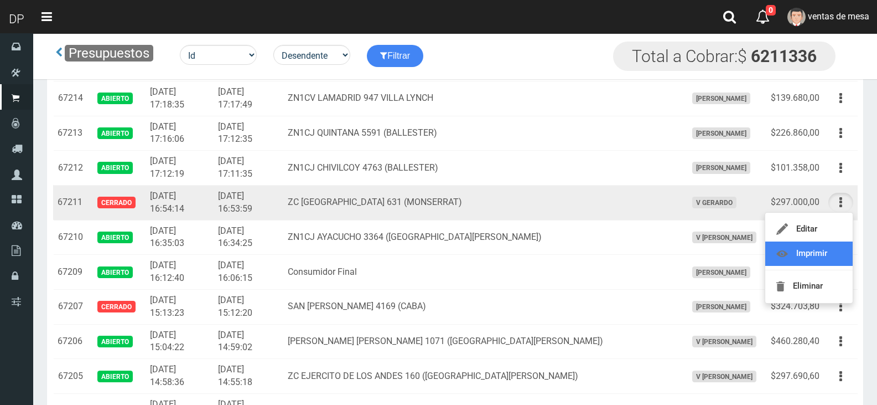
click at [832, 246] on link "Imprimir" at bounding box center [808, 253] width 87 height 24
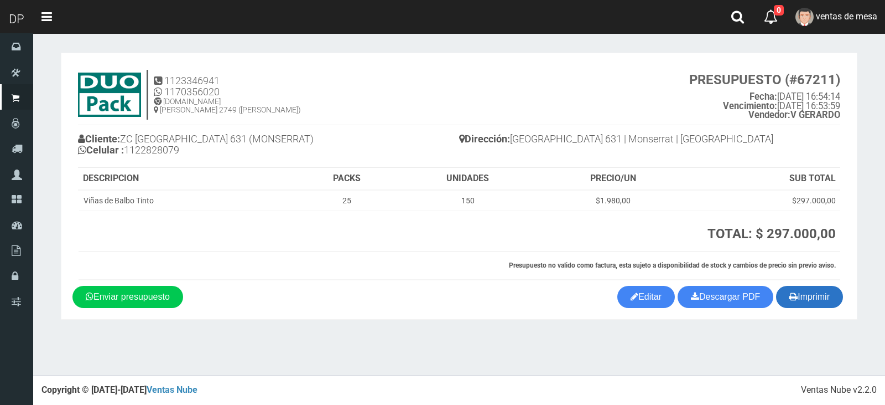
click at [806, 297] on button "Imprimir" at bounding box center [809, 297] width 67 height 22
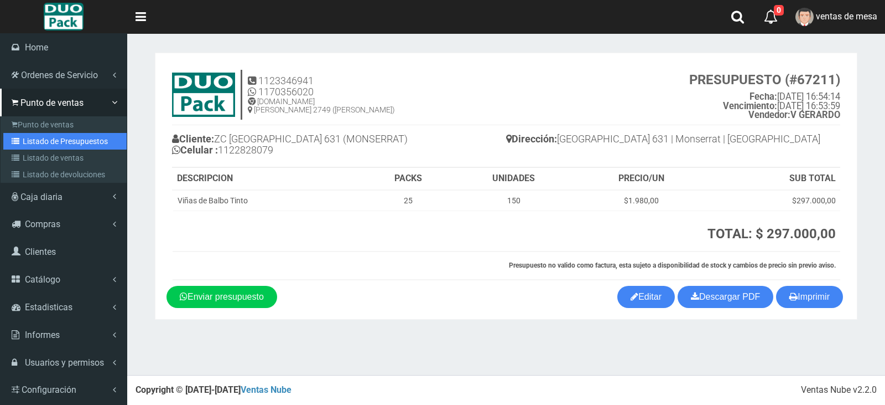
click at [48, 145] on link "Listado de Presupuestos" at bounding box center [64, 141] width 123 height 17
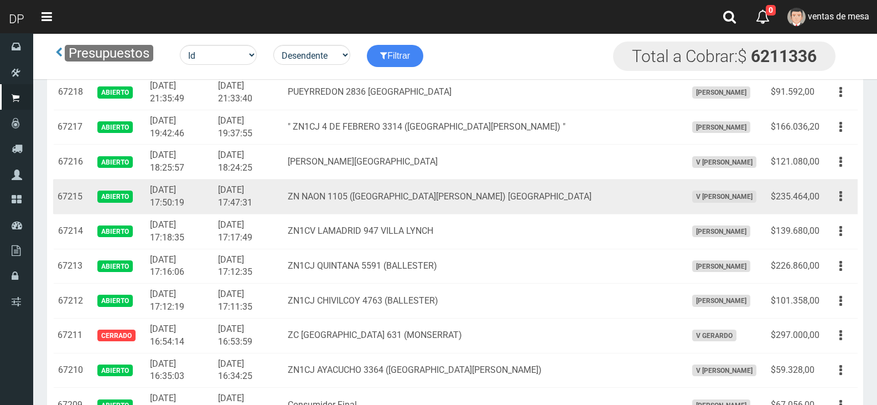
scroll to position [111, 0]
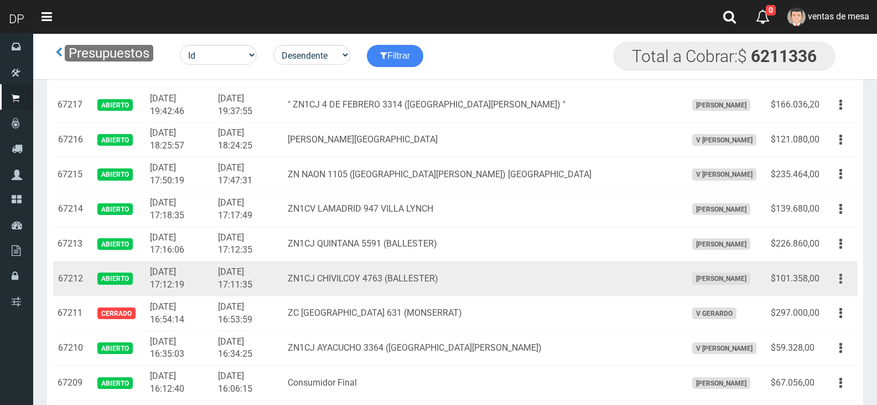
click at [841, 279] on icon "button" at bounding box center [841, 278] width 3 height 19
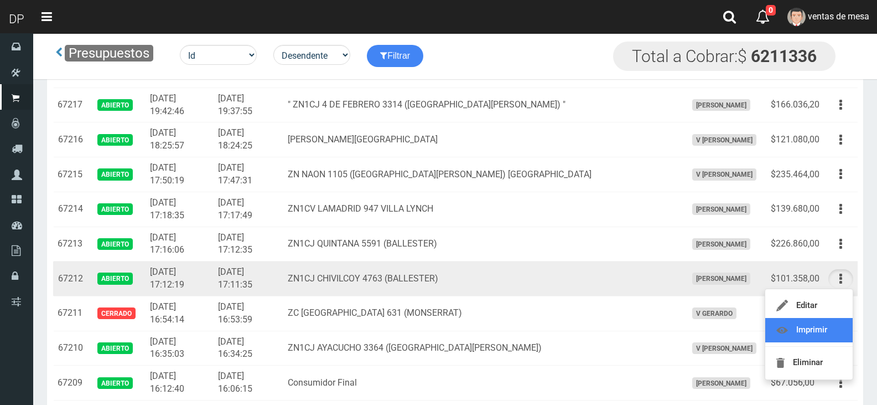
click at [823, 334] on link "Imprimir" at bounding box center [808, 330] width 87 height 24
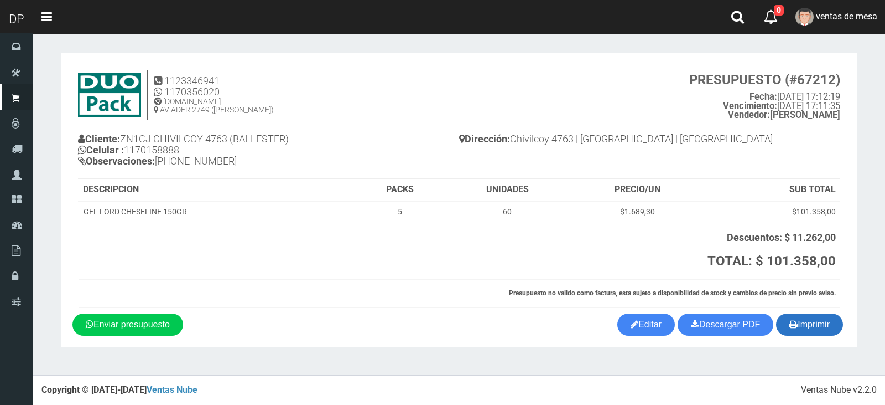
click at [813, 327] on button "Imprimir" at bounding box center [809, 324] width 67 height 22
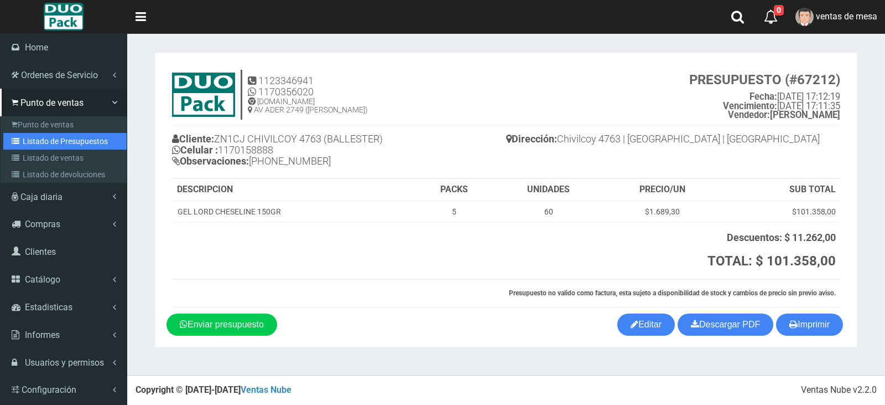
click at [69, 134] on link "Listado de Presupuestos" at bounding box center [64, 141] width 123 height 17
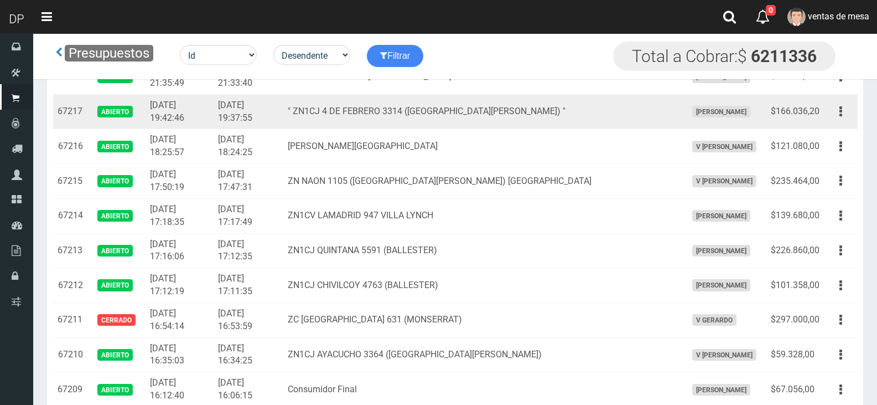
scroll to position [111, 0]
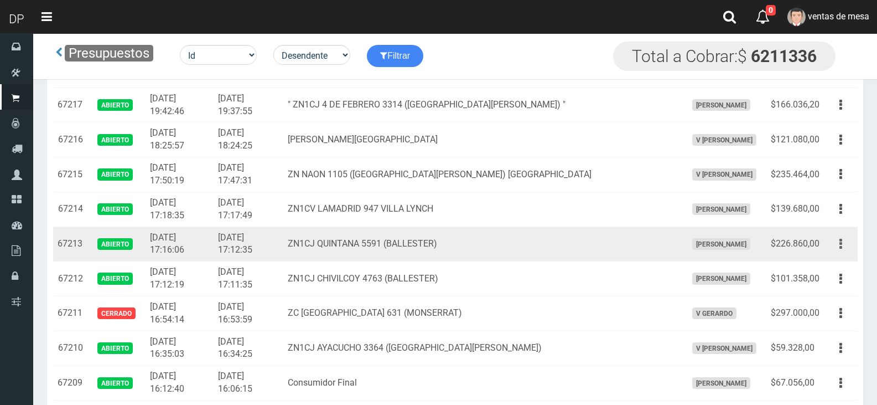
click at [835, 239] on button "button" at bounding box center [840, 243] width 25 height 19
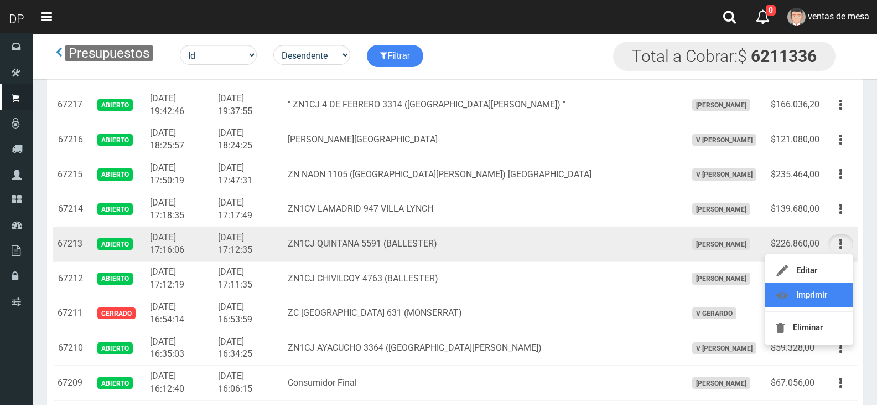
click at [837, 288] on link "Imprimir" at bounding box center [808, 295] width 87 height 24
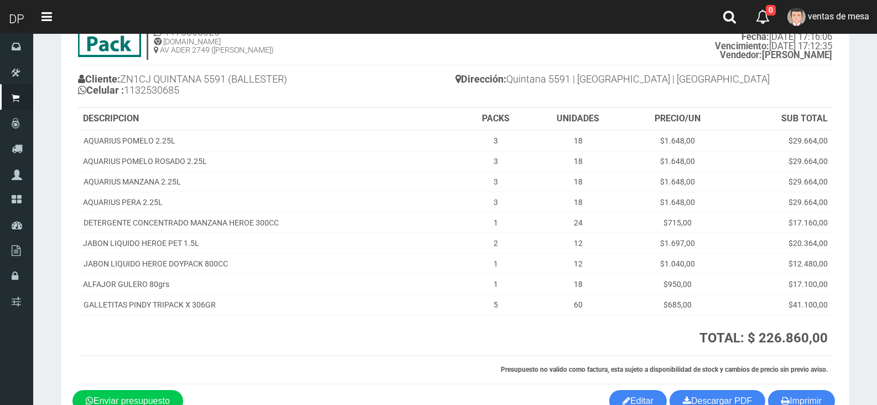
scroll to position [128, 0]
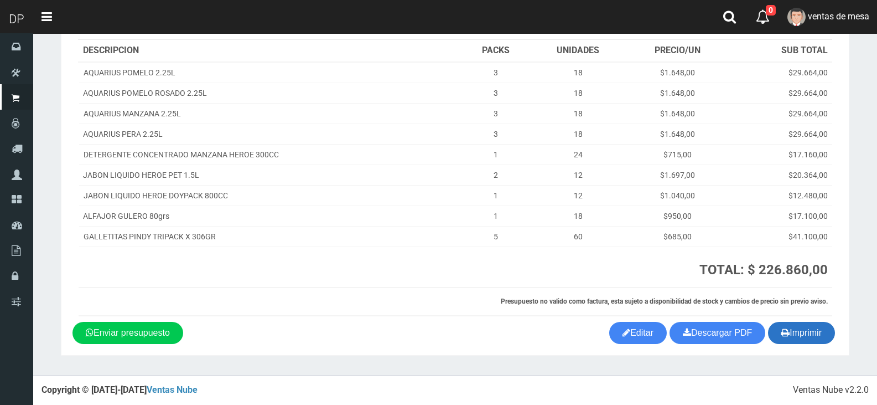
click at [798, 333] on button "Imprimir" at bounding box center [801, 333] width 67 height 22
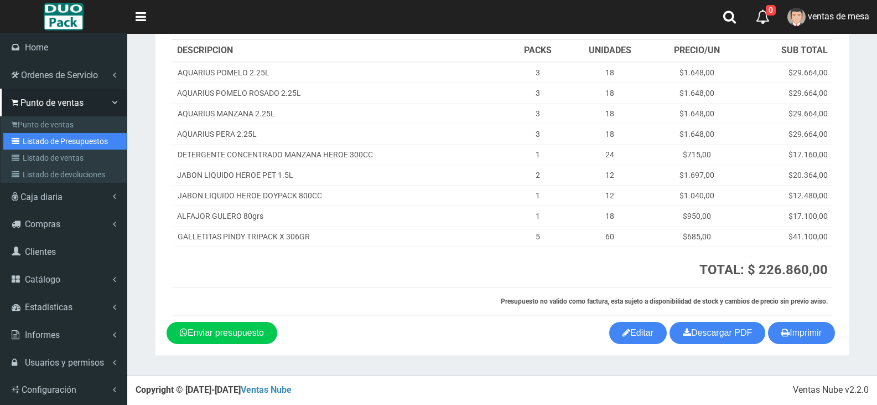
click at [39, 136] on link "Listado de Presupuestos" at bounding box center [64, 141] width 123 height 17
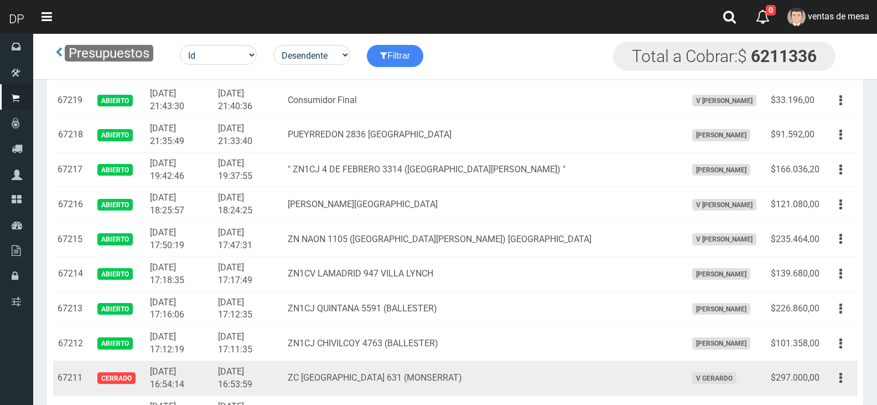
scroll to position [111, 0]
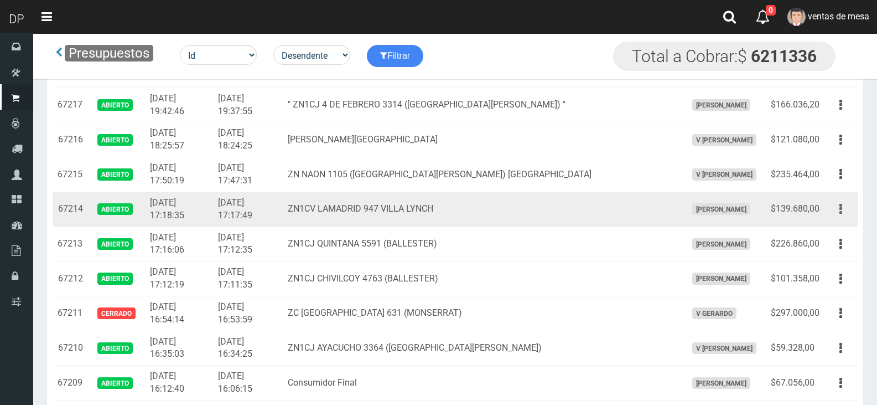
click at [847, 204] on button "button" at bounding box center [840, 208] width 25 height 19
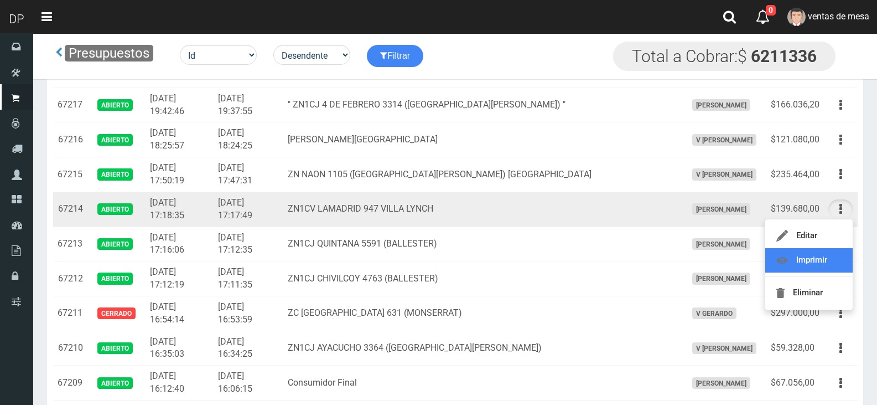
click at [813, 260] on link "Imprimir" at bounding box center [808, 260] width 87 height 24
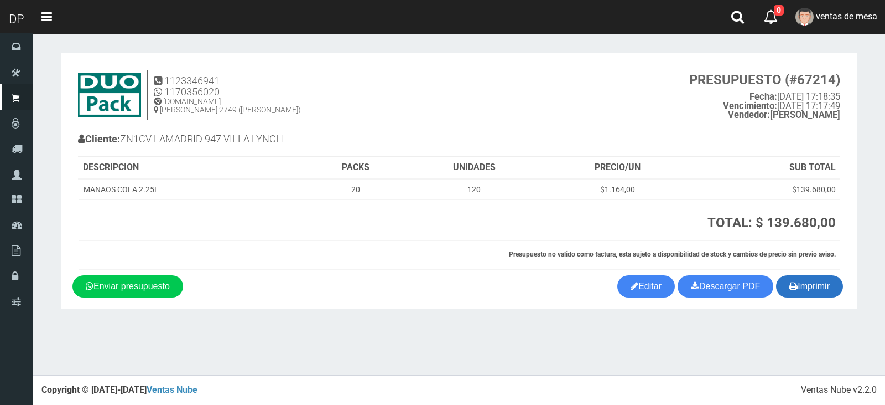
click at [821, 286] on button "Imprimir" at bounding box center [809, 286] width 67 height 22
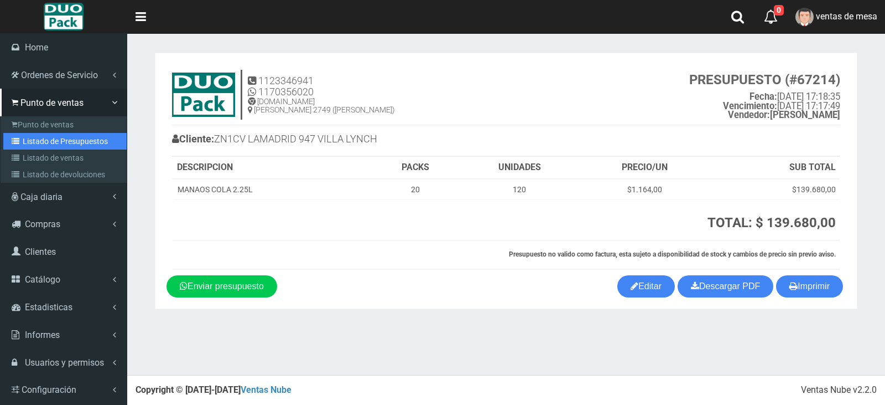
click at [48, 142] on link "Listado de Presupuestos" at bounding box center [64, 141] width 123 height 17
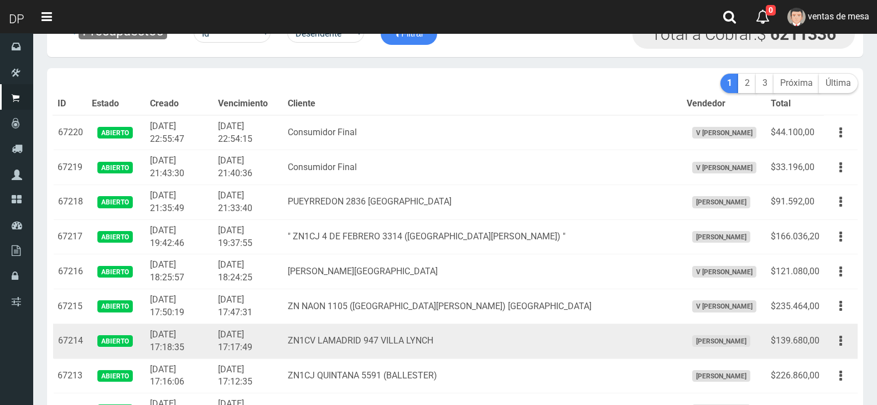
scroll to position [55, 0]
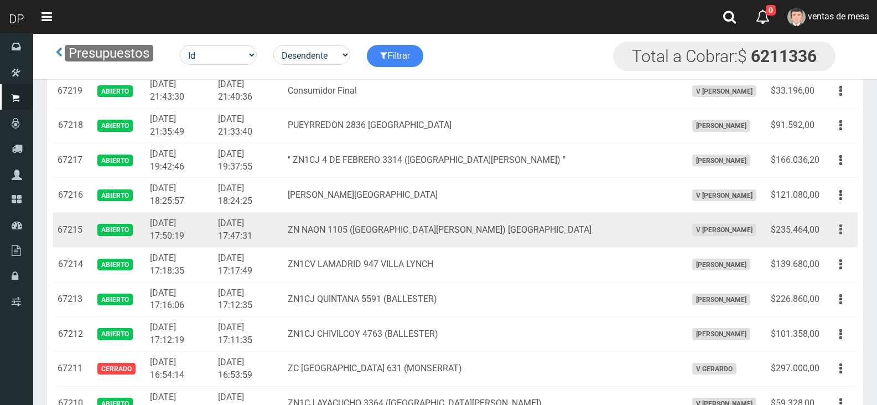
click at [841, 231] on icon "button" at bounding box center [841, 229] width 3 height 19
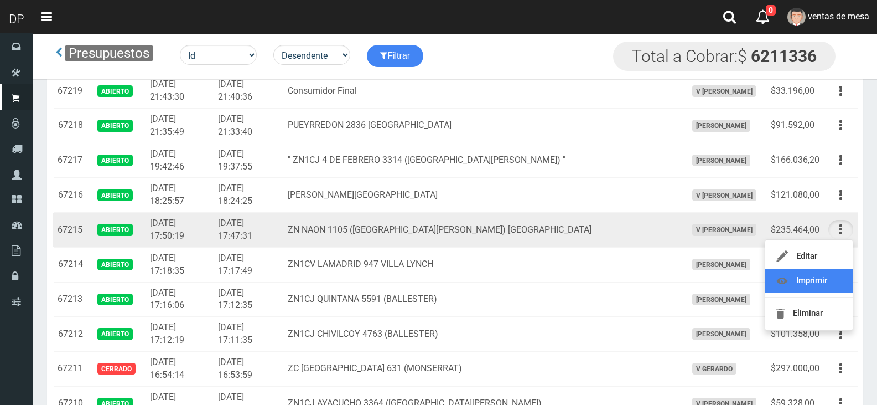
click at [831, 270] on link "Imprimir" at bounding box center [808, 280] width 87 height 24
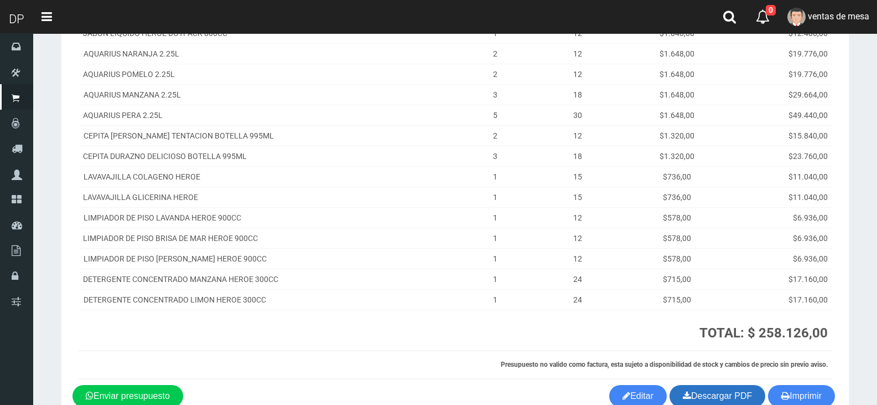
scroll to position [251, 0]
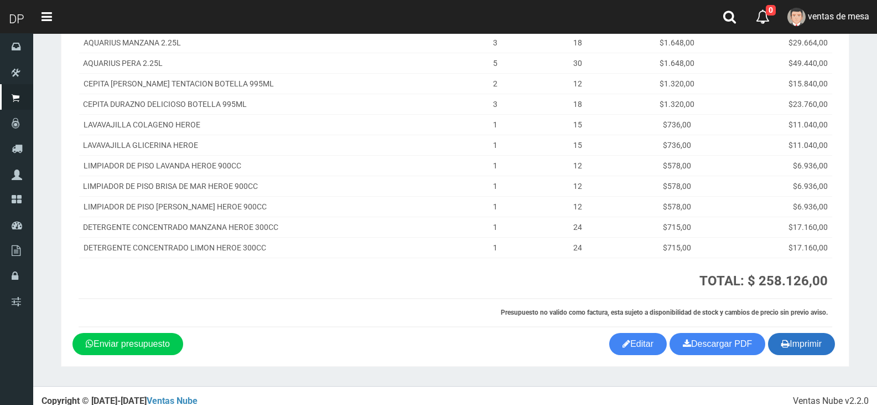
click at [814, 336] on button "Imprimir" at bounding box center [801, 344] width 67 height 22
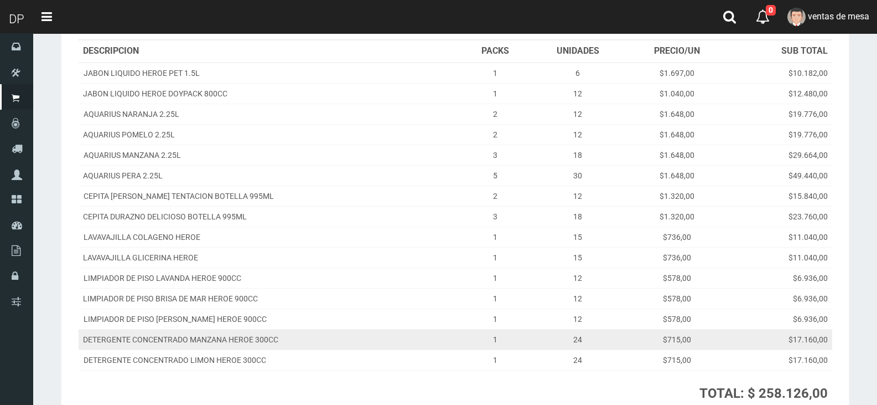
scroll to position [0, 0]
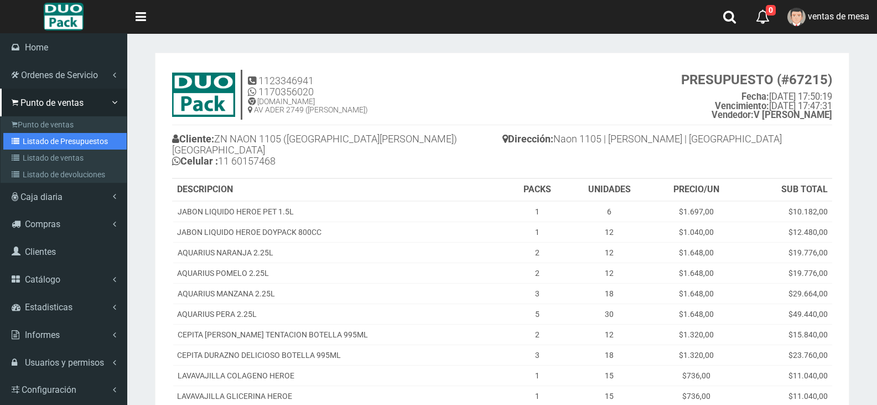
click at [55, 141] on link "Listado de Presupuestos" at bounding box center [64, 141] width 123 height 17
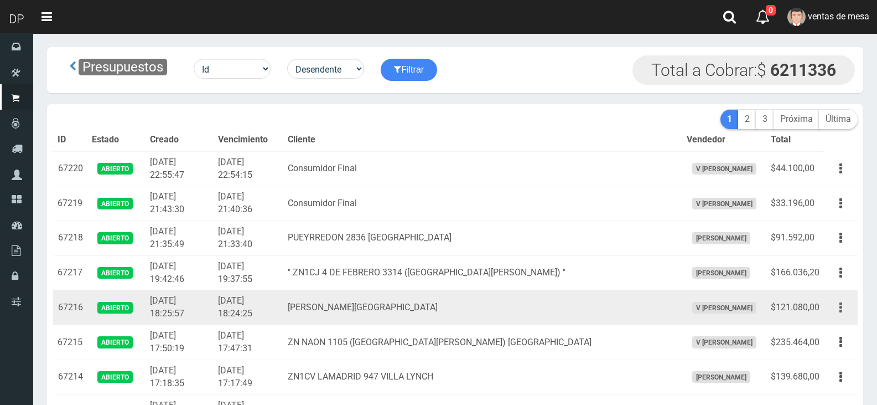
click at [845, 304] on button "button" at bounding box center [840, 307] width 25 height 19
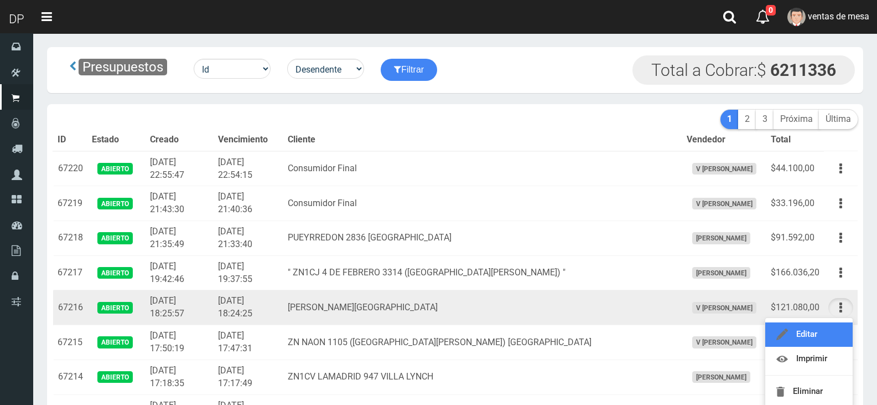
click at [834, 333] on link "Editar" at bounding box center [808, 334] width 87 height 24
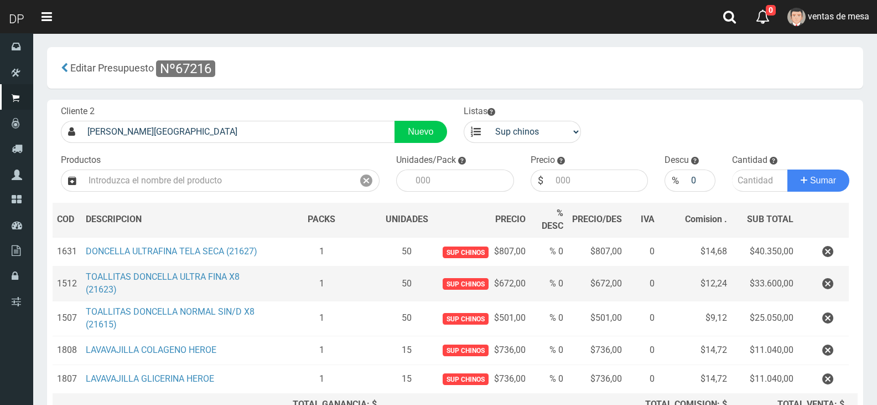
scroll to position [129, 0]
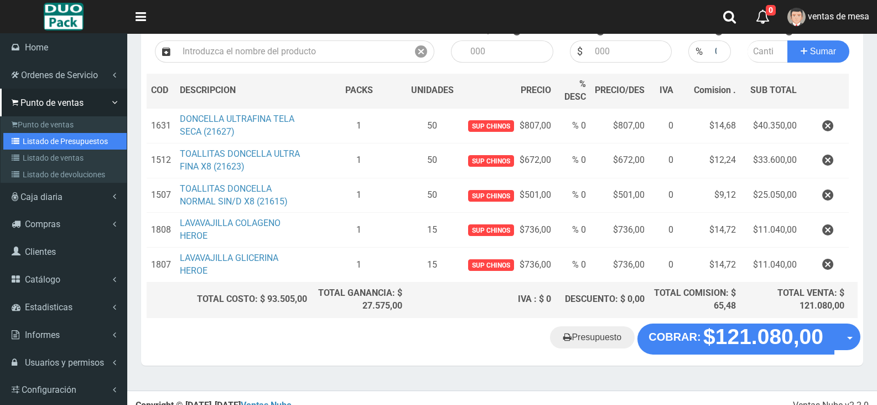
click at [59, 143] on link "Listado de Presupuestos" at bounding box center [64, 141] width 123 height 17
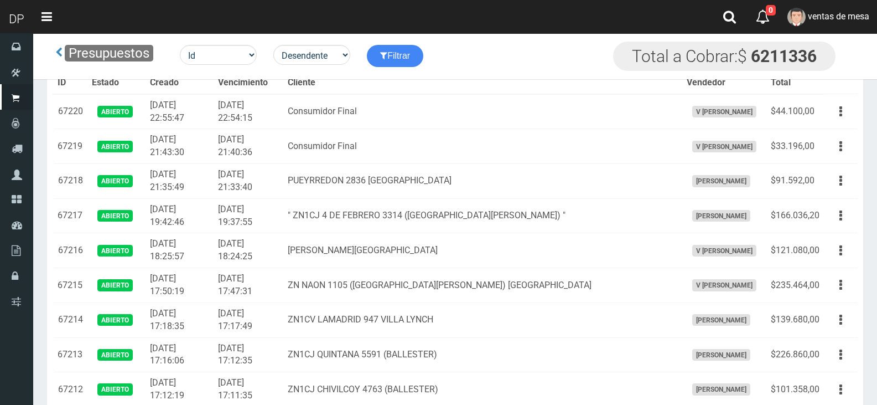
scroll to position [85, 0]
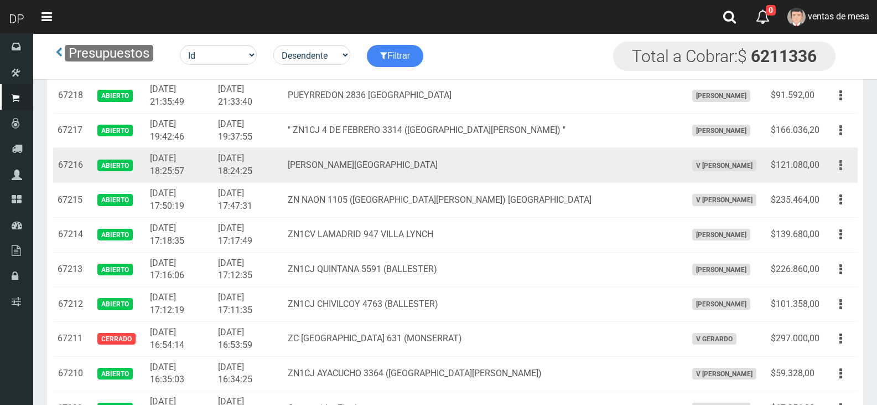
click at [843, 164] on button "button" at bounding box center [840, 165] width 25 height 19
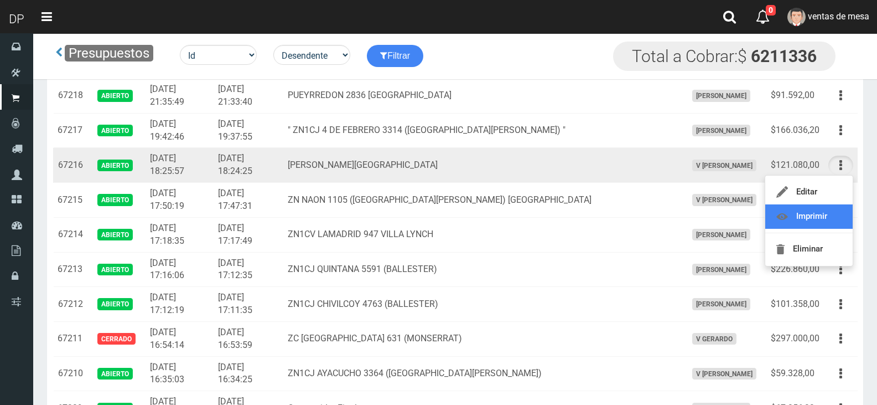
click at [828, 215] on link "Imprimir" at bounding box center [808, 216] width 87 height 24
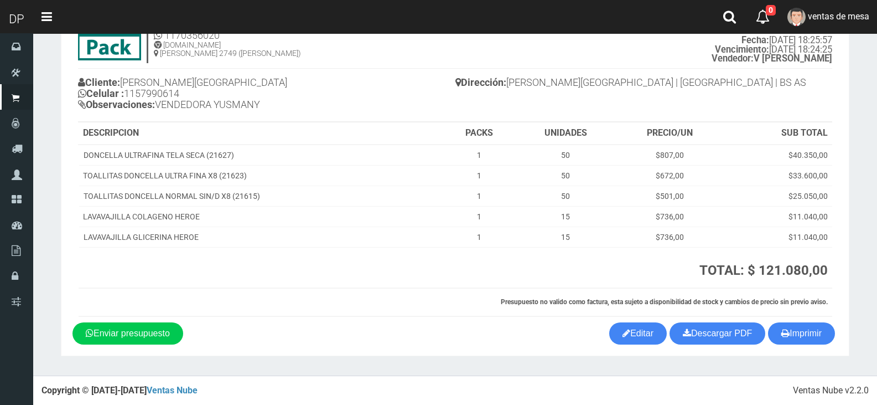
scroll to position [57, 0]
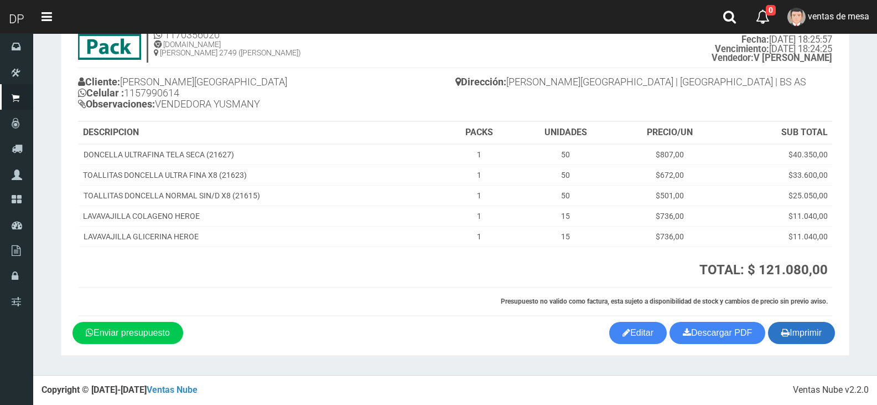
click at [801, 343] on button "Imprimir" at bounding box center [801, 333] width 67 height 22
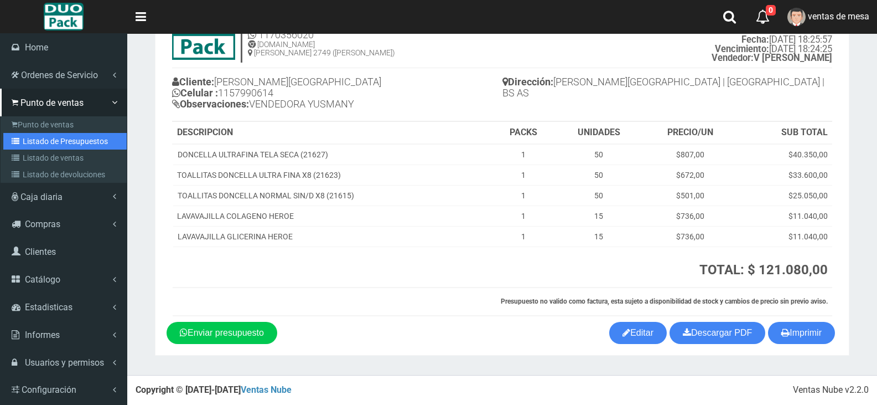
click at [44, 133] on link "Listado de Presupuestos" at bounding box center [64, 141] width 123 height 17
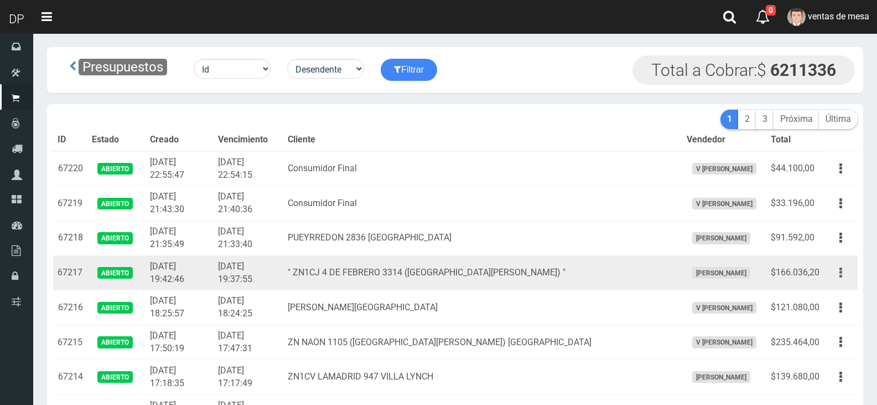
click at [839, 269] on button "button" at bounding box center [840, 272] width 25 height 19
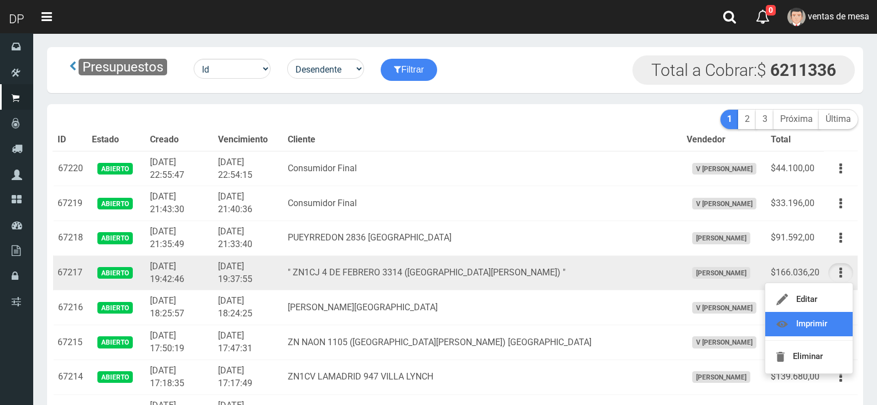
click at [837, 318] on link "Imprimir" at bounding box center [808, 324] width 87 height 24
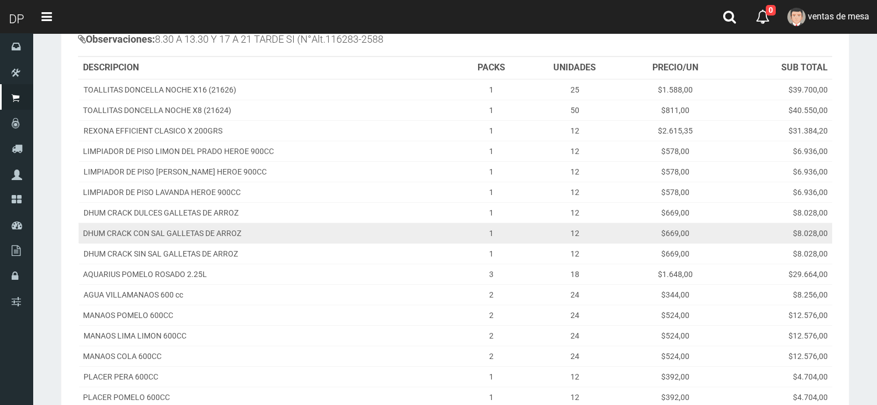
scroll to position [277, 0]
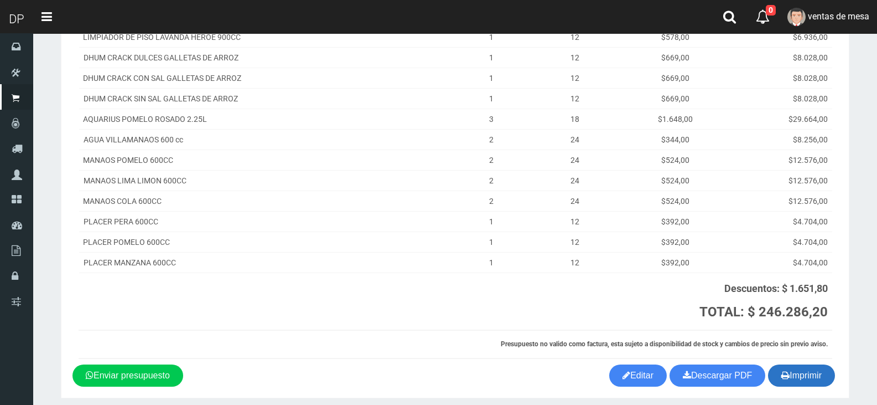
click at [795, 374] on button "Imprimir" at bounding box center [801, 375] width 67 height 22
click at [465, 313] on th at bounding box center [303, 301] width 448 height 58
click at [804, 370] on button "Imprimir" at bounding box center [801, 375] width 67 height 22
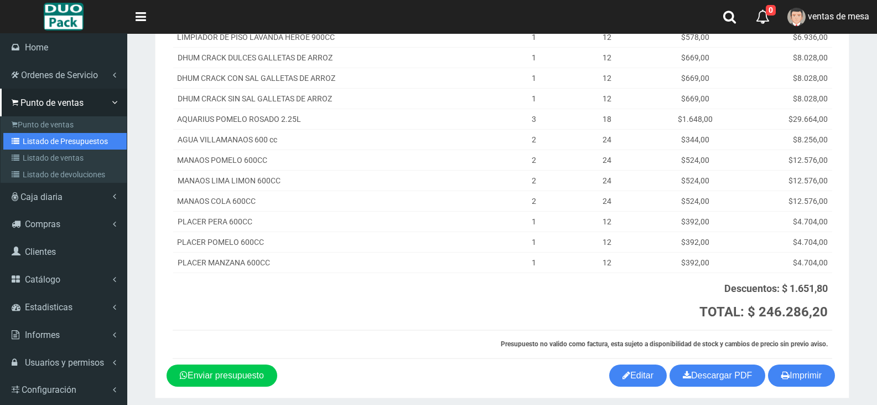
click at [64, 136] on link "Listado de Presupuestos" at bounding box center [64, 141] width 123 height 17
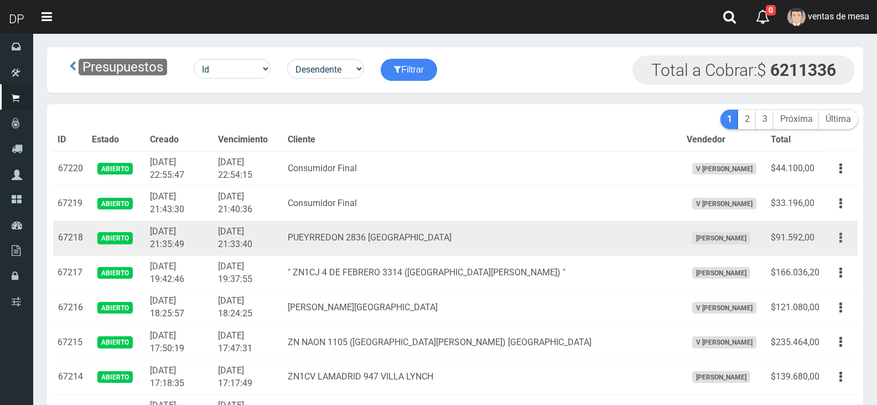
click at [840, 237] on icon "button" at bounding box center [841, 237] width 3 height 19
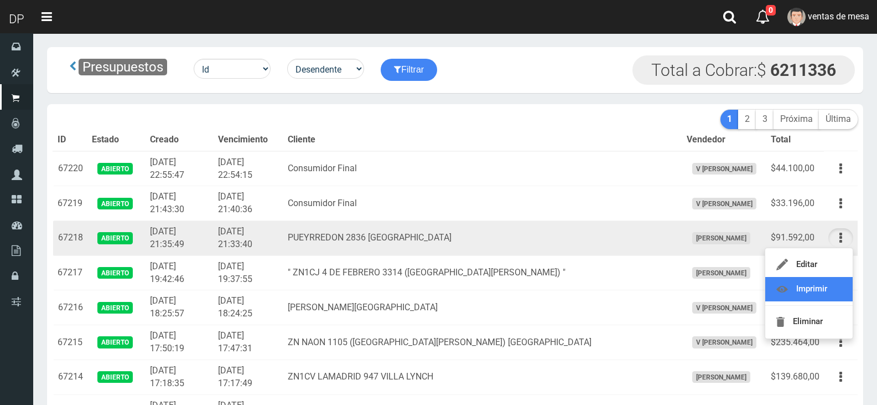
click at [828, 289] on link "Imprimir" at bounding box center [808, 289] width 87 height 24
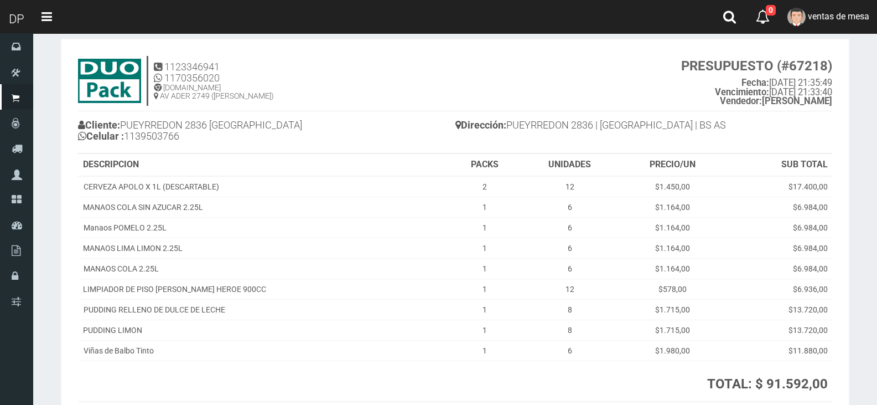
scroll to position [128, 0]
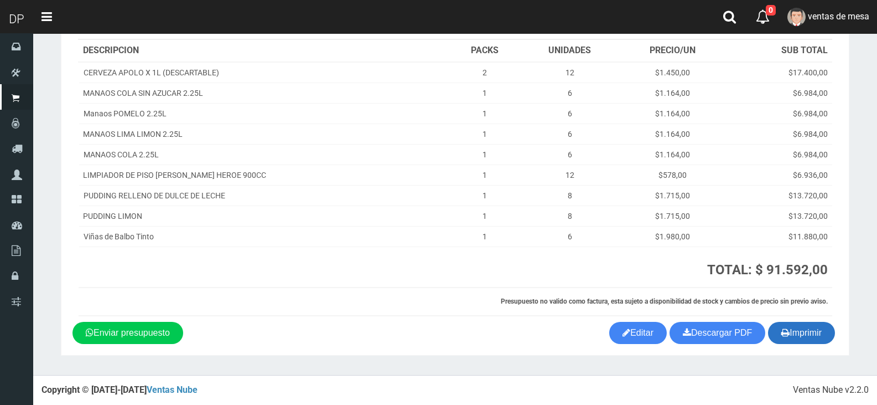
click at [790, 335] on button "Imprimir" at bounding box center [801, 333] width 67 height 22
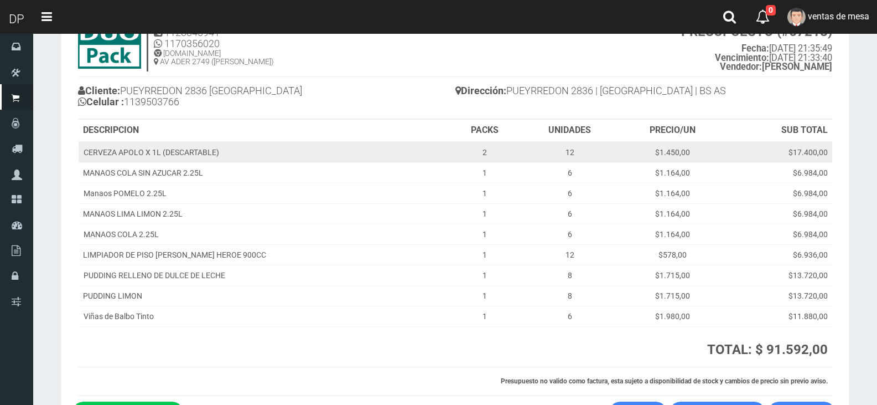
scroll to position [0, 0]
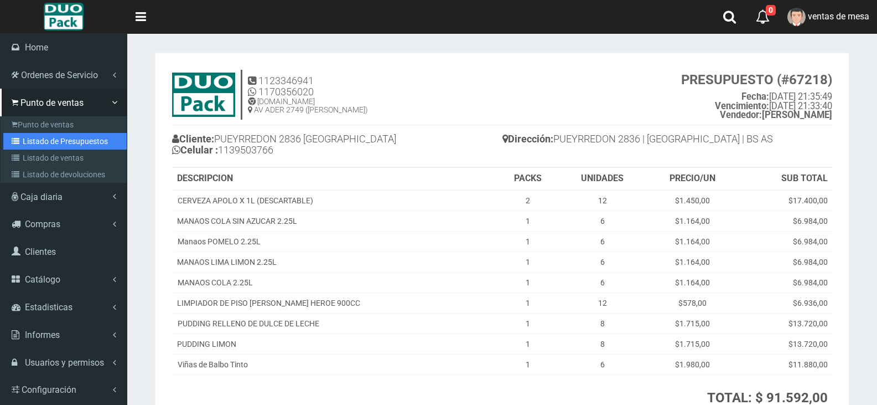
click at [37, 137] on link "Listado de Presupuestos" at bounding box center [64, 141] width 123 height 17
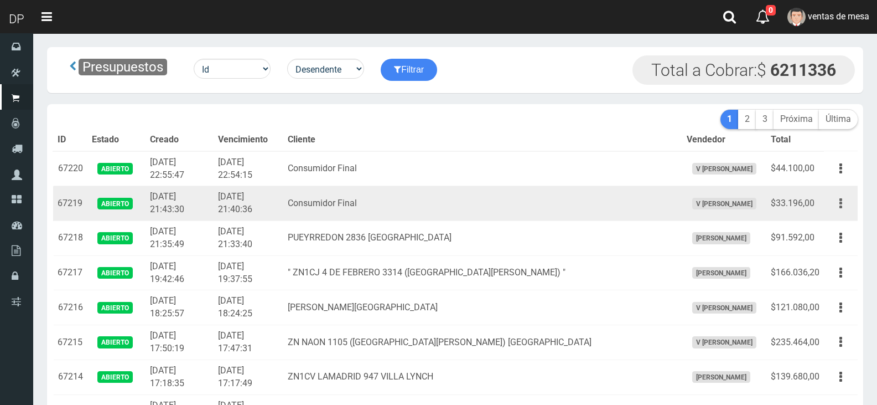
click at [843, 201] on button "button" at bounding box center [840, 203] width 25 height 19
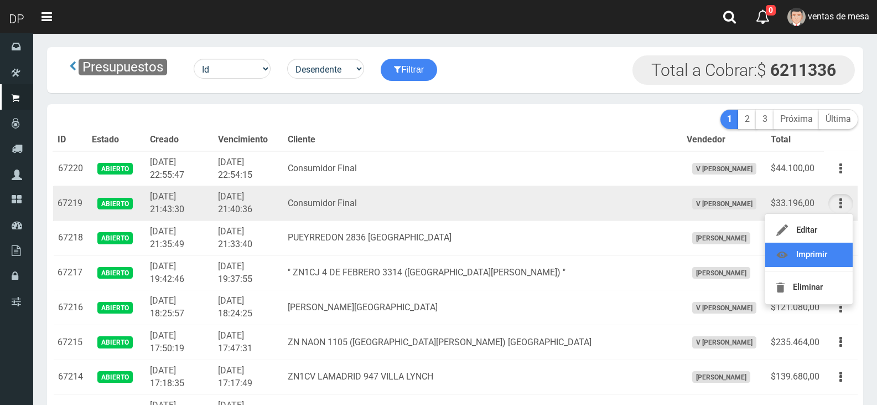
click at [822, 245] on link "Imprimir" at bounding box center [808, 254] width 87 height 24
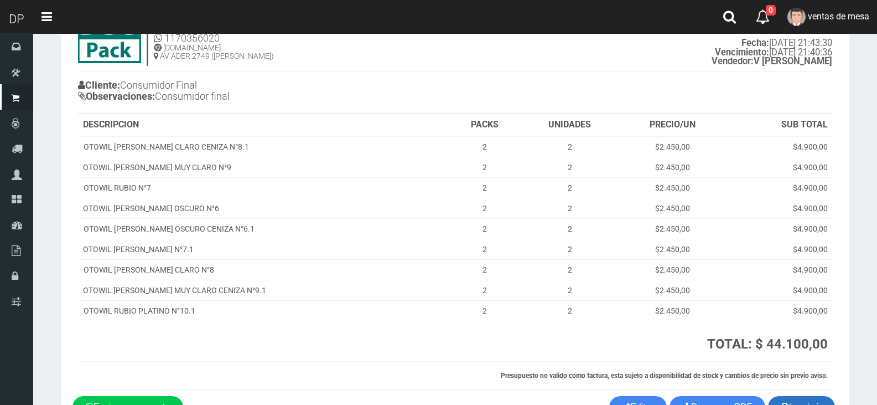
scroll to position [128, 0]
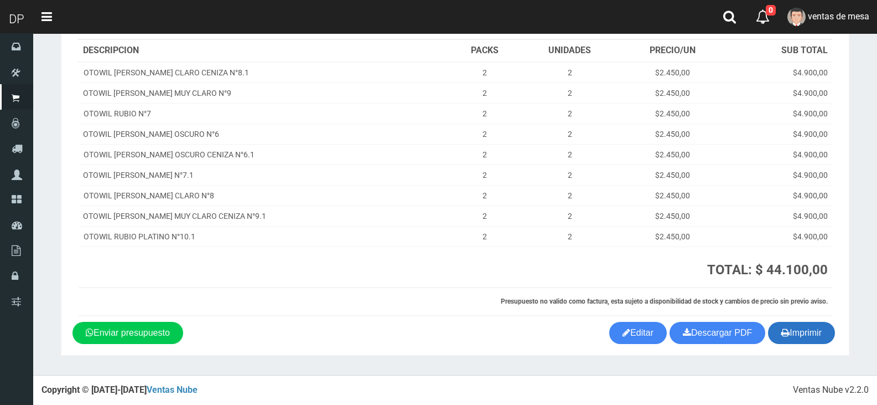
click at [810, 331] on button "Imprimir" at bounding box center [801, 333] width 67 height 22
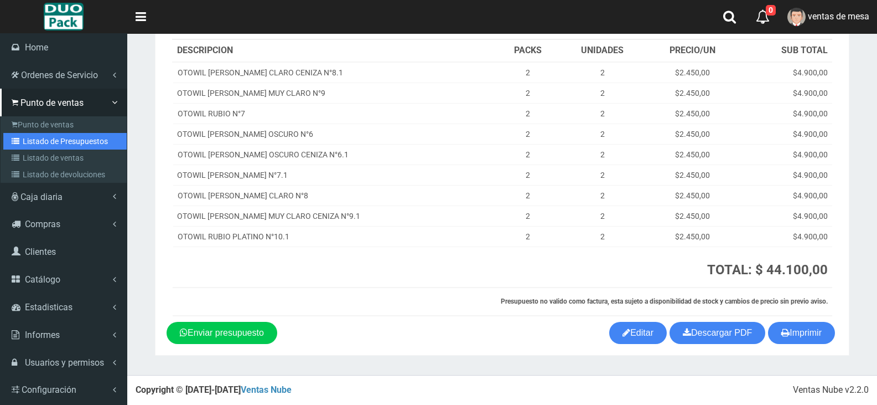
click at [34, 136] on link "Listado de Presupuestos" at bounding box center [64, 141] width 123 height 17
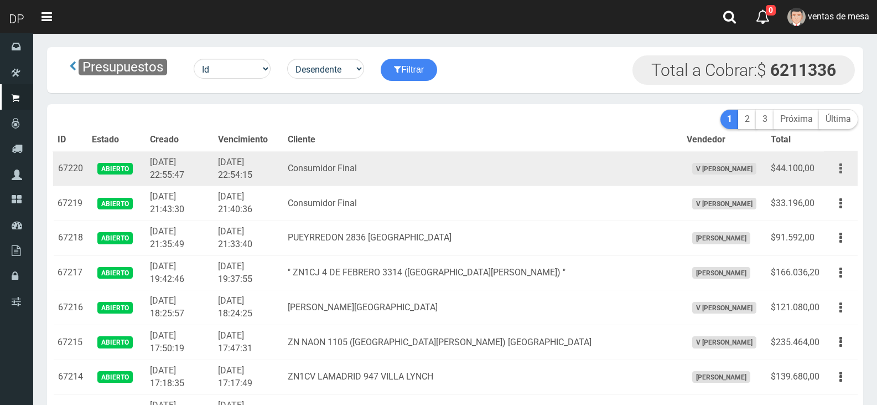
drag, startPoint x: 834, startPoint y: 167, endPoint x: 848, endPoint y: 172, distance: 15.2
click at [834, 167] on button "button" at bounding box center [840, 168] width 25 height 19
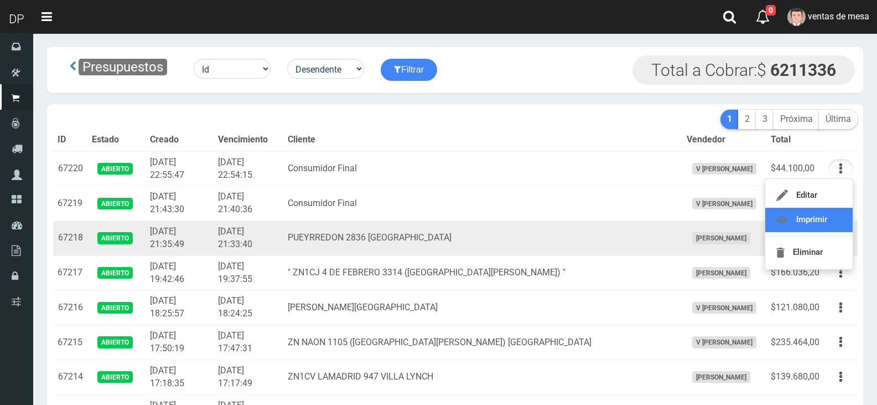
click at [835, 224] on link "Imprimir" at bounding box center [808, 220] width 87 height 24
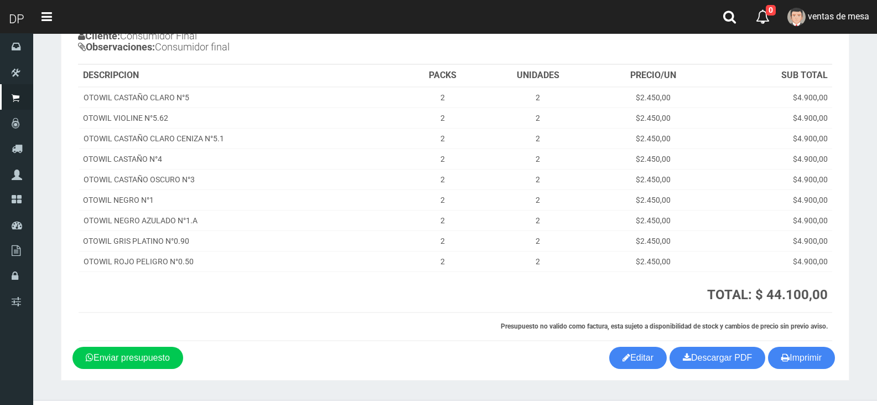
scroll to position [128, 0]
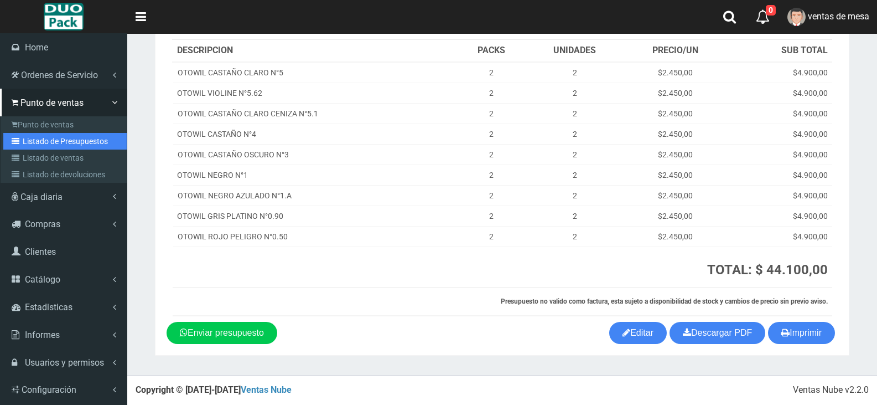
click at [50, 139] on link "Listado de Presupuestos" at bounding box center [64, 141] width 123 height 17
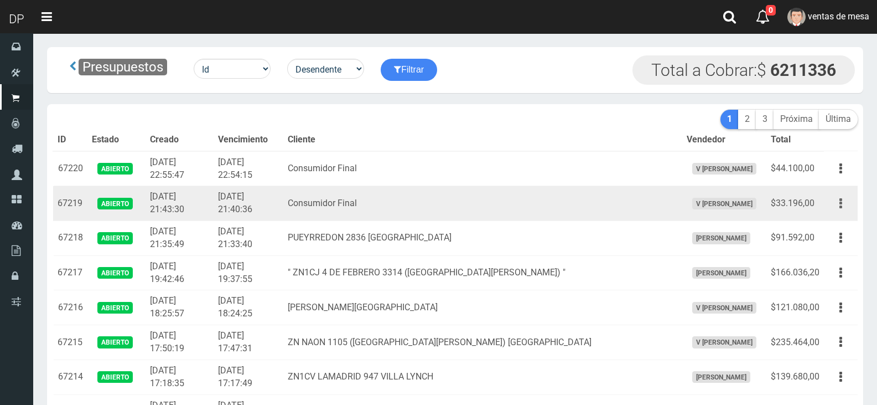
click at [843, 200] on button "button" at bounding box center [840, 203] width 25 height 19
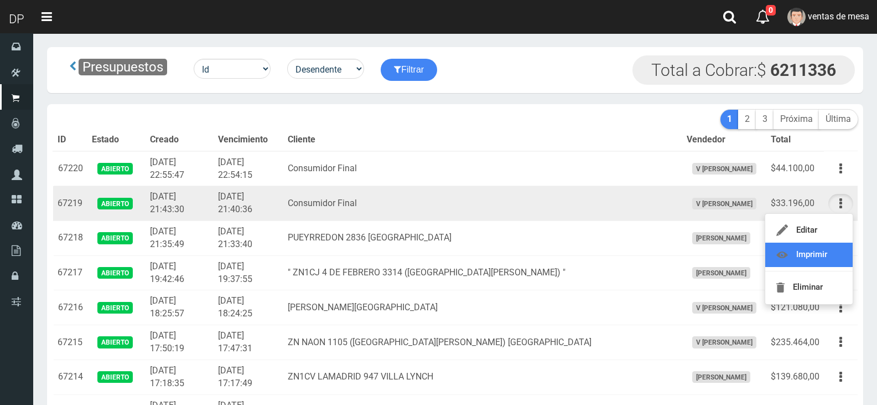
click at [822, 258] on link "Imprimir" at bounding box center [808, 254] width 87 height 24
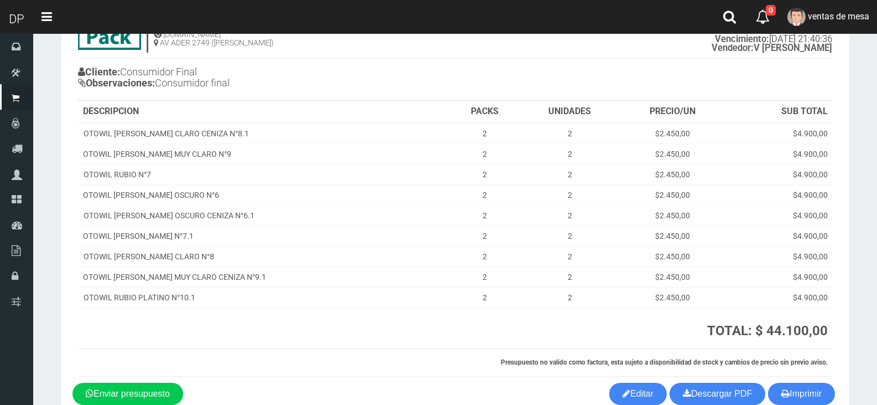
scroll to position [128, 0]
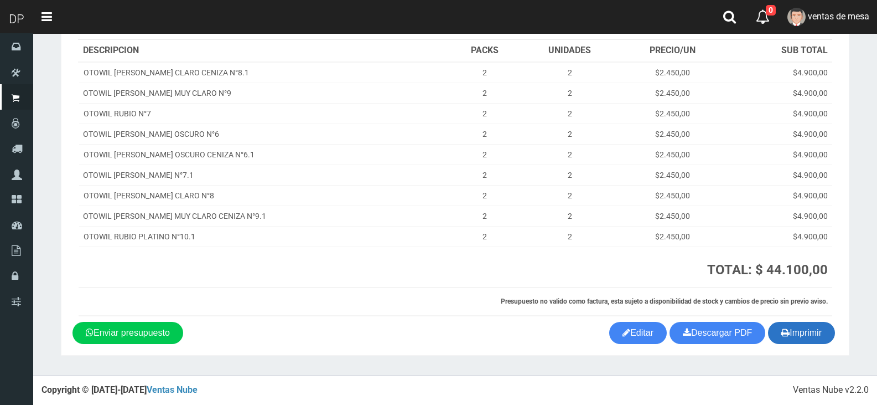
click at [816, 335] on button "Imprimir" at bounding box center [801, 333] width 67 height 22
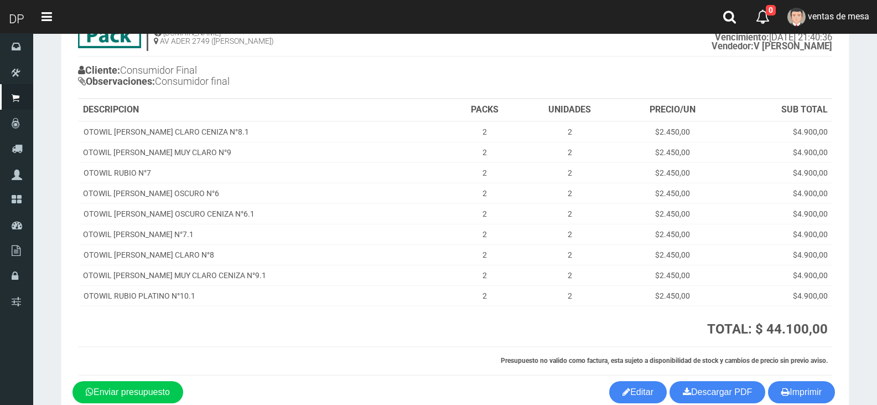
scroll to position [0, 0]
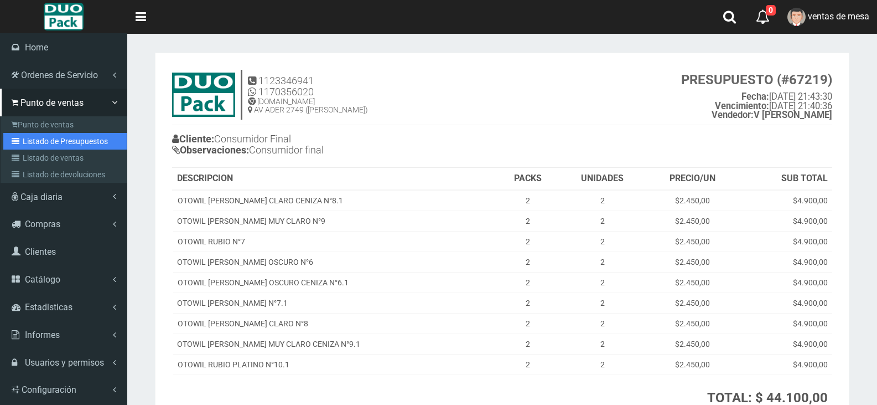
click at [45, 140] on link "Listado de Presupuestos" at bounding box center [64, 141] width 123 height 17
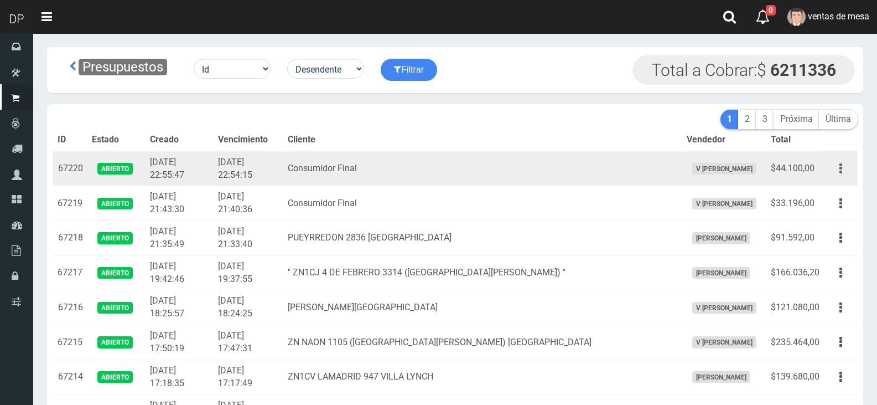
click at [837, 164] on button "button" at bounding box center [840, 168] width 25 height 19
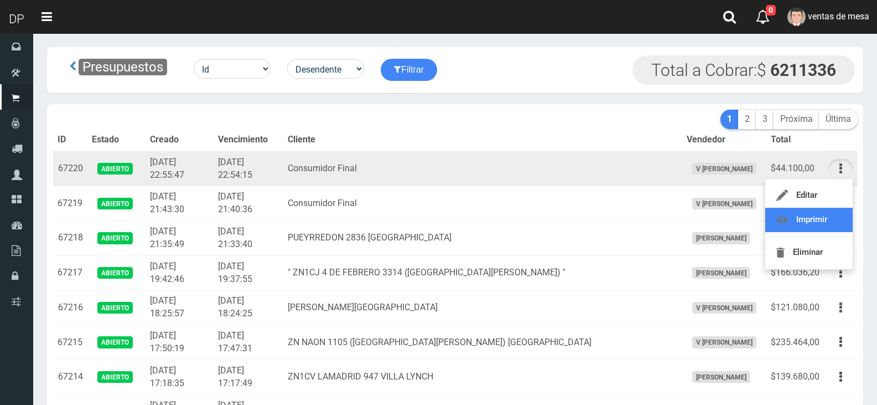
click at [843, 223] on link "Imprimir" at bounding box center [808, 220] width 87 height 24
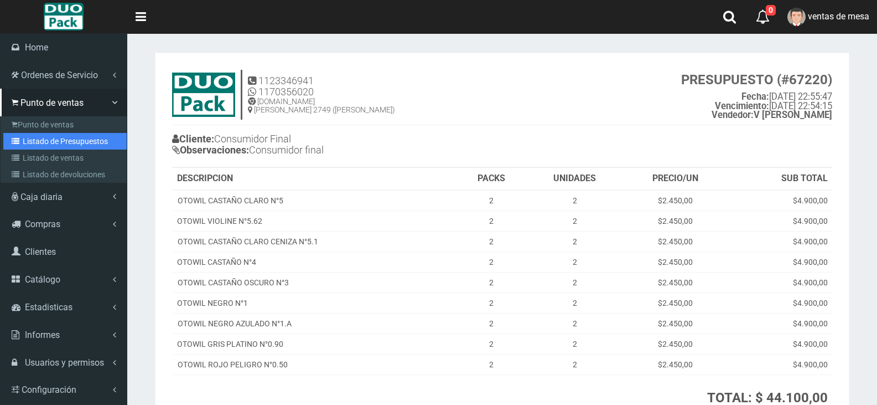
click at [46, 137] on link "Listado de Presupuestos" at bounding box center [64, 141] width 123 height 17
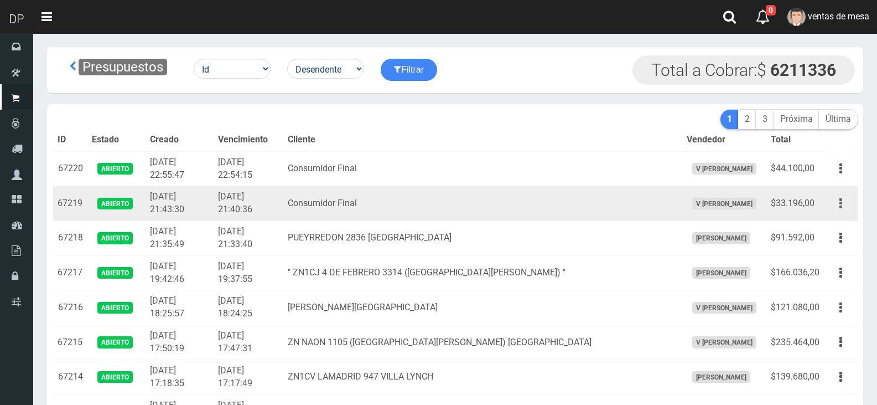
click at [849, 204] on button "button" at bounding box center [840, 203] width 25 height 19
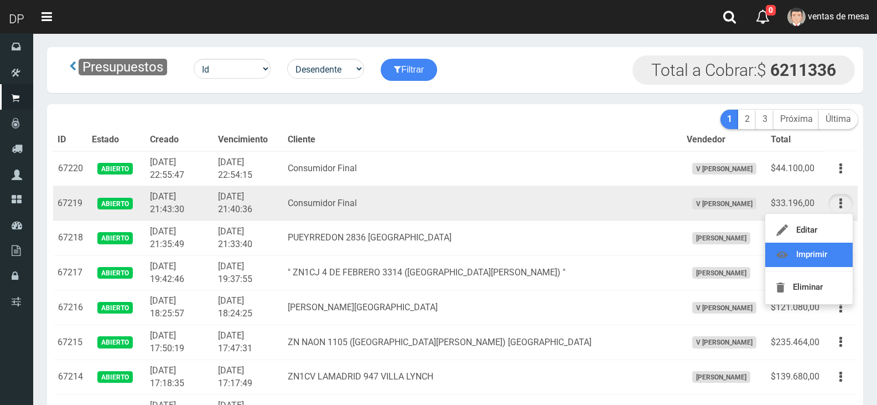
click at [830, 255] on link "Imprimir" at bounding box center [808, 254] width 87 height 24
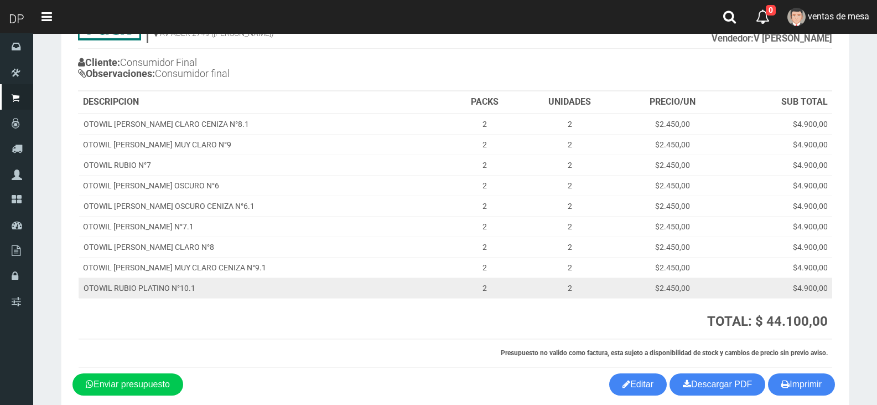
scroll to position [111, 0]
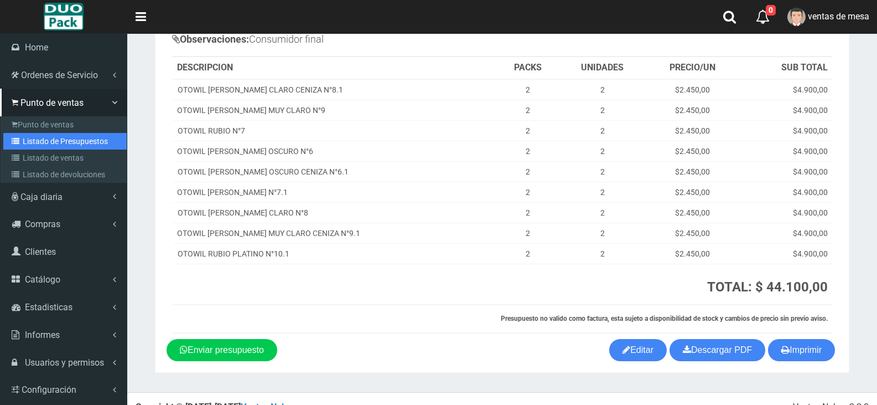
click at [65, 141] on link "Listado de Presupuestos" at bounding box center [64, 141] width 123 height 17
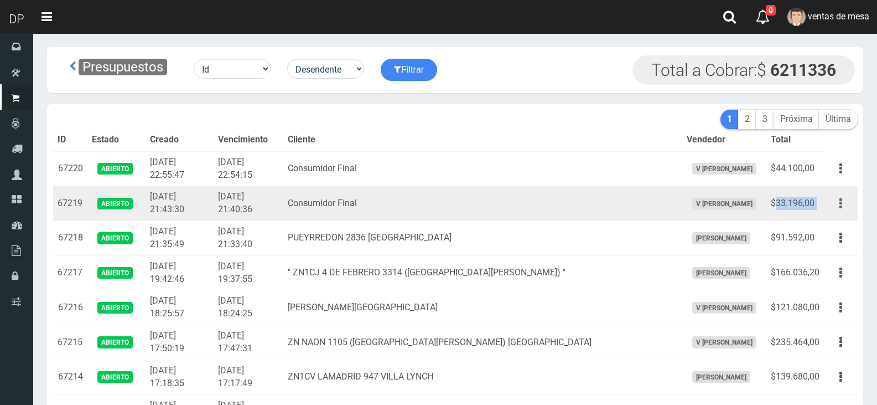
drag, startPoint x: 774, startPoint y: 204, endPoint x: 834, endPoint y: 203, distance: 60.3
click at [834, 203] on tr "67219 Abierto 2025-10-02 21:43:30 2025-10-02 21:40:36 Consumidor Final V Maria …" at bounding box center [455, 203] width 805 height 35
click at [808, 216] on td "$33.196,00" at bounding box center [795, 203] width 58 height 35
click at [842, 202] on icon "button" at bounding box center [841, 203] width 3 height 19
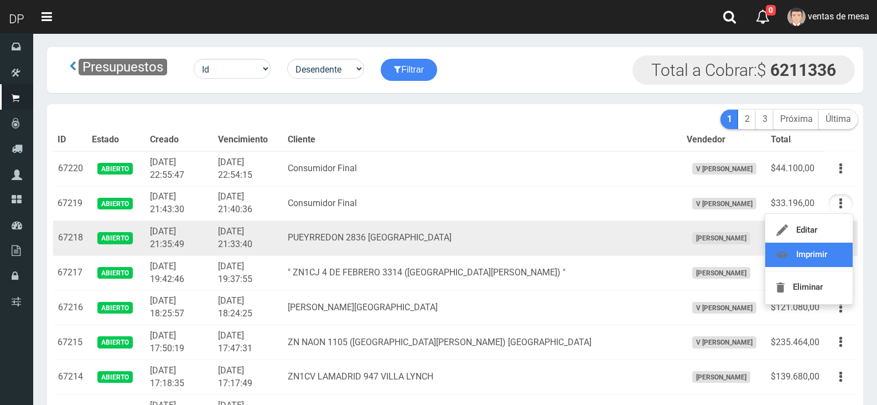
click at [832, 253] on link "Imprimir" at bounding box center [808, 254] width 87 height 24
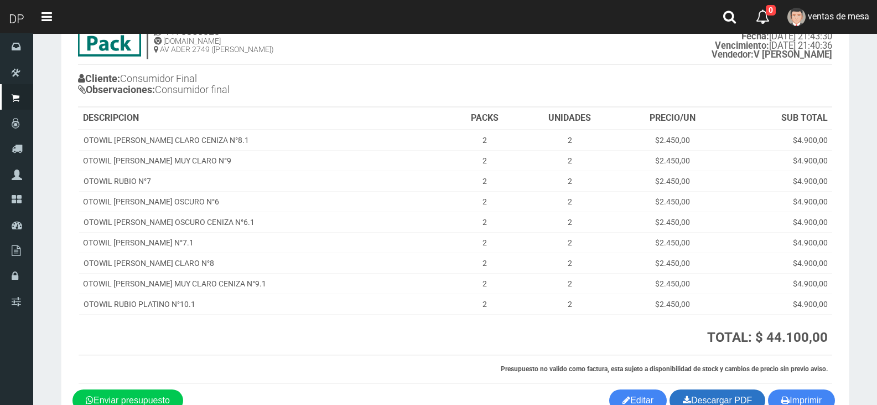
scroll to position [128, 0]
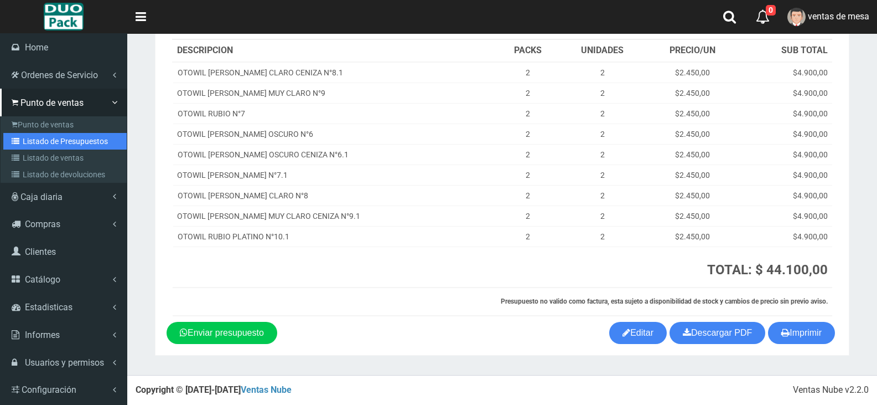
click at [59, 144] on link "Listado de Presupuestos" at bounding box center [64, 141] width 123 height 17
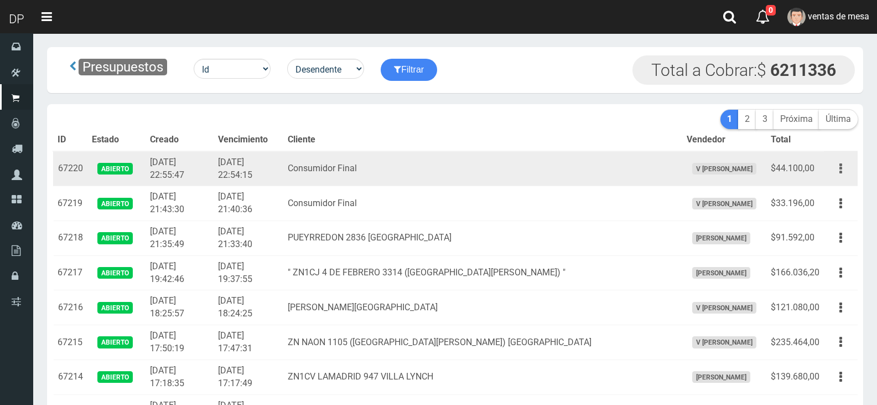
click at [842, 169] on button "button" at bounding box center [840, 168] width 25 height 19
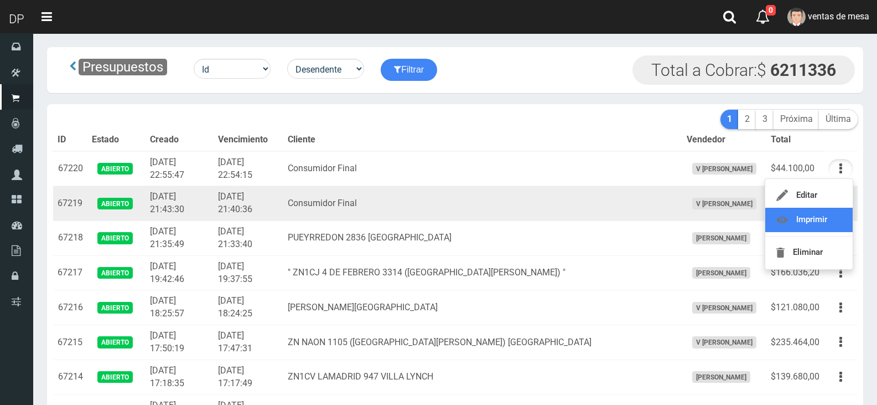
click at [836, 216] on link "Imprimir" at bounding box center [808, 220] width 87 height 24
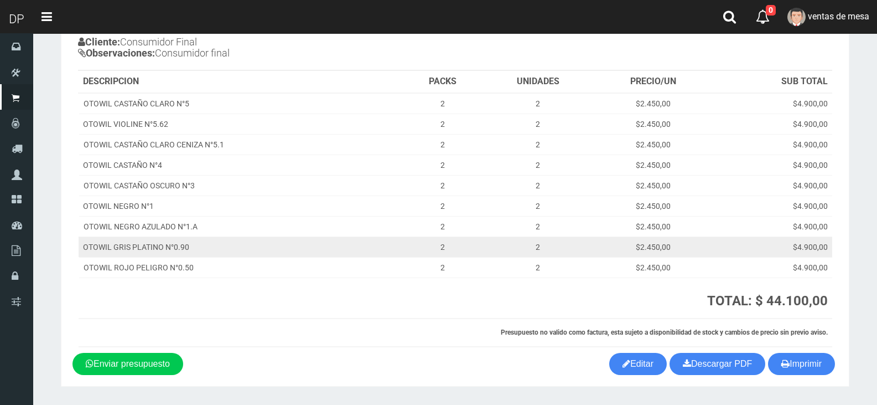
scroll to position [128, 0]
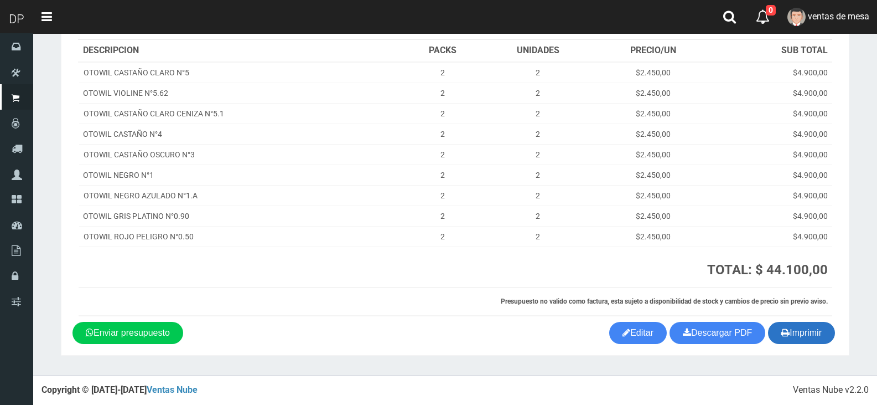
click at [827, 329] on button "Imprimir" at bounding box center [801, 333] width 67 height 22
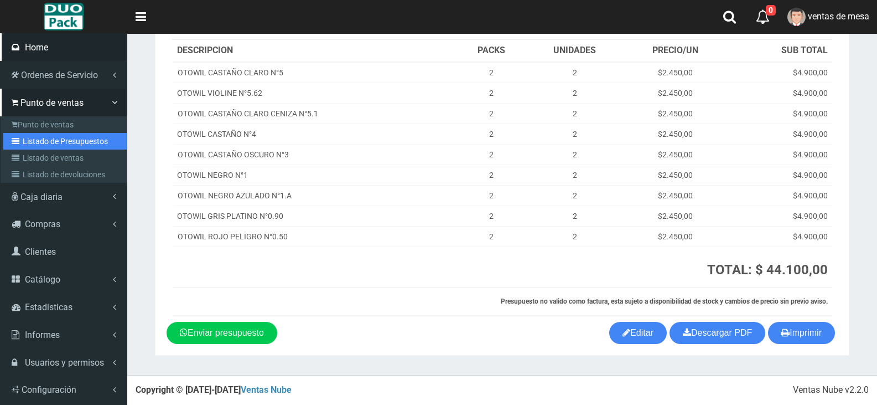
drag, startPoint x: 50, startPoint y: 144, endPoint x: 79, endPoint y: 51, distance: 97.5
click at [50, 144] on link "Listado de Presupuestos" at bounding box center [64, 141] width 123 height 17
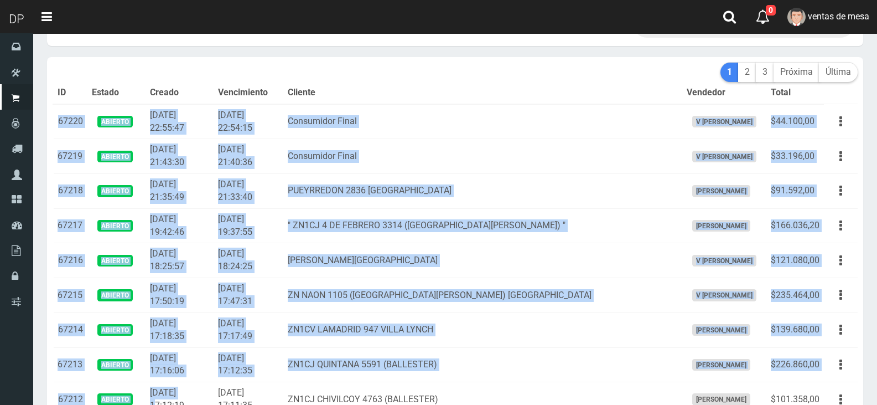
drag, startPoint x: 58, startPoint y: 170, endPoint x: 185, endPoint y: 403, distance: 265.7
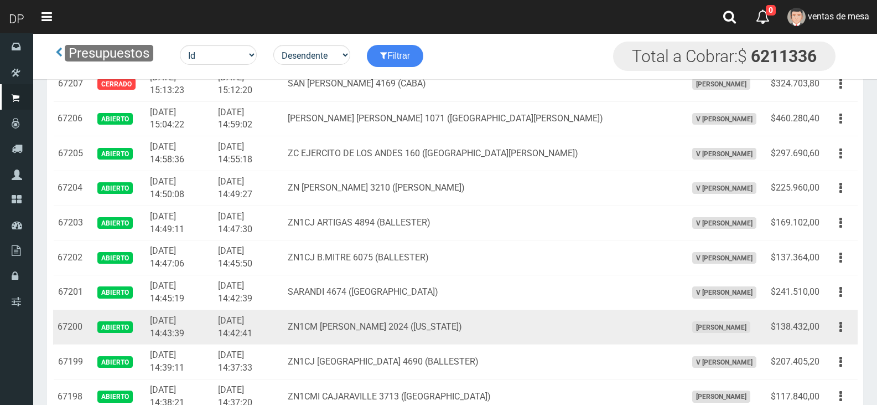
click at [272, 322] on td "[DATE] 14:42:41" at bounding box center [249, 326] width 70 height 35
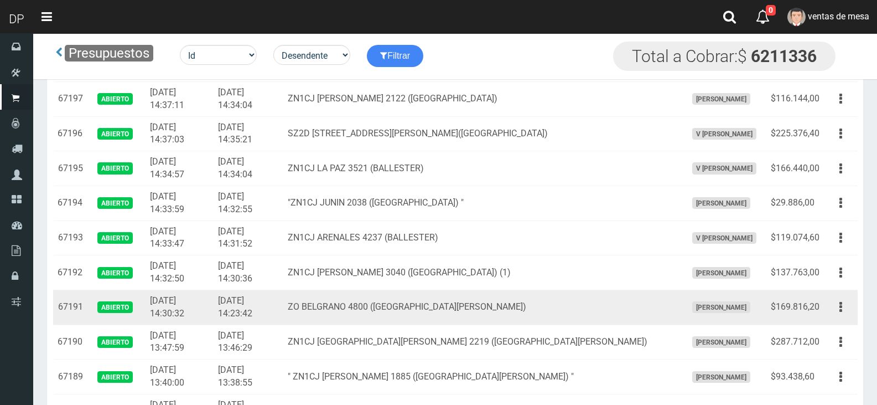
click at [274, 322] on td "[DATE] 14:23:42" at bounding box center [249, 306] width 70 height 35
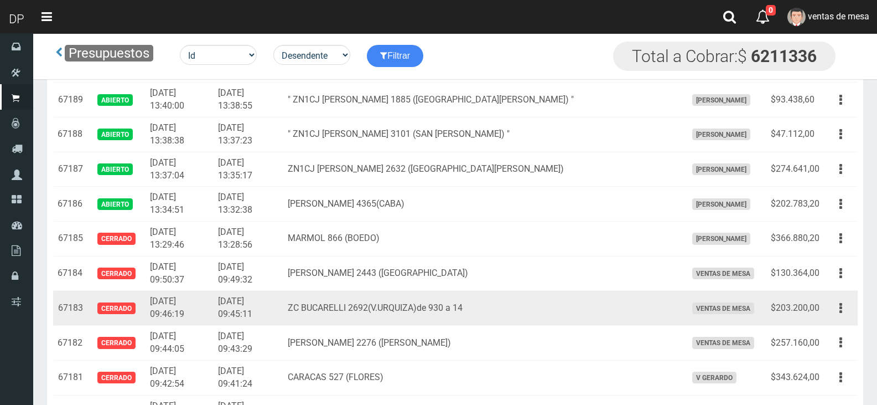
click at [275, 321] on td "[DATE] 09:45:11" at bounding box center [249, 308] width 70 height 35
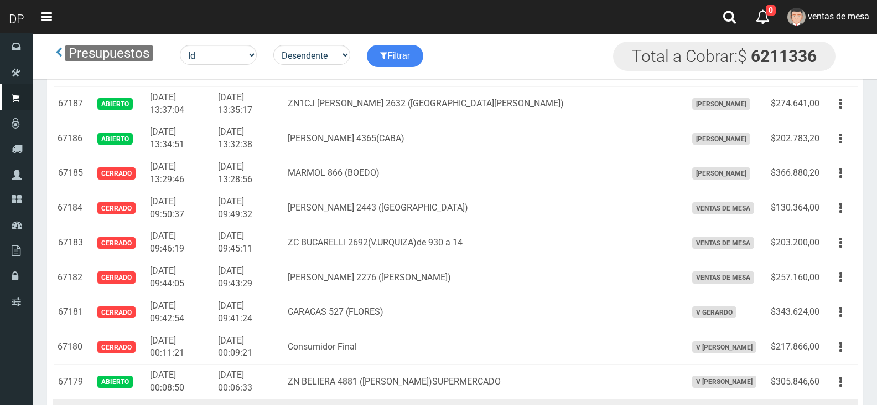
scroll to position [1219, 0]
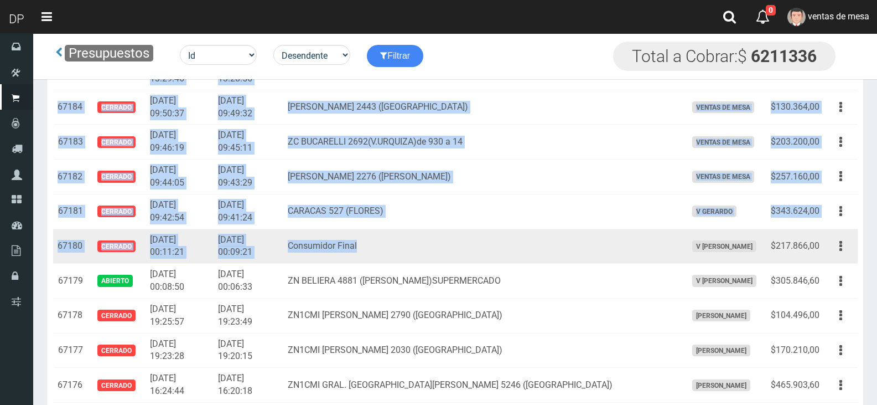
click at [412, 259] on td "Consumidor Final" at bounding box center [482, 246] width 399 height 35
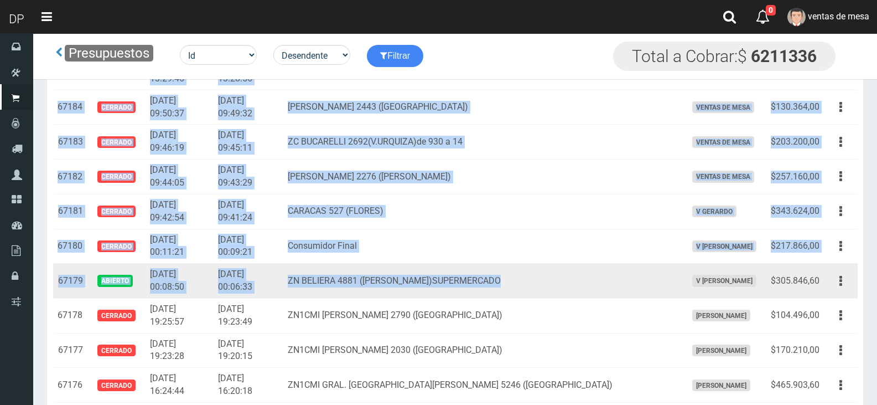
click at [682, 267] on td "V [PERSON_NAME]" at bounding box center [724, 280] width 84 height 35
click at [820, 285] on td "$305.846,60" at bounding box center [795, 280] width 58 height 35
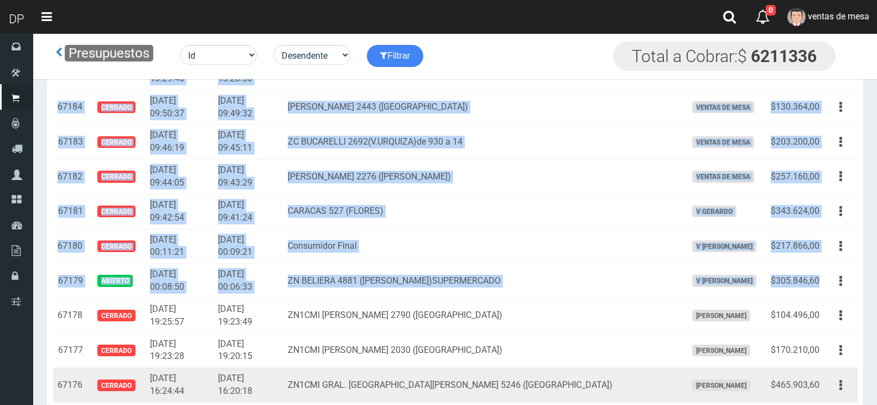
copy tbody "67220 Abierto 2025-10-02 22:55:47 2025-10-02 22:54:15 Consumidor Final V Maria …"
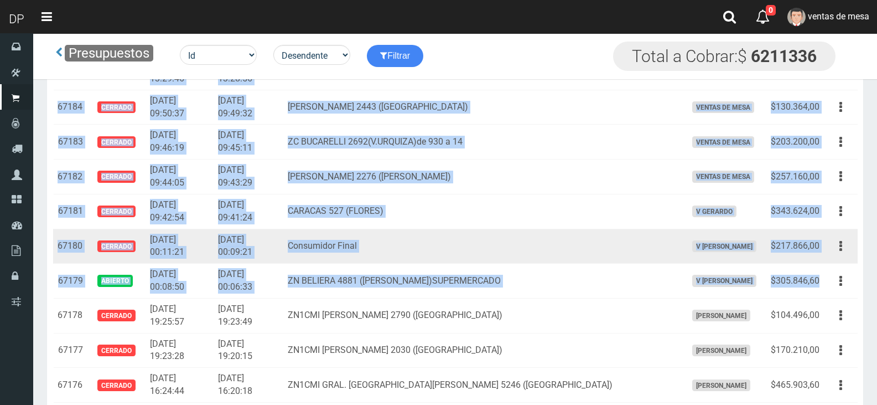
click at [328, 235] on td "Consumidor Final" at bounding box center [482, 246] width 399 height 35
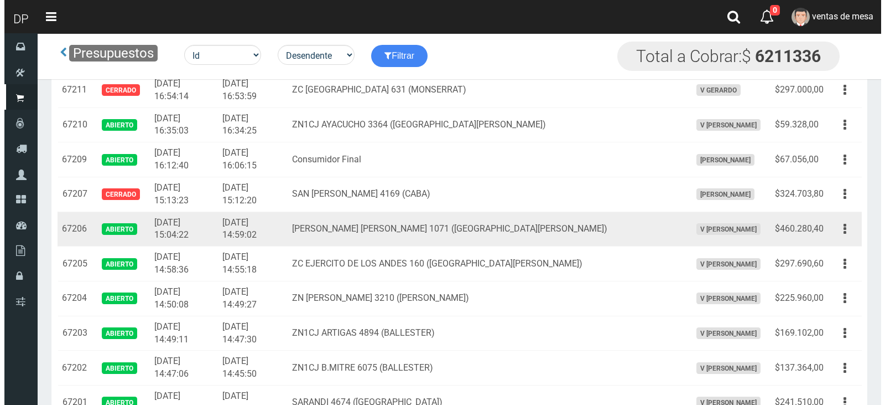
scroll to position [333, 0]
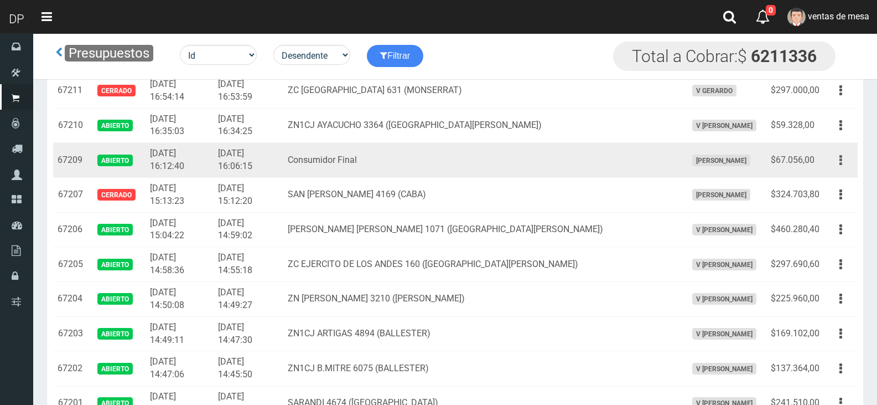
click at [842, 162] on icon "button" at bounding box center [841, 160] width 3 height 19
click at [837, 162] on button "button" at bounding box center [840, 160] width 25 height 19
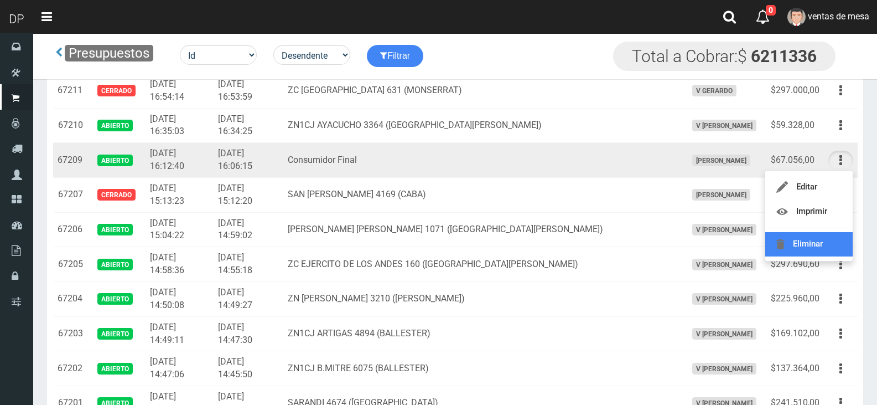
click at [819, 239] on link "Eliminar" at bounding box center [808, 244] width 87 height 24
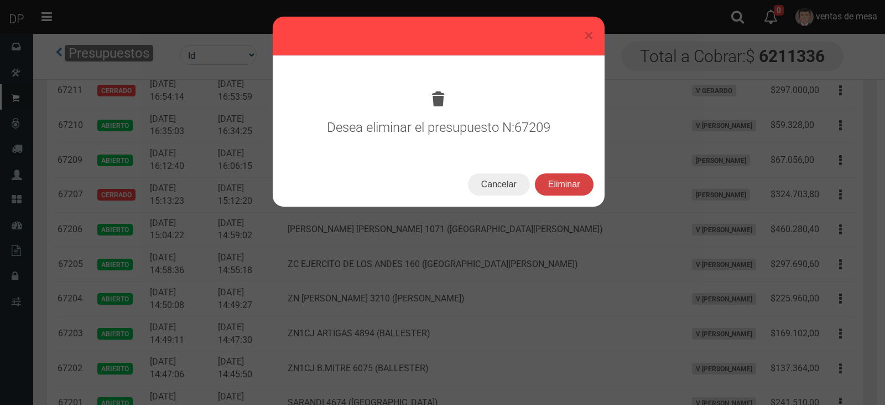
click at [580, 194] on button "Eliminar" at bounding box center [564, 184] width 59 height 22
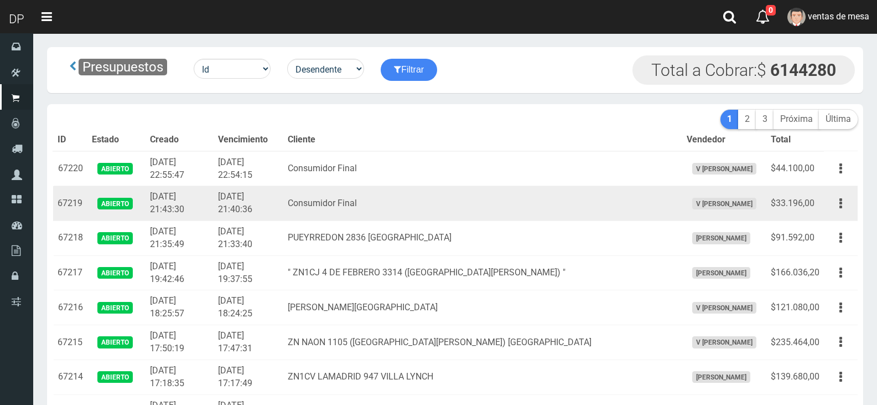
click at [560, 187] on td "Consumidor Final" at bounding box center [482, 203] width 399 height 35
